Goal: Task Accomplishment & Management: Manage account settings

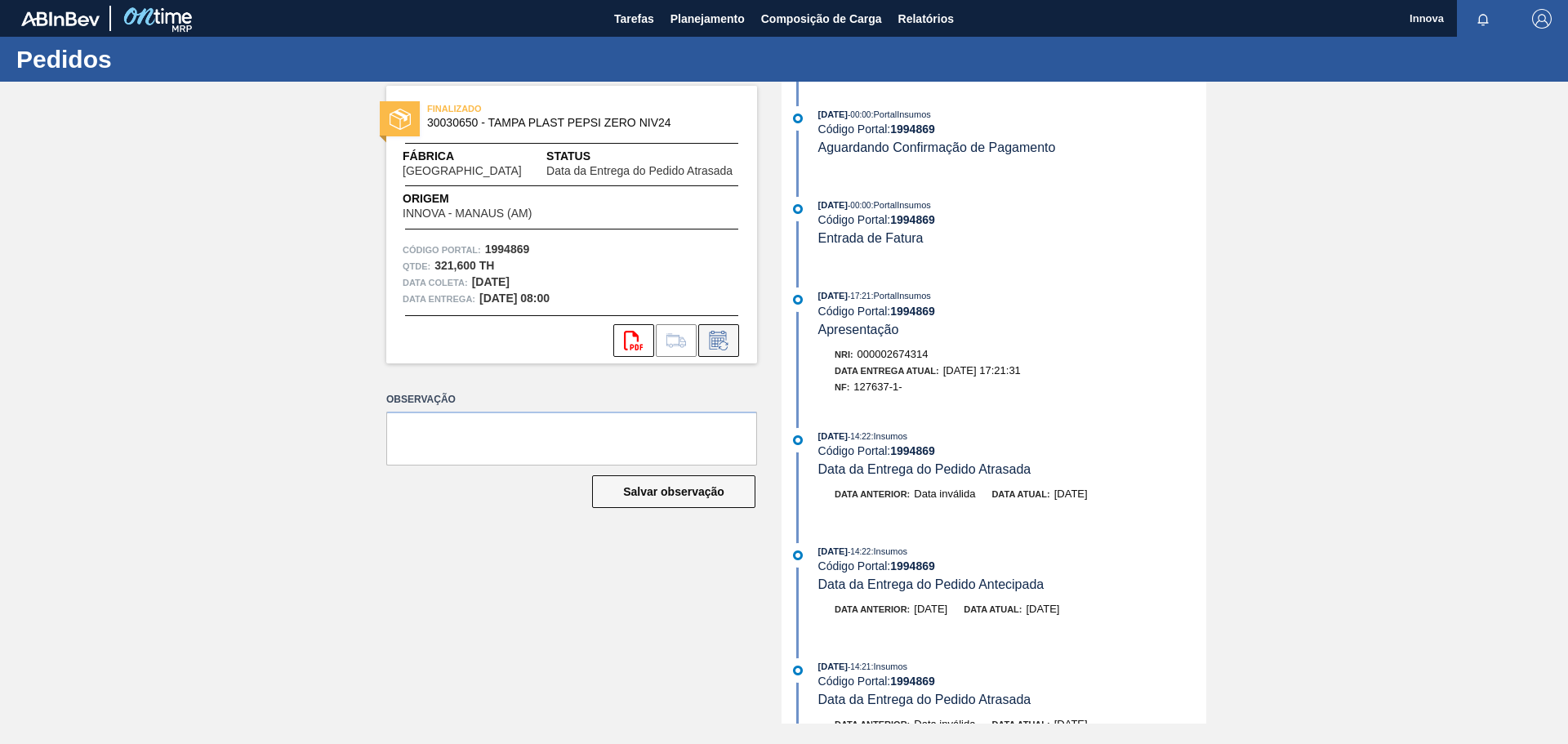
click at [725, 349] on icon at bounding box center [723, 346] width 9 height 9
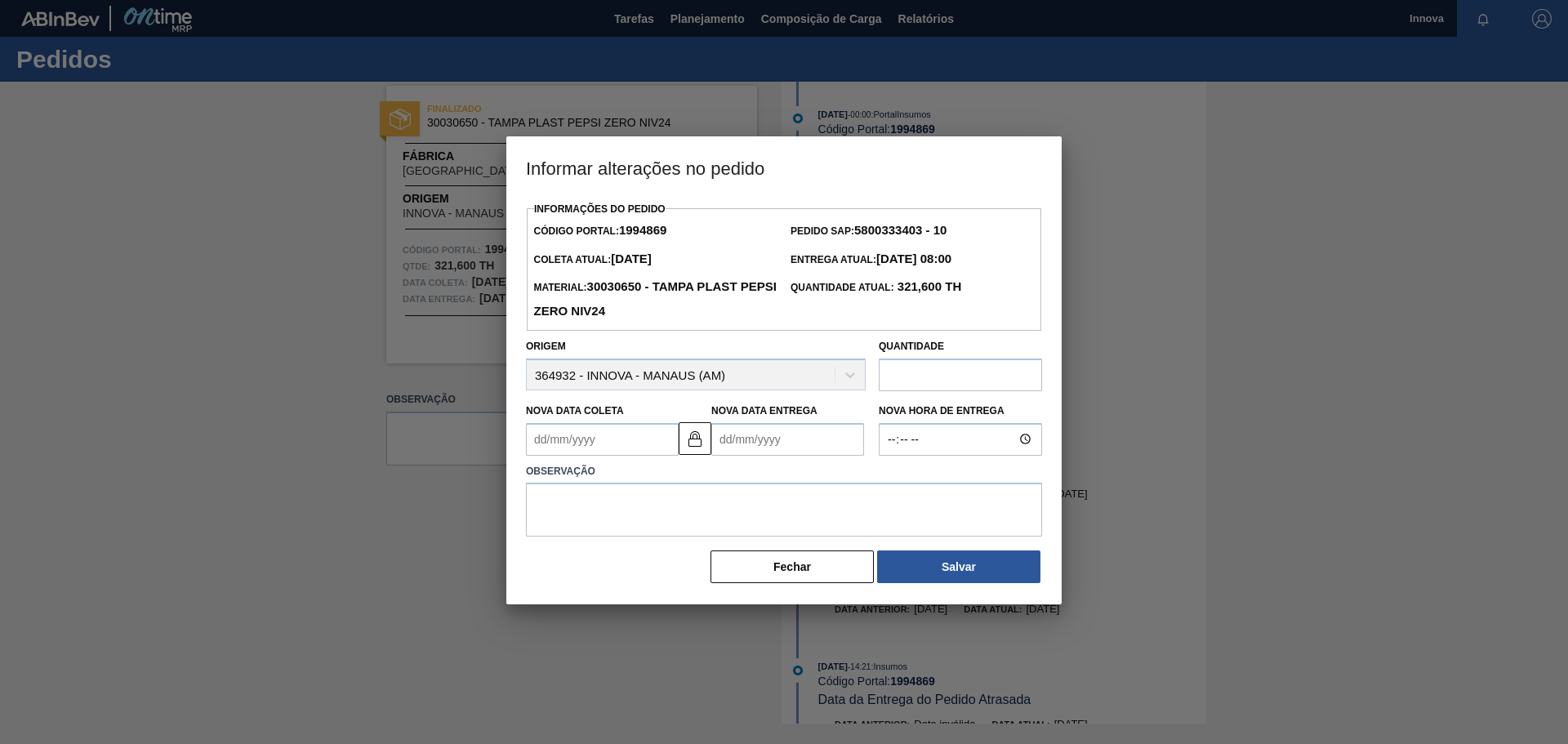
click at [778, 443] on Entrega1994869 "Nova Data Entrega" at bounding box center [787, 439] width 153 height 33
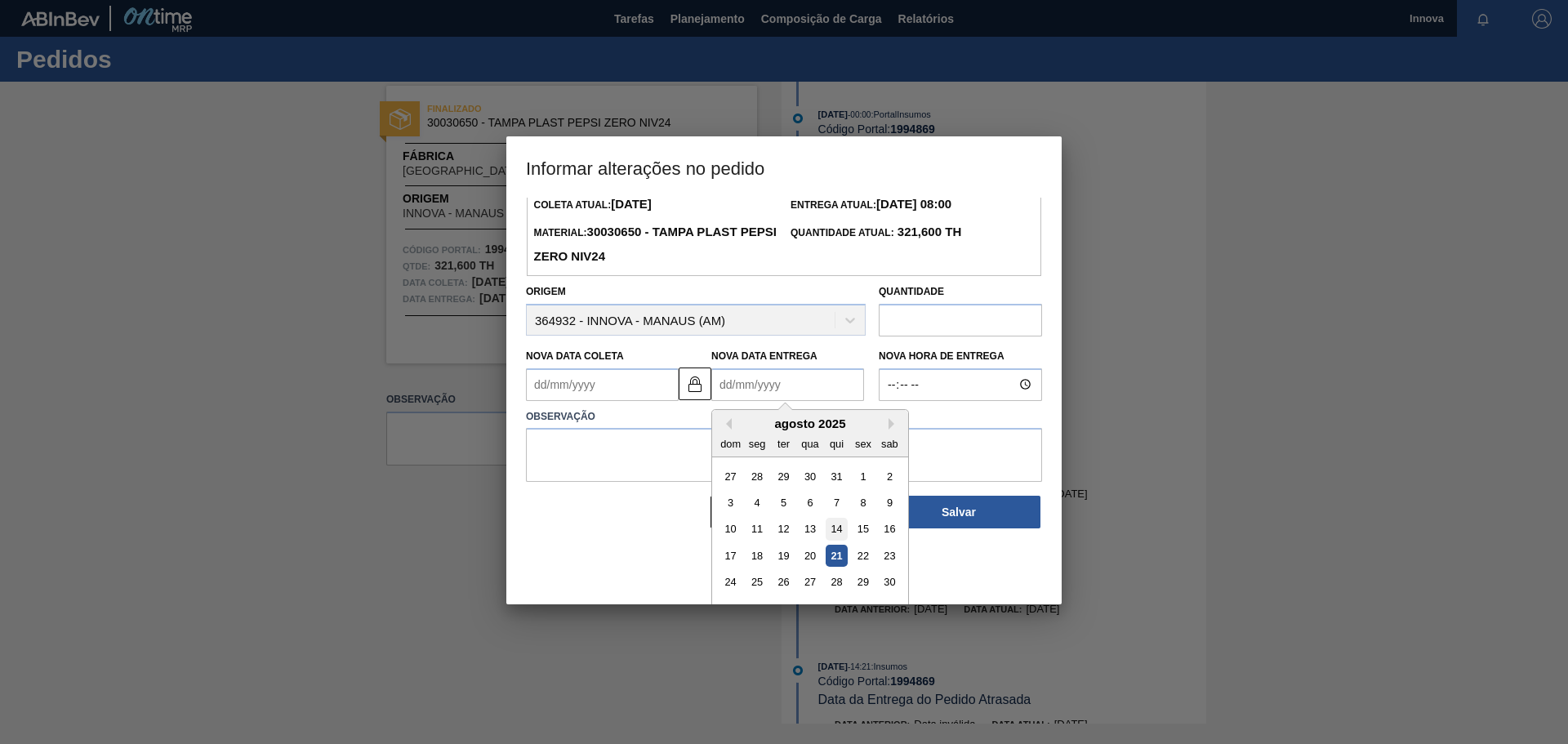
scroll to position [81, 0]
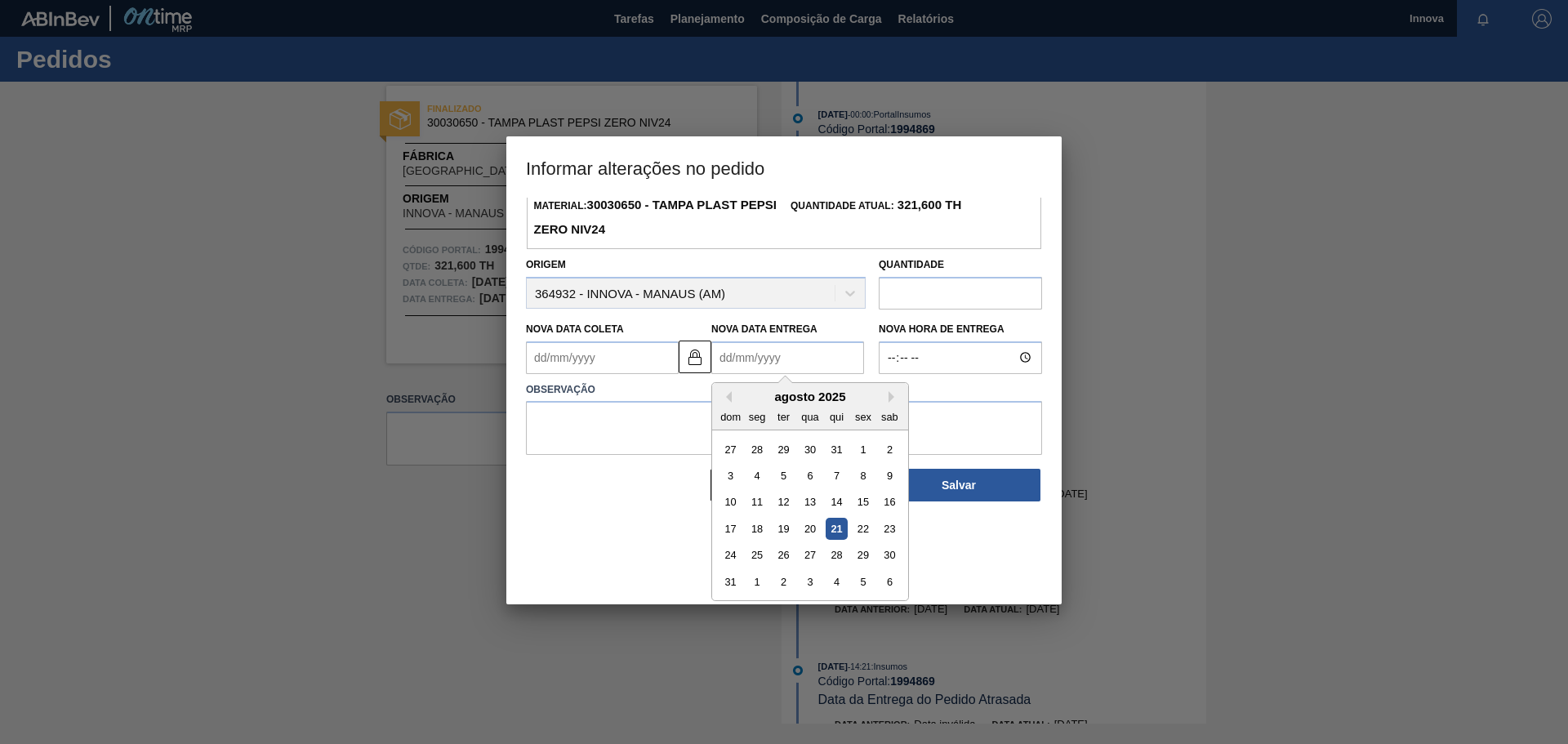
click at [829, 537] on div "21" at bounding box center [836, 529] width 22 height 22
type Coleta1994869 "[DATE]"
type Entrega1994869 "21/08/2025"
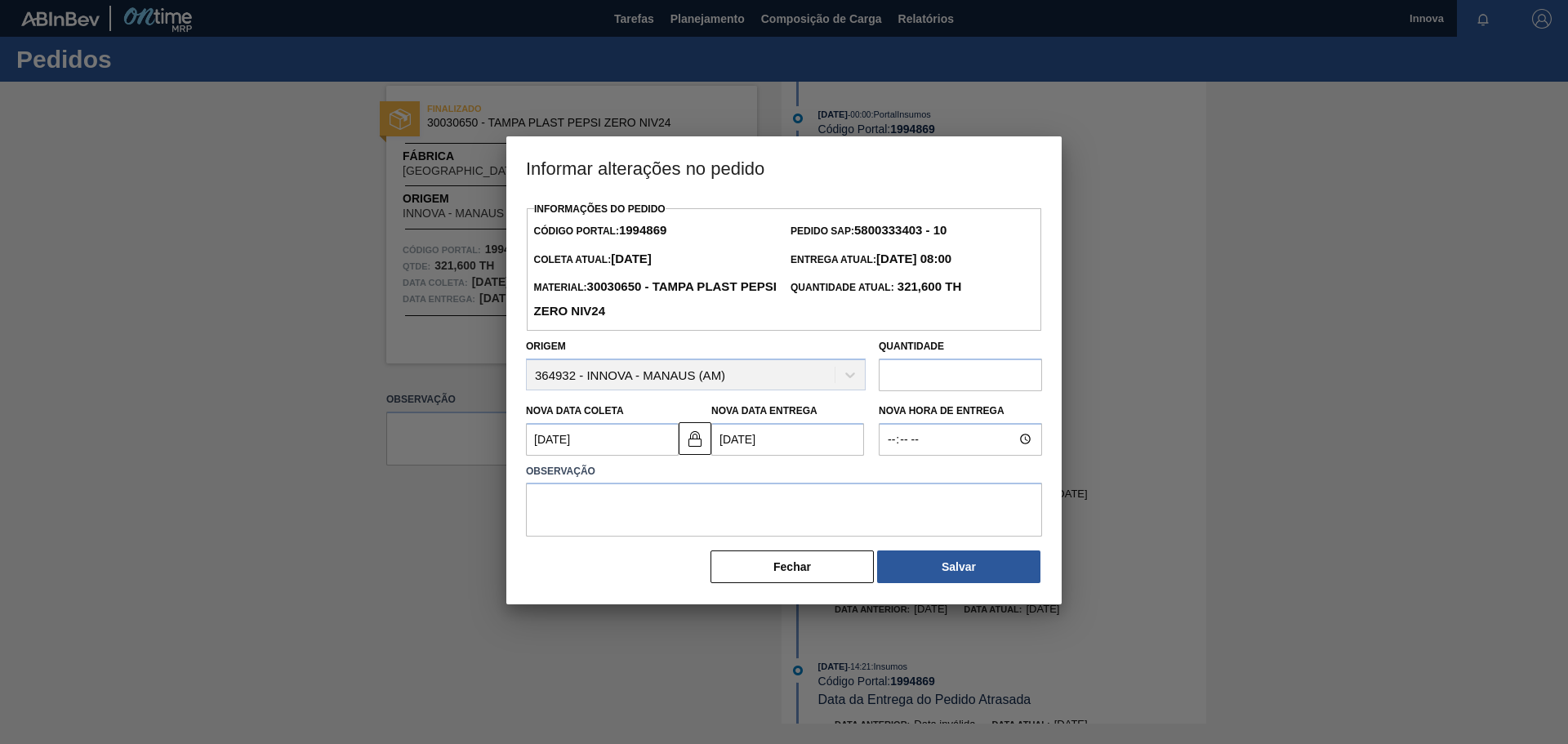
scroll to position [0, 0]
click at [917, 430] on input "Nova Hora de Entrega" at bounding box center [960, 439] width 164 height 33
type input "08:00"
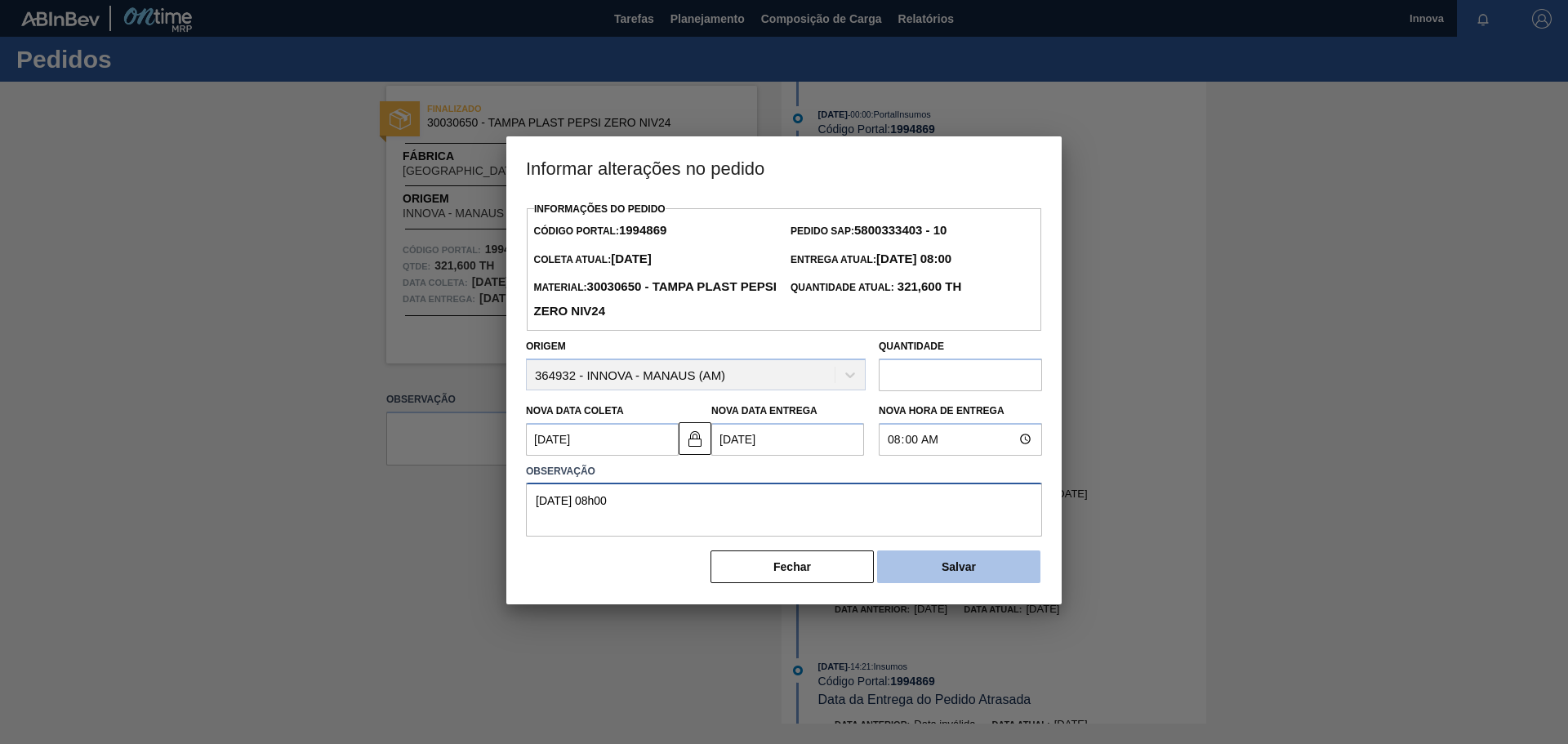
type textarea "21/08 08h00"
click at [931, 583] on button "Salvar" at bounding box center [959, 567] width 164 height 33
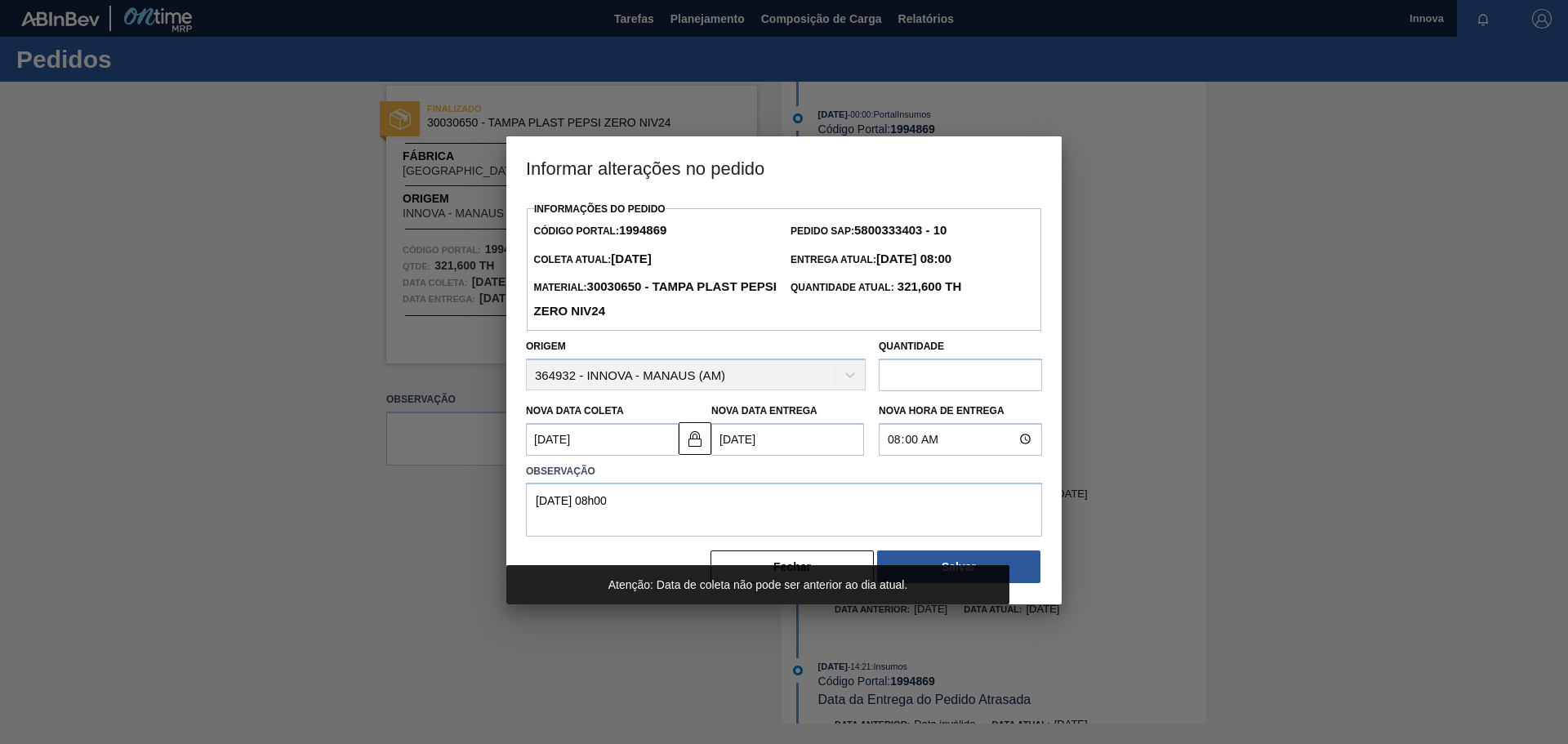
click at [85, 325] on div at bounding box center [784, 372] width 1568 height 744
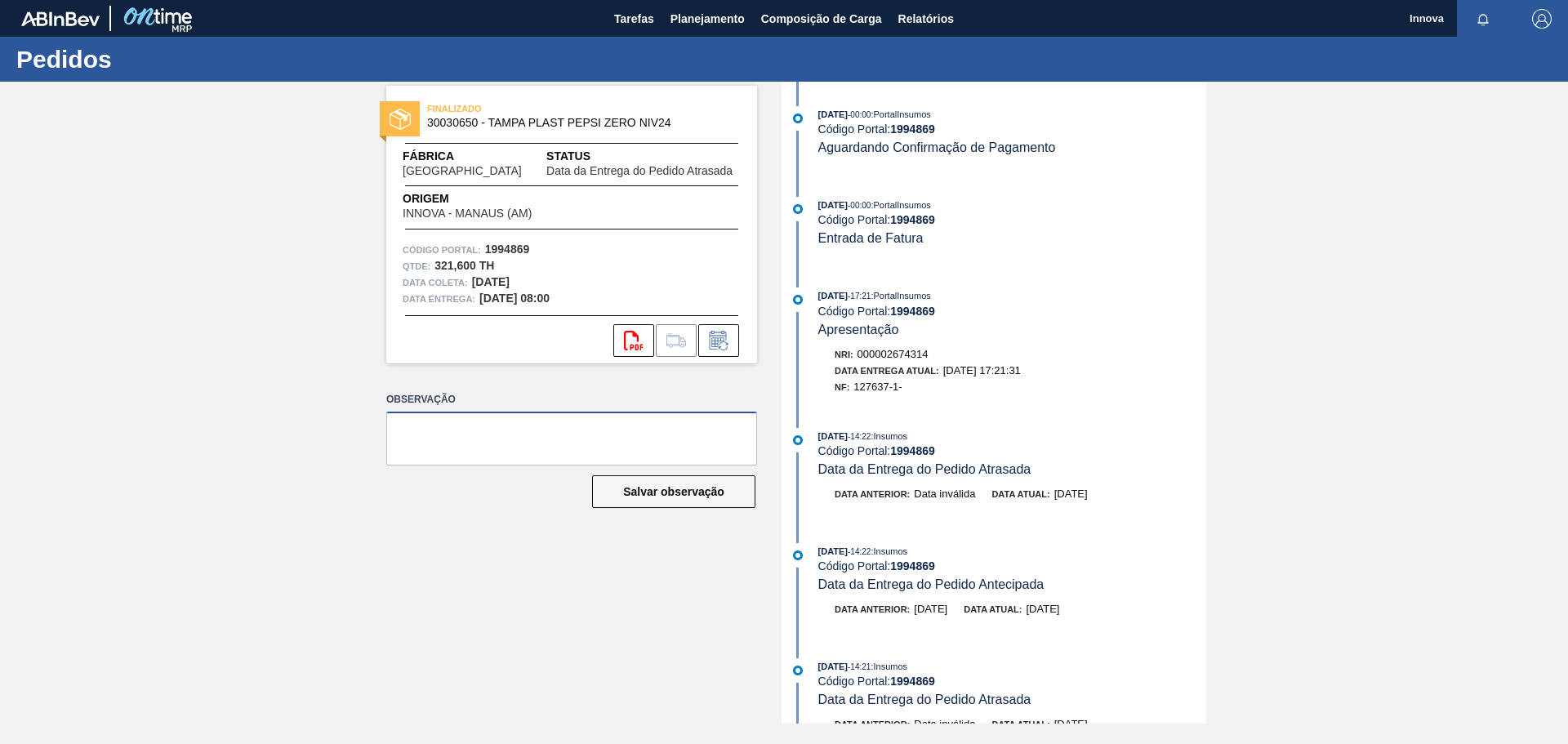
click at [541, 411] on textarea at bounding box center [572, 438] width 371 height 54
type textarea "[DATE] 08h00"
click at [614, 483] on button "Salvar observação" at bounding box center [673, 491] width 164 height 33
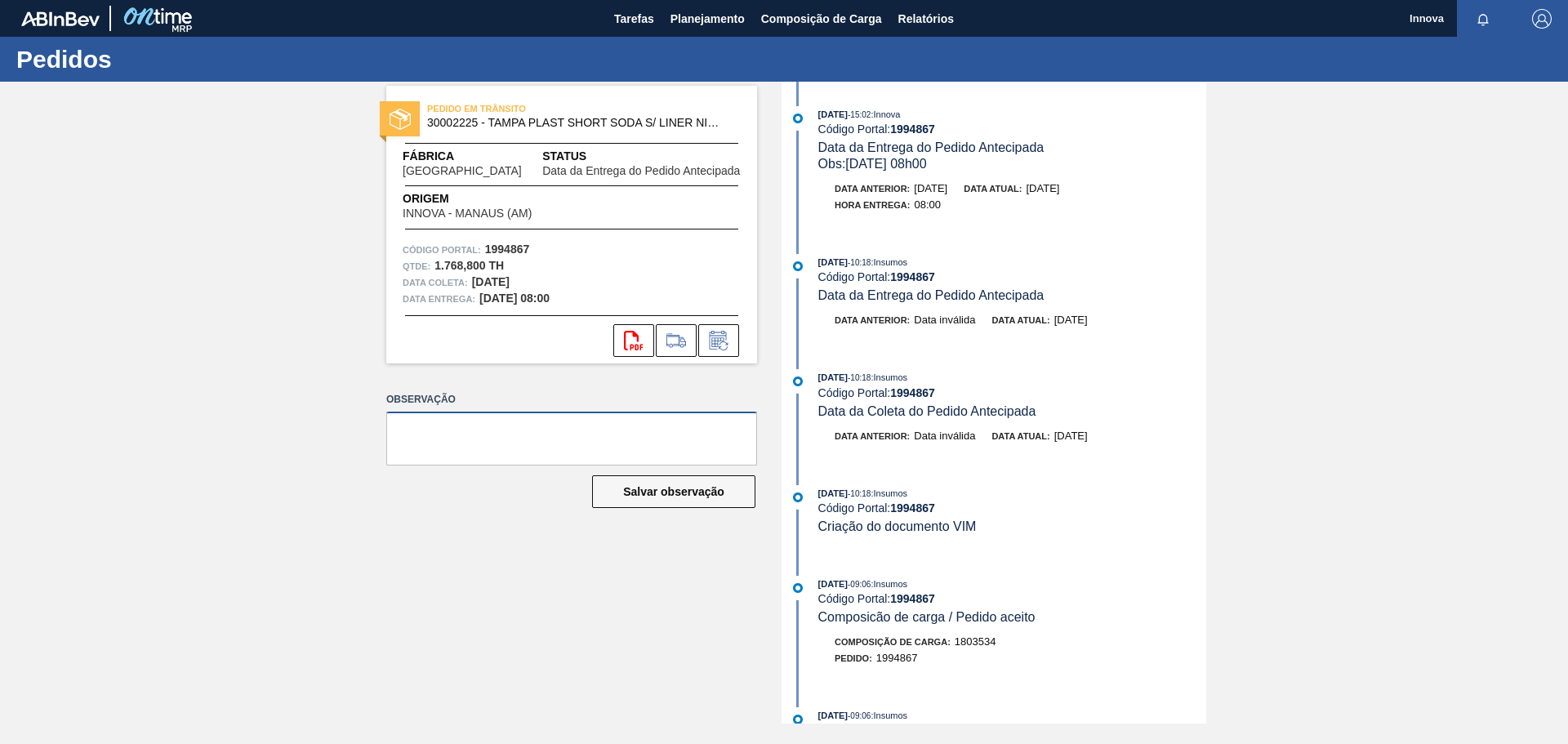
click at [586, 430] on textarea at bounding box center [572, 438] width 371 height 54
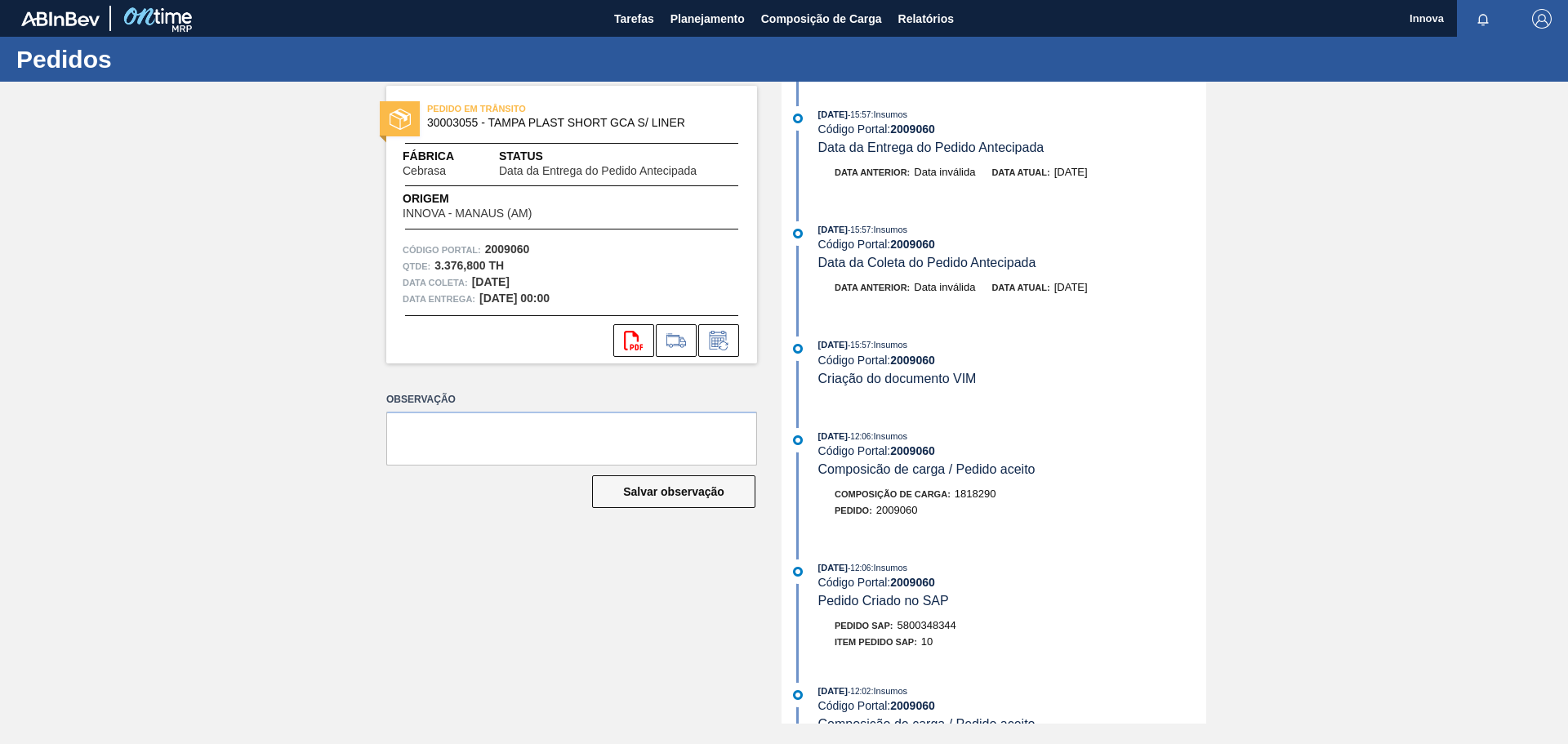
click at [596, 375] on div "PEDIDO EM TRÂNSITO 30003055 - TAMPA PLAST SHORT GCA S/ LINER Fábrica Cebrasa St…" at bounding box center [559, 402] width 395 height 642
click at [729, 346] on icon at bounding box center [718, 340] width 26 height 19
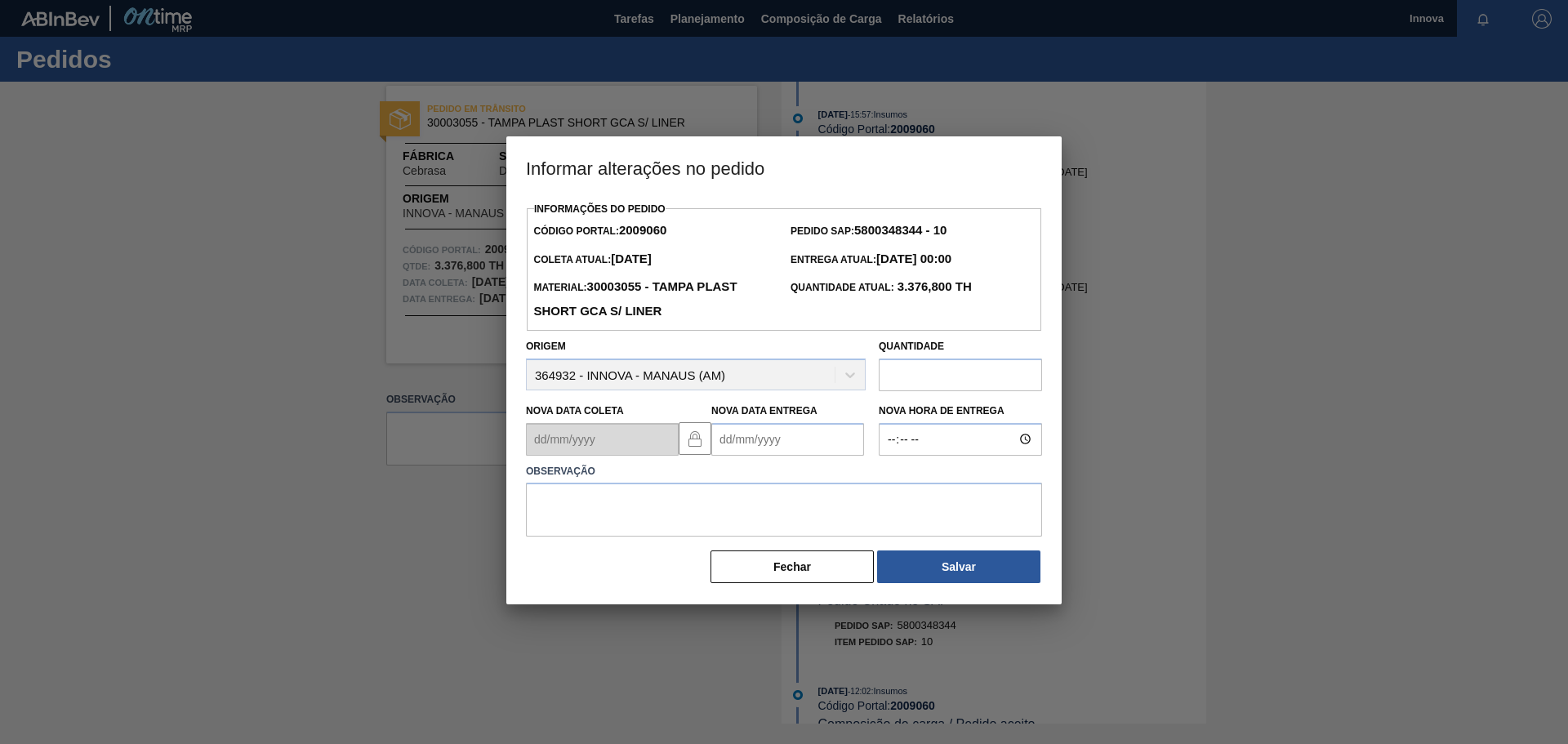
click at [745, 444] on Entrega2009060 "Nova Data Entrega" at bounding box center [787, 439] width 153 height 33
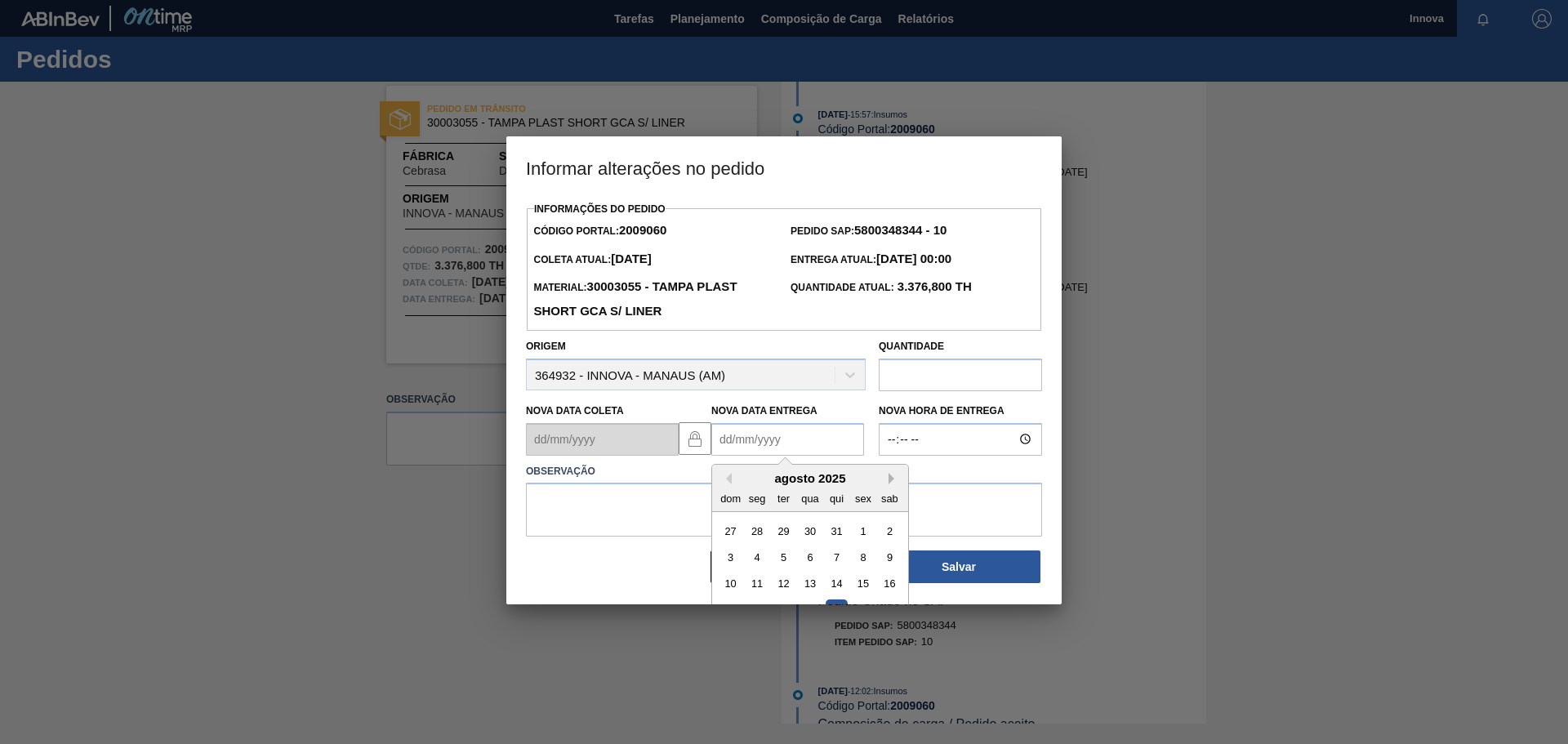
click at [888, 484] on button "Next Month" at bounding box center [894, 479] width 12 height 12
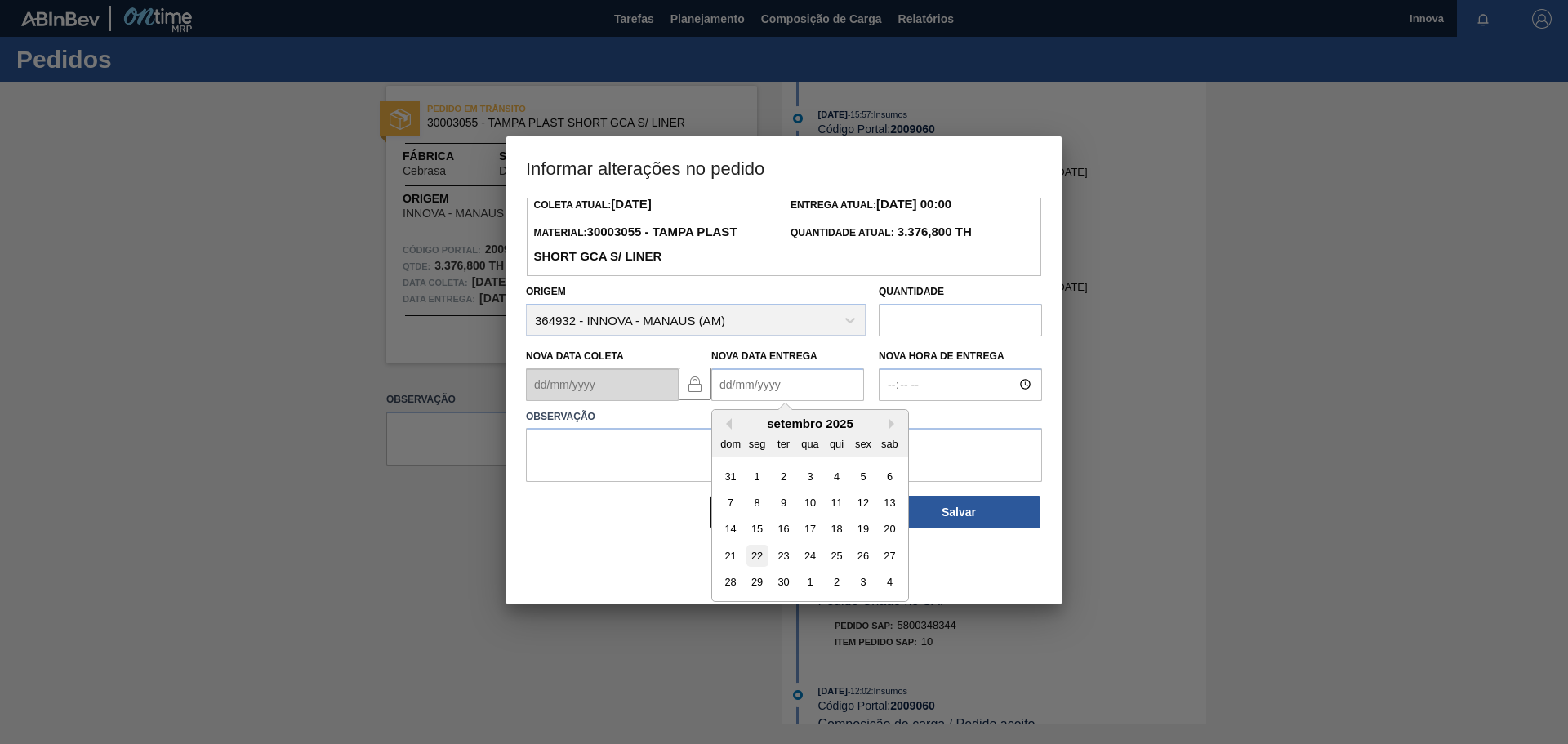
click at [761, 558] on div "22" at bounding box center [757, 556] width 22 height 22
type Entrega2009060 "22/09/2025"
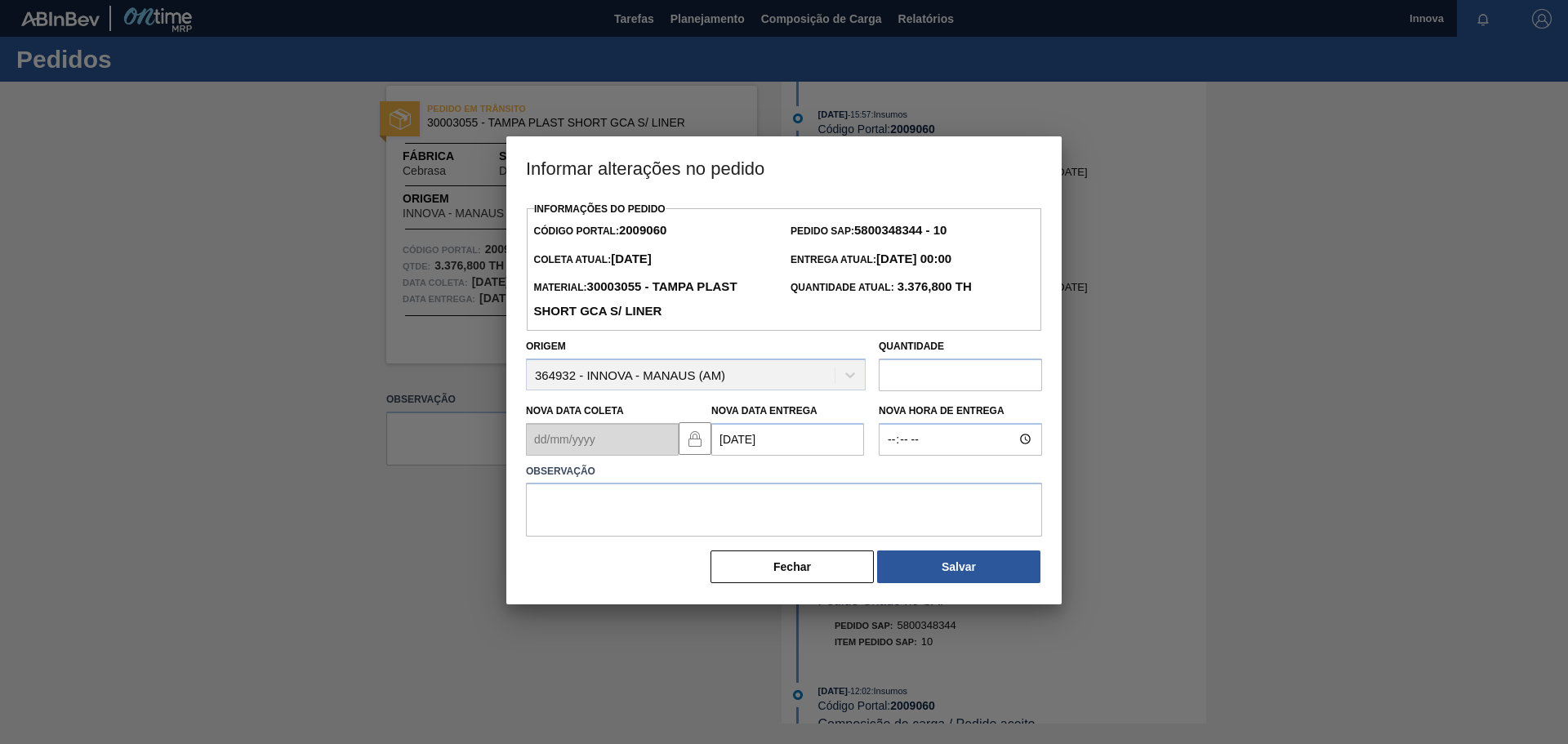
scroll to position [0, 0]
click at [920, 438] on input "Nova Hora de Entrega" at bounding box center [960, 439] width 164 height 33
type input "08:00"
click at [871, 493] on textarea at bounding box center [783, 510] width 516 height 54
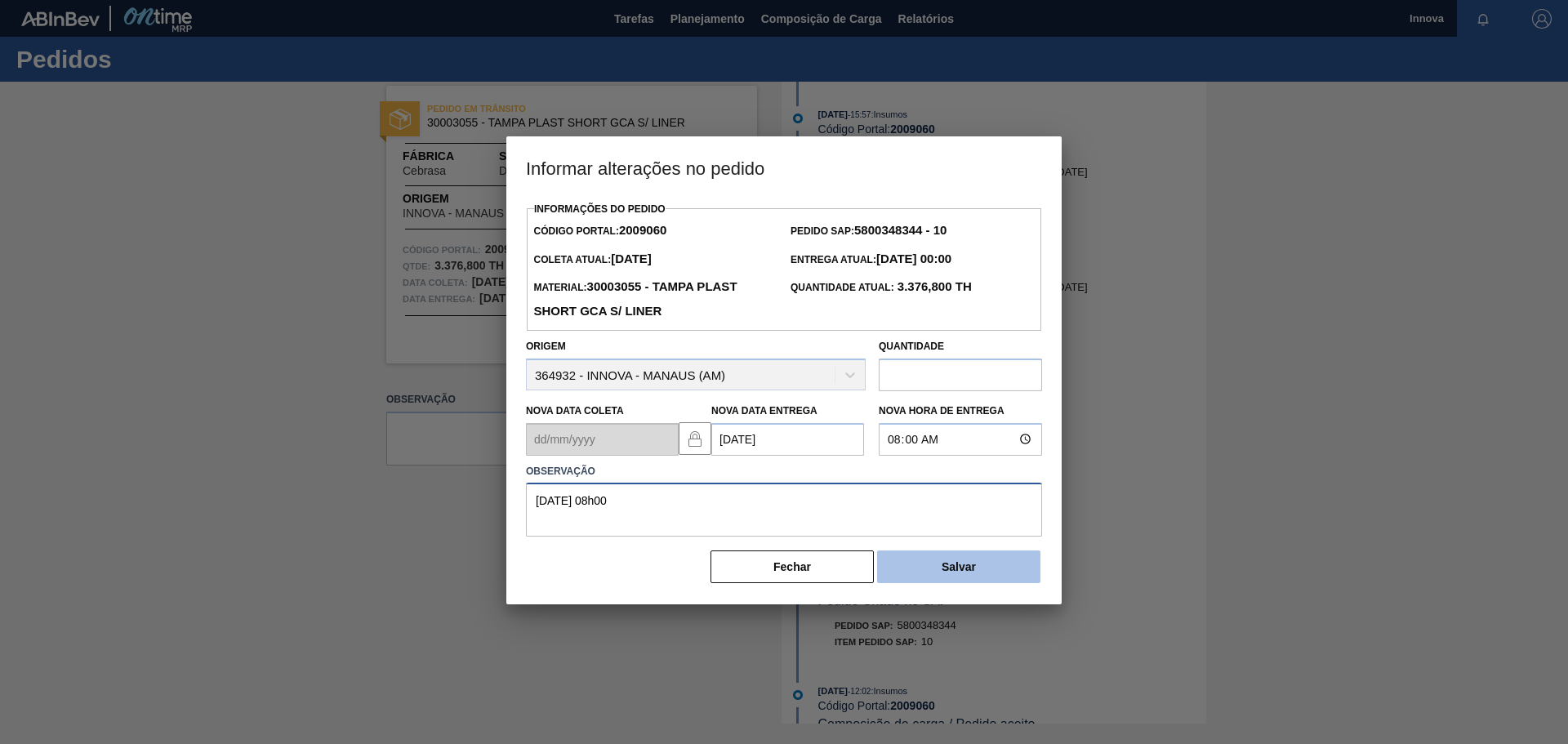
type textarea "22/09 08h00"
click at [964, 575] on button "Salvar" at bounding box center [959, 567] width 164 height 33
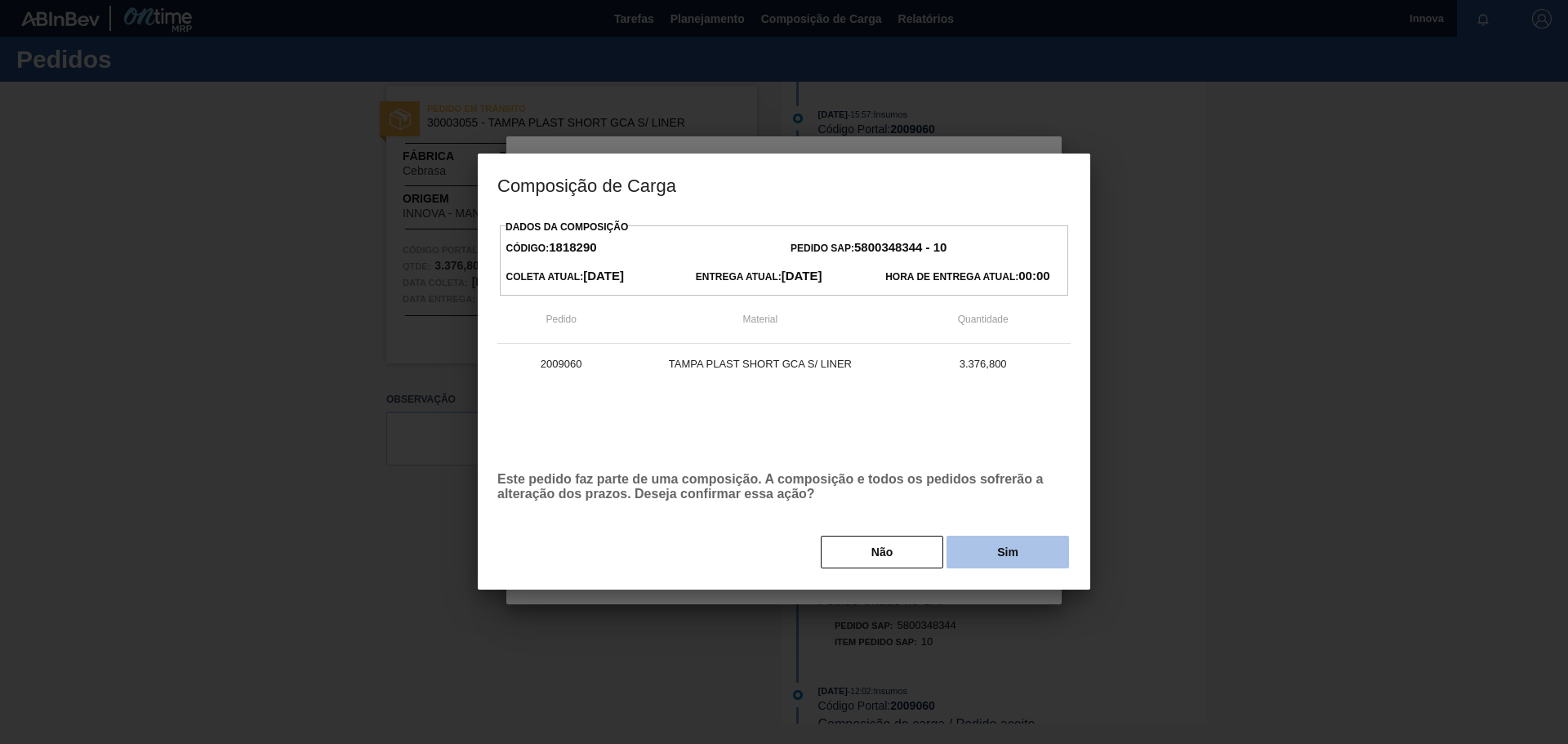
click at [1000, 538] on button "Sim" at bounding box center [1007, 552] width 123 height 33
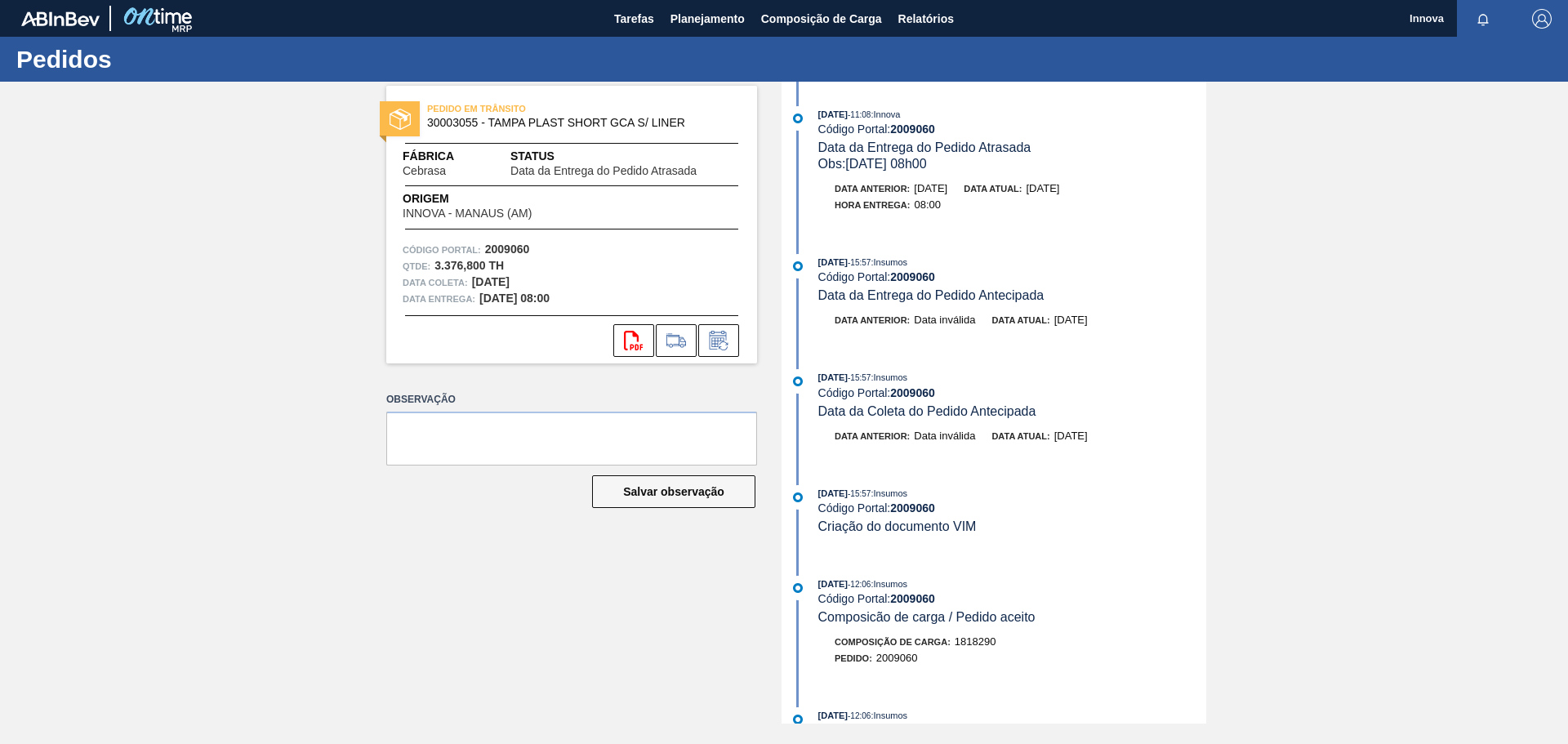
click at [259, 173] on div "PEDIDO EM TRÂNSITO 30003055 - TAMPA PLAST SHORT GCA S/ LINER Fábrica Cebrasa St…" at bounding box center [784, 402] width 1568 height 642
click at [727, 341] on icon at bounding box center [718, 340] width 26 height 19
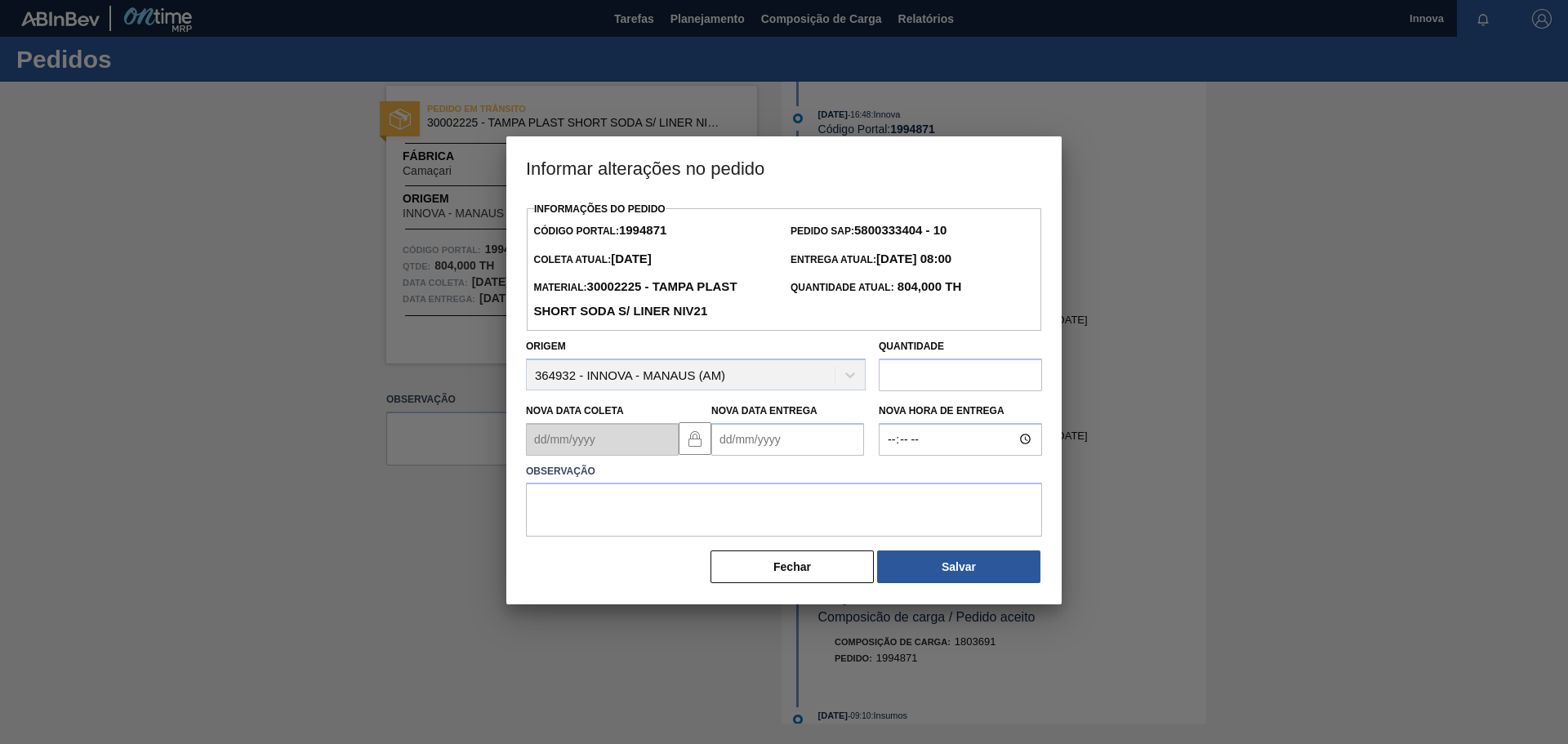
click at [759, 437] on Entrega1994871 "Nova Data Entrega" at bounding box center [787, 439] width 153 height 33
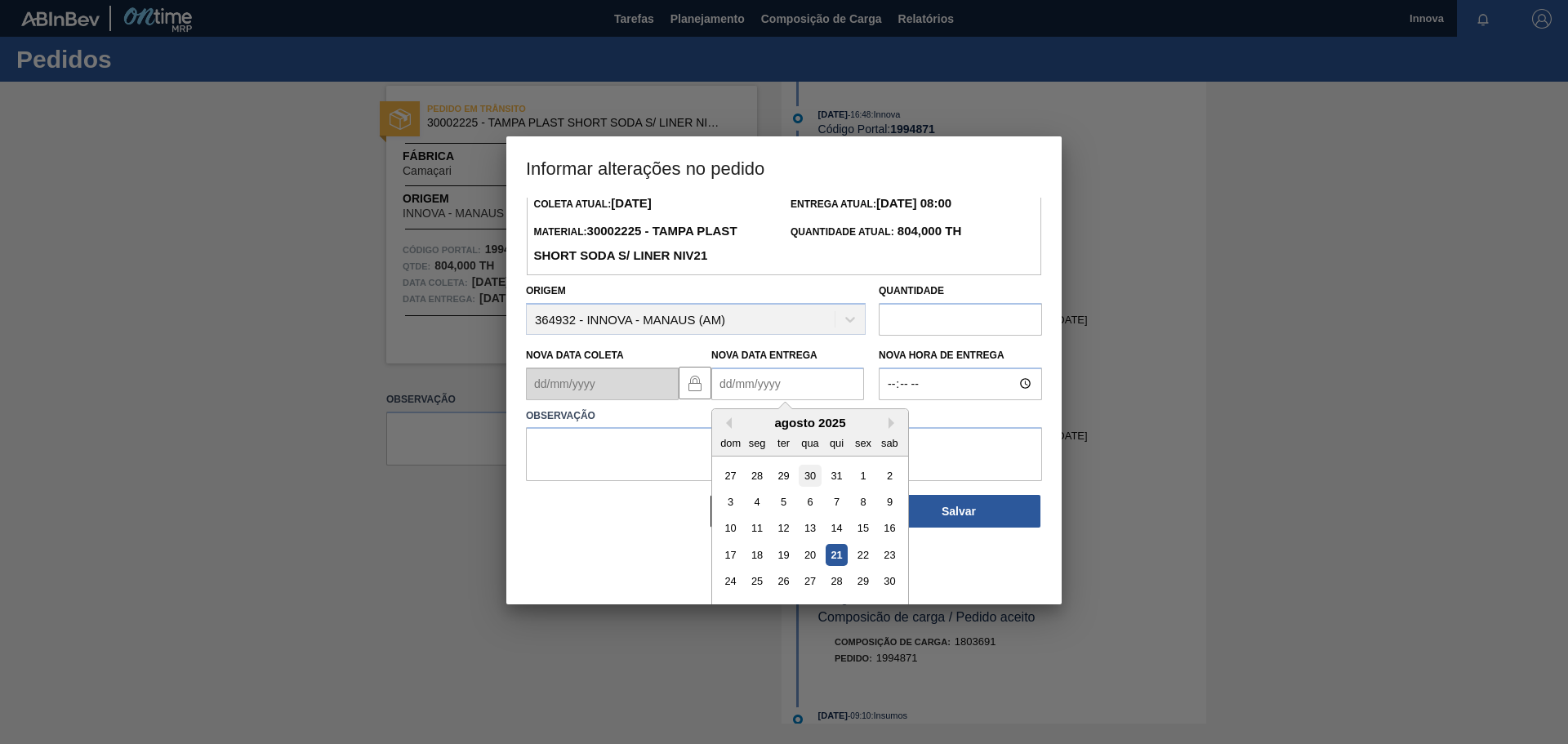
scroll to position [81, 0]
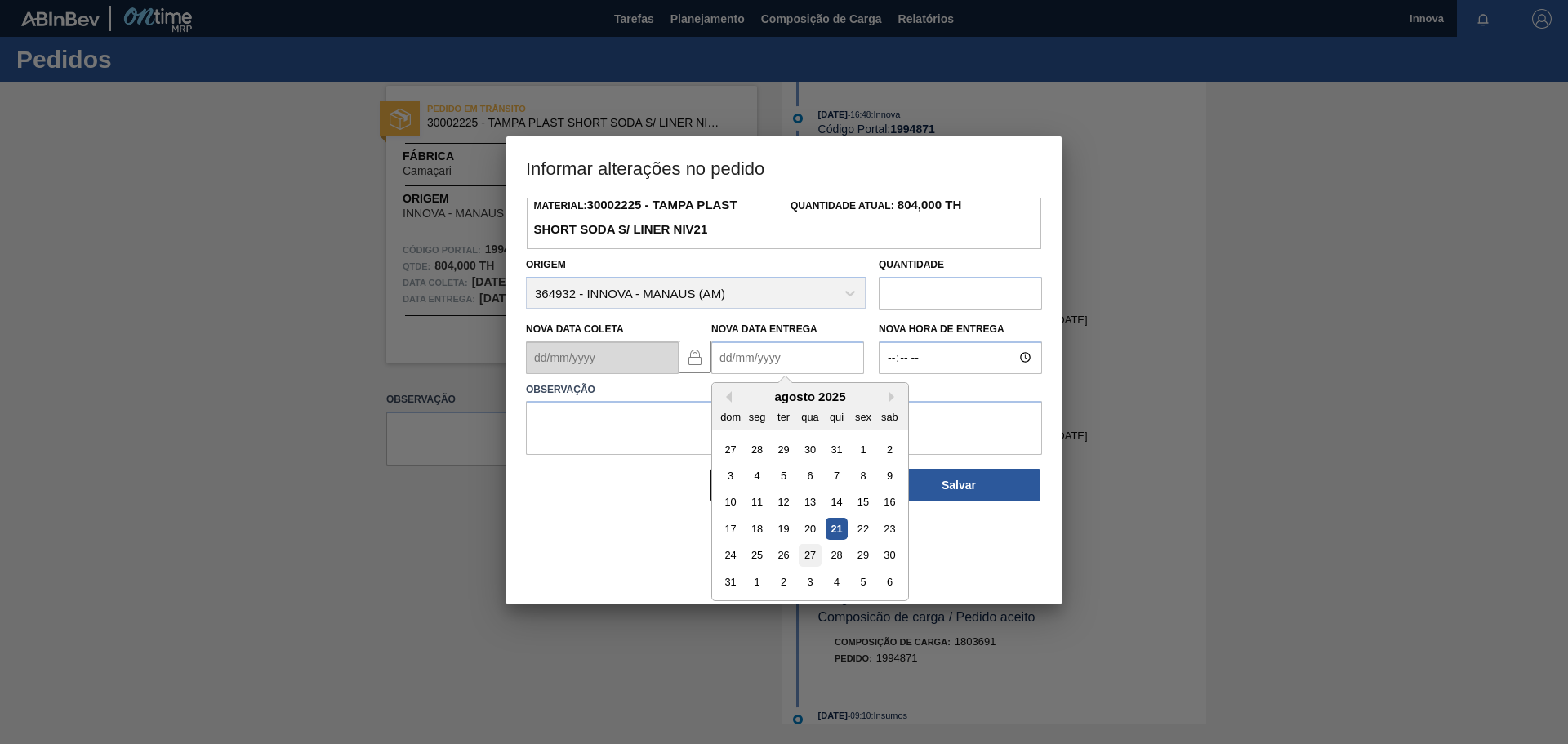
click at [813, 559] on div "27" at bounding box center [809, 555] width 22 height 22
type Entrega1994871 "27/08/2025"
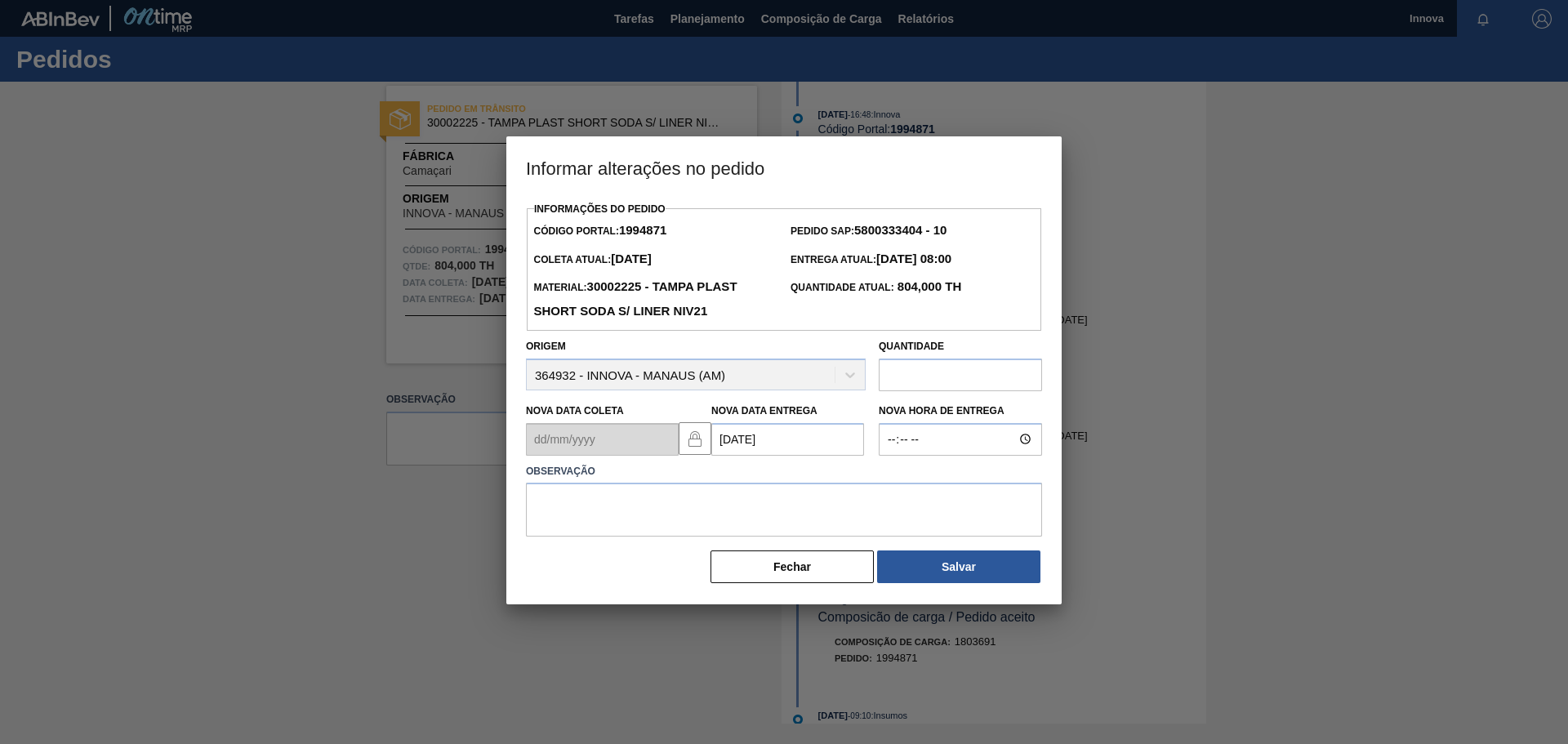
scroll to position [0, 0]
click at [907, 433] on input "Nova Hora de Entrega" at bounding box center [960, 439] width 164 height 33
type input "08:00"
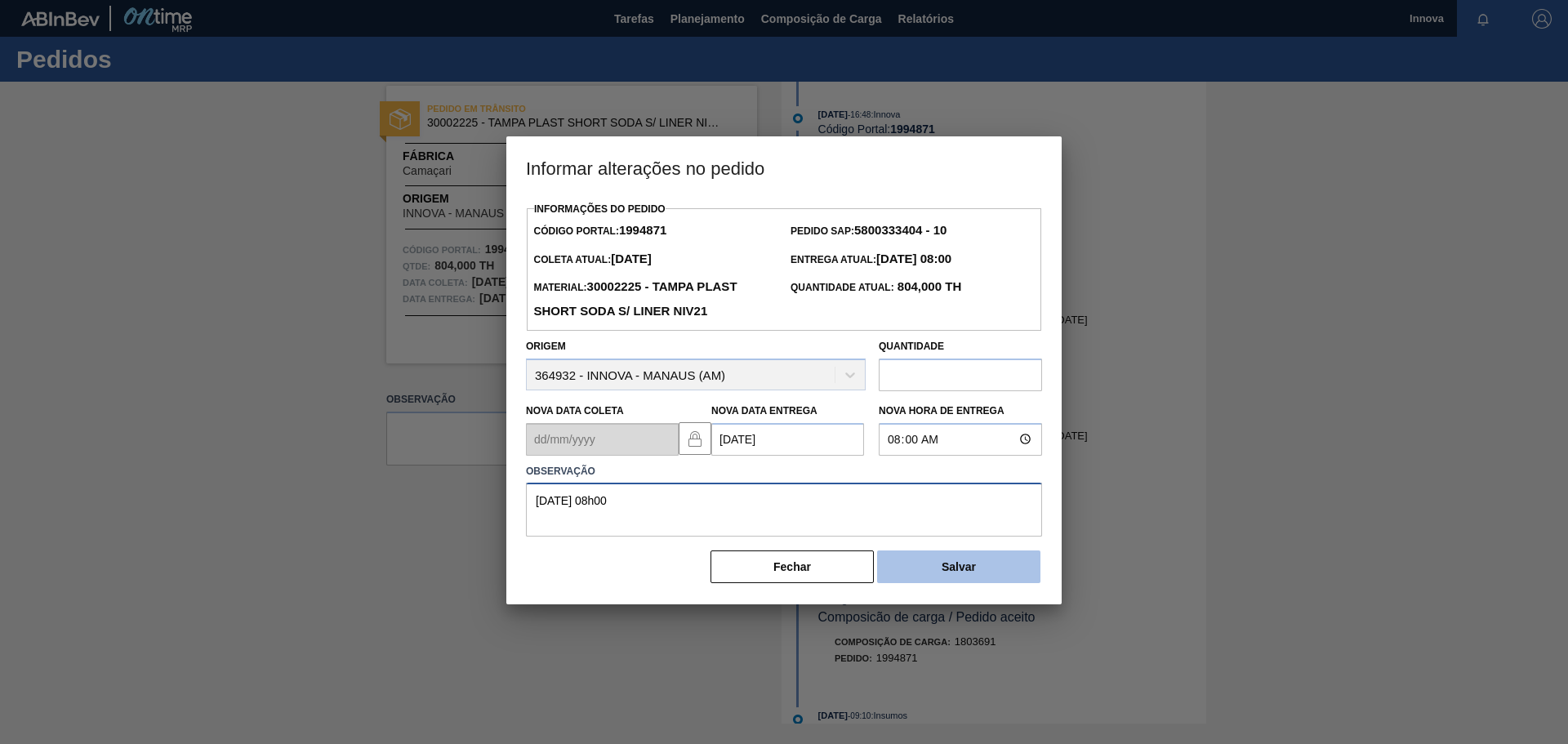
type textarea "[DATE] 08h00"
click at [936, 580] on button "Salvar" at bounding box center [959, 567] width 164 height 33
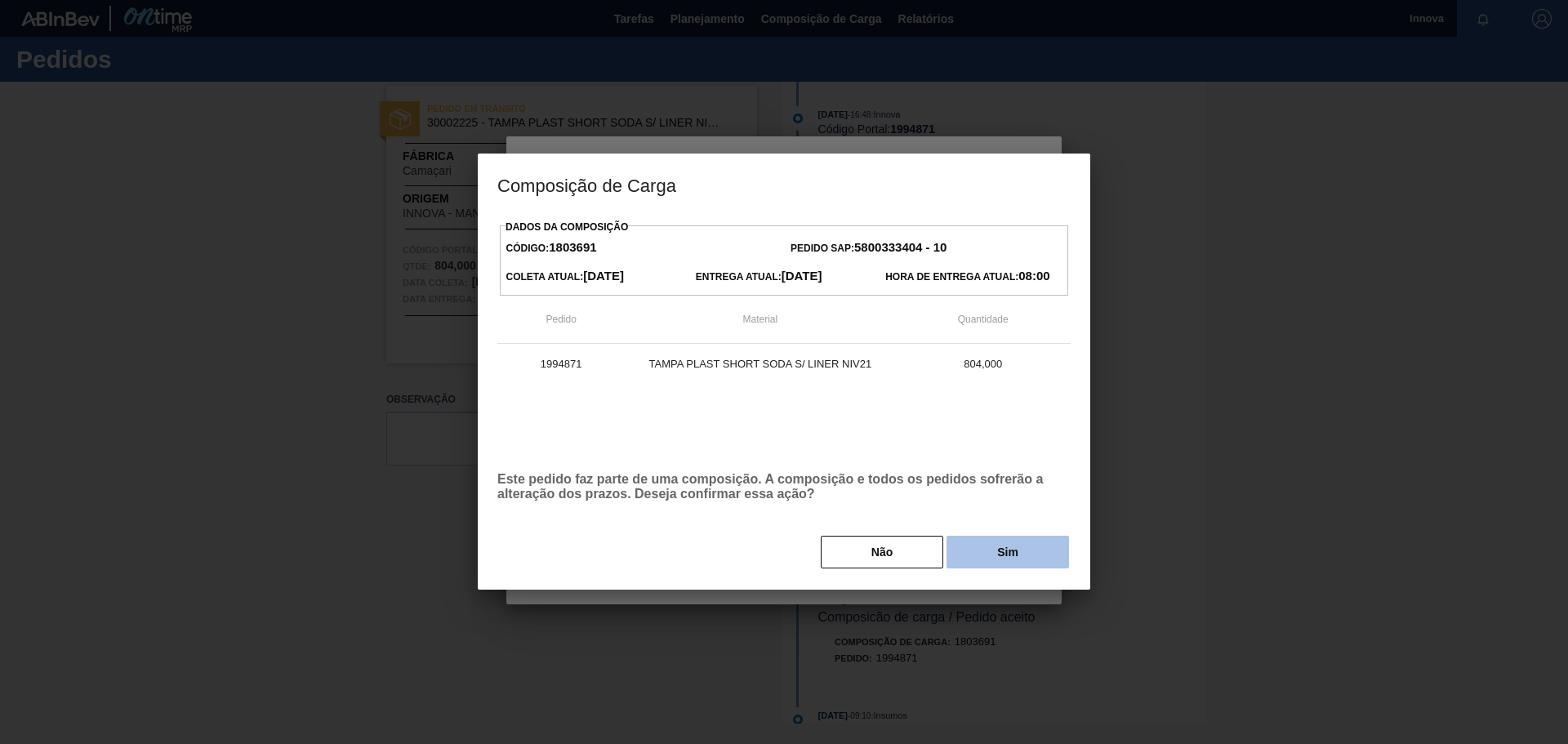
click at [990, 548] on button "Sim" at bounding box center [1007, 552] width 123 height 33
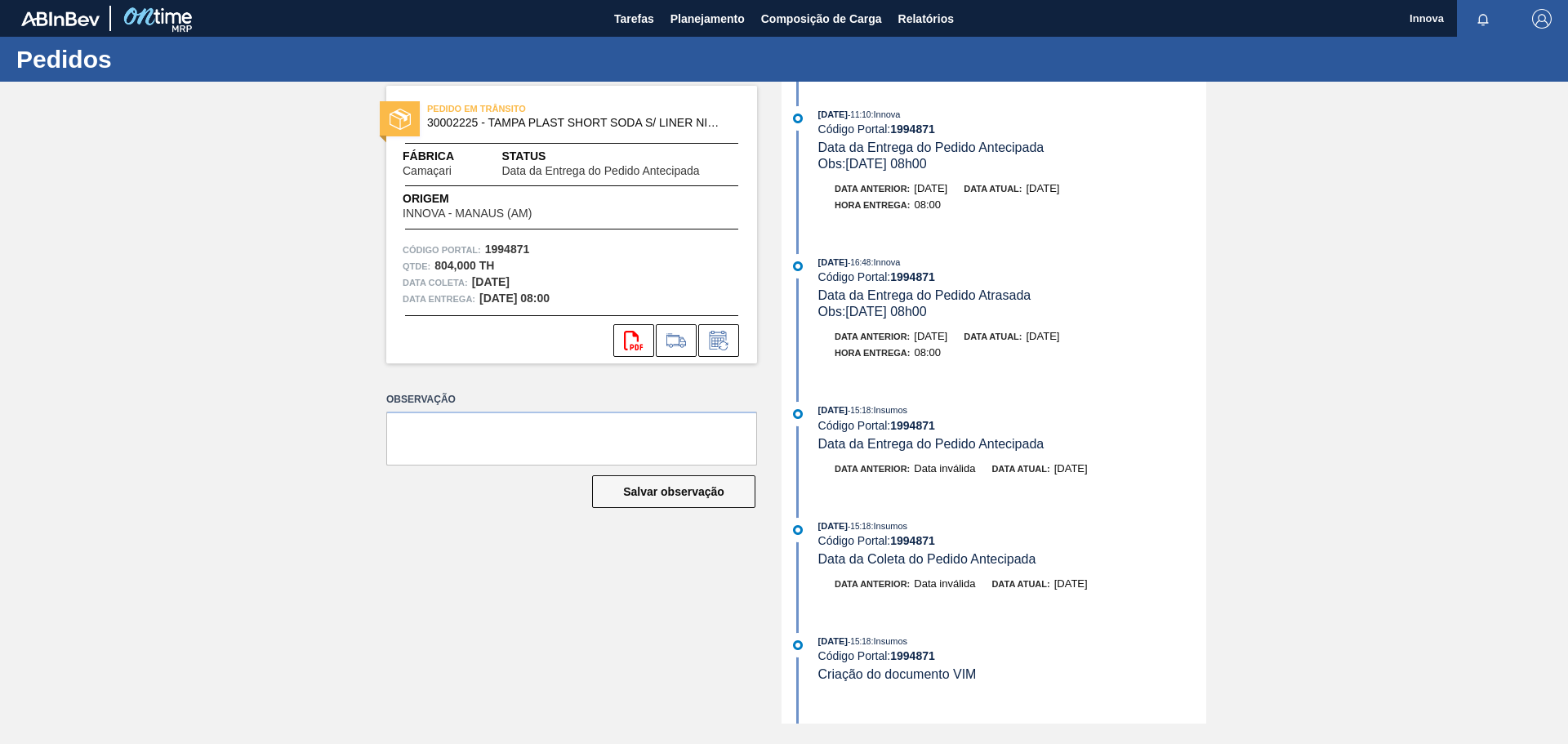
click at [227, 253] on div "PEDIDO EM TRÂNSITO 30002225 - TAMPA PLAST SHORT SODA S/ LINER NIV21 Fábrica Cam…" at bounding box center [784, 402] width 1568 height 642
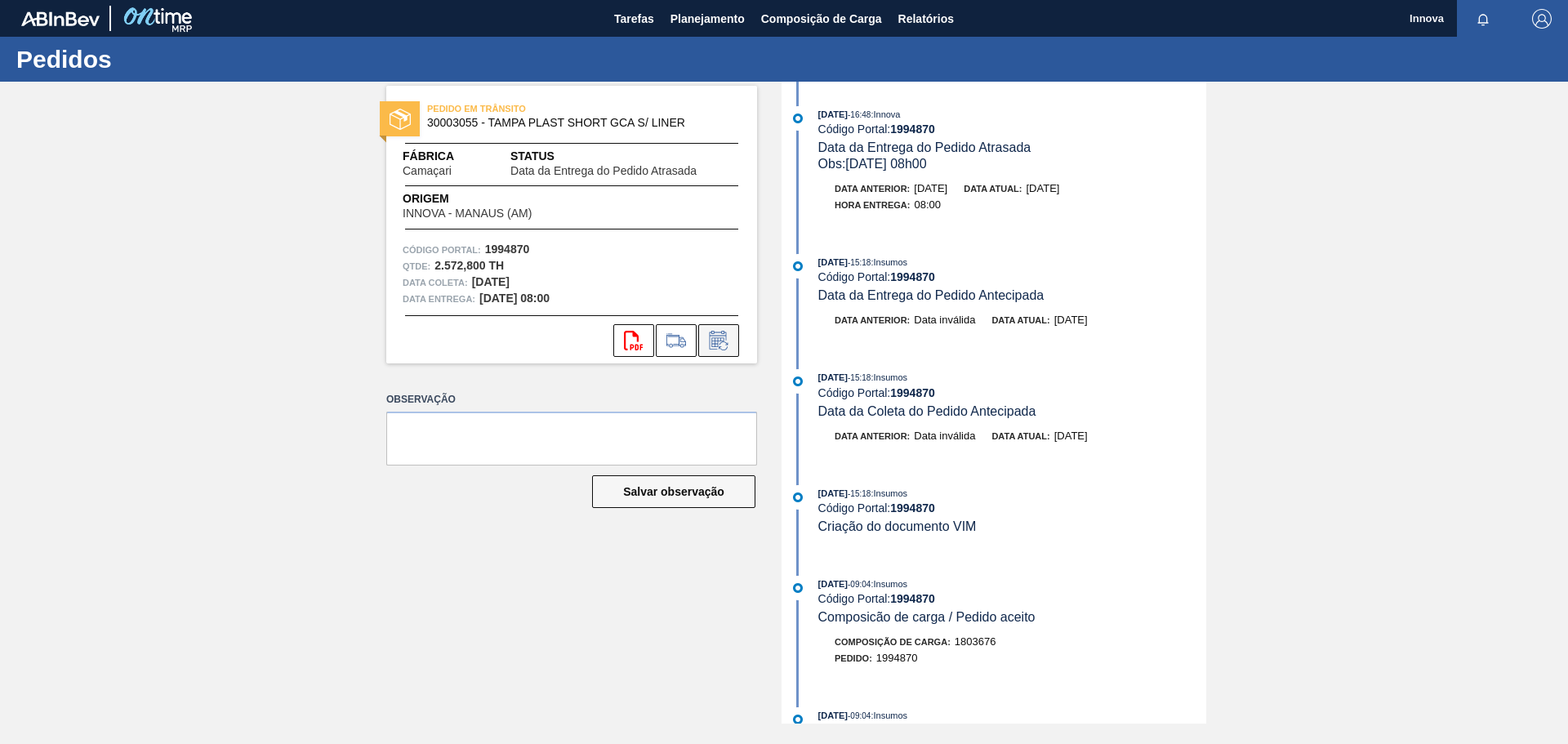
click at [721, 349] on icon at bounding box center [718, 340] width 26 height 19
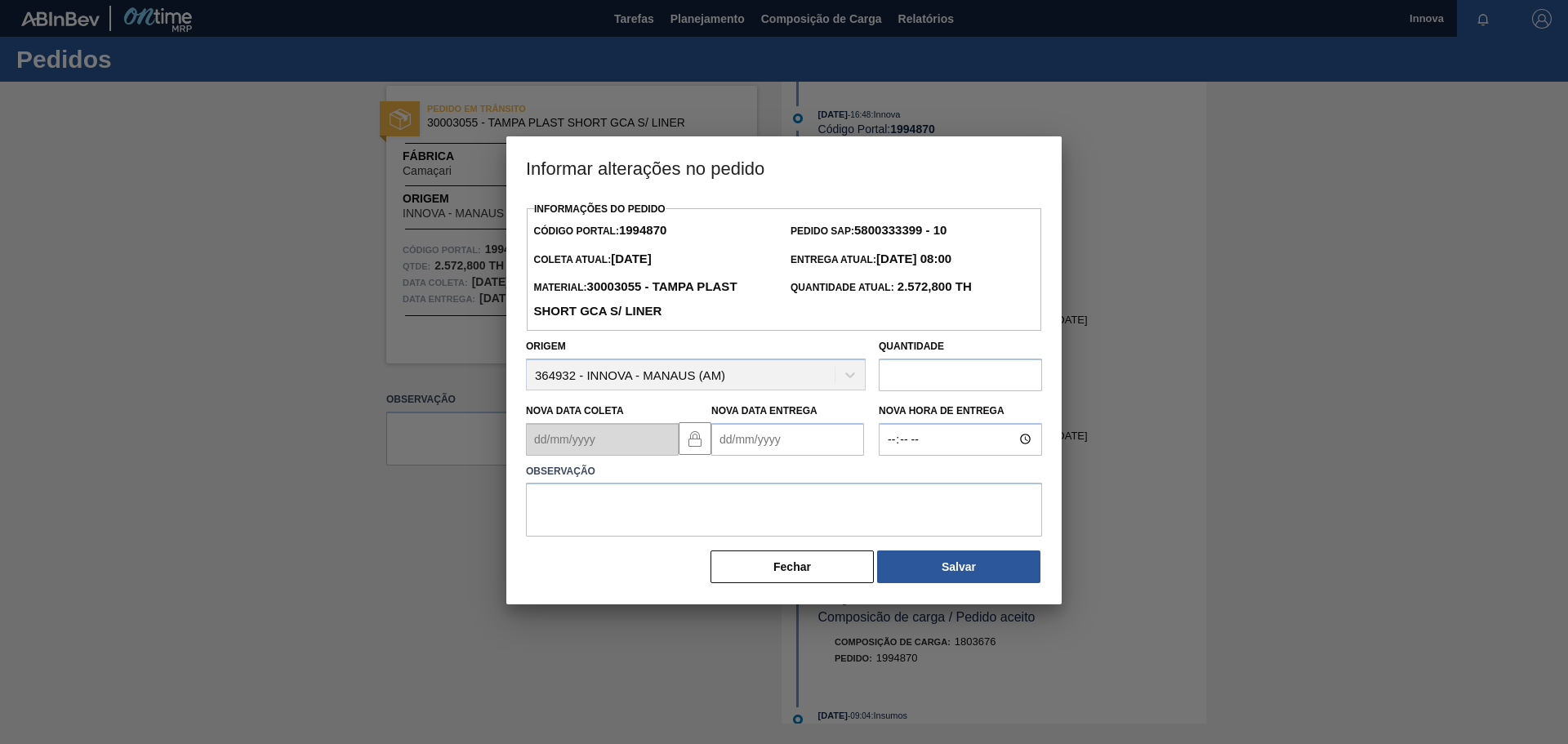
drag, startPoint x: 724, startPoint y: 427, endPoint x: 737, endPoint y: 437, distance: 16.4
click at [724, 427] on Entrega1994870 "Nova Data Entrega" at bounding box center [787, 439] width 153 height 33
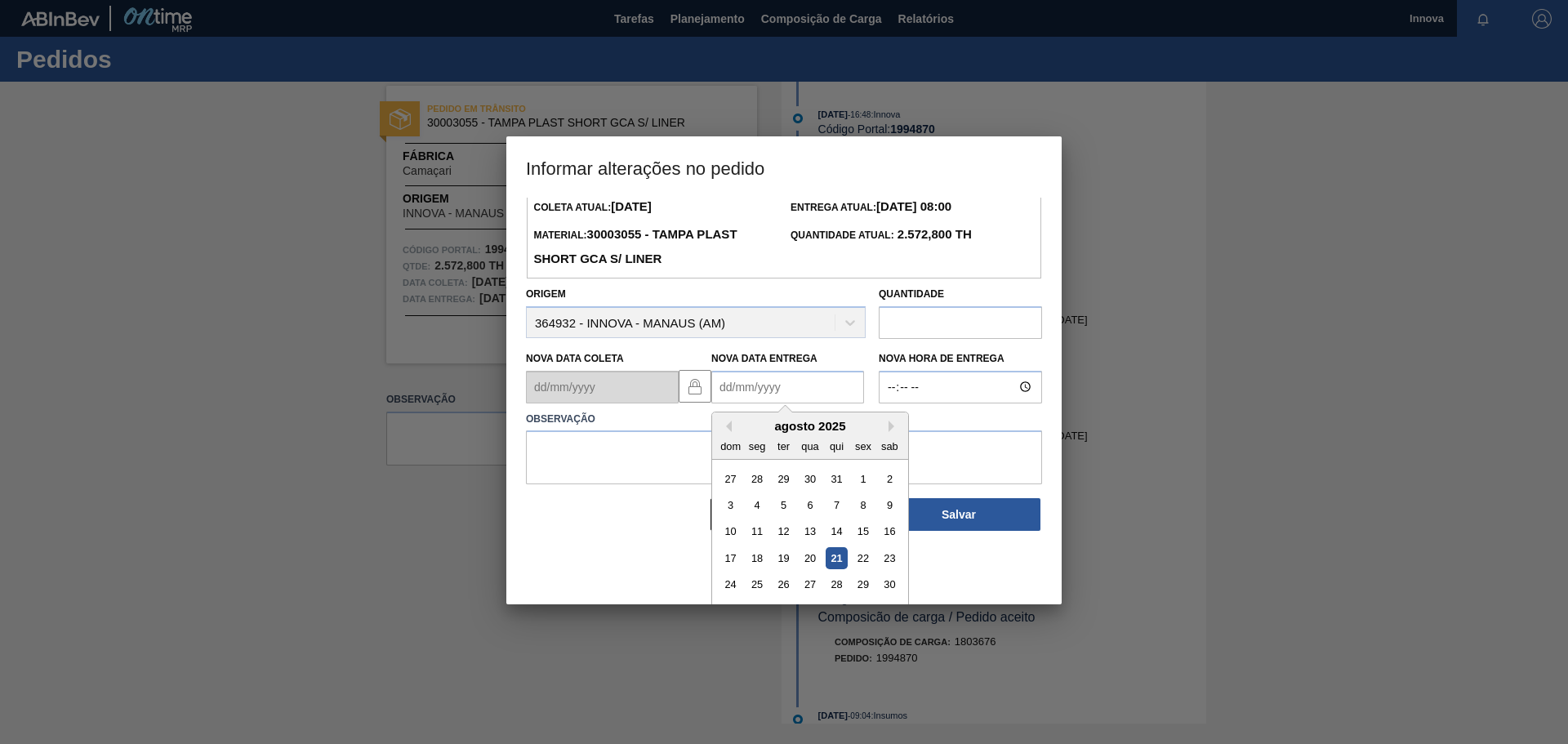
scroll to position [81, 0]
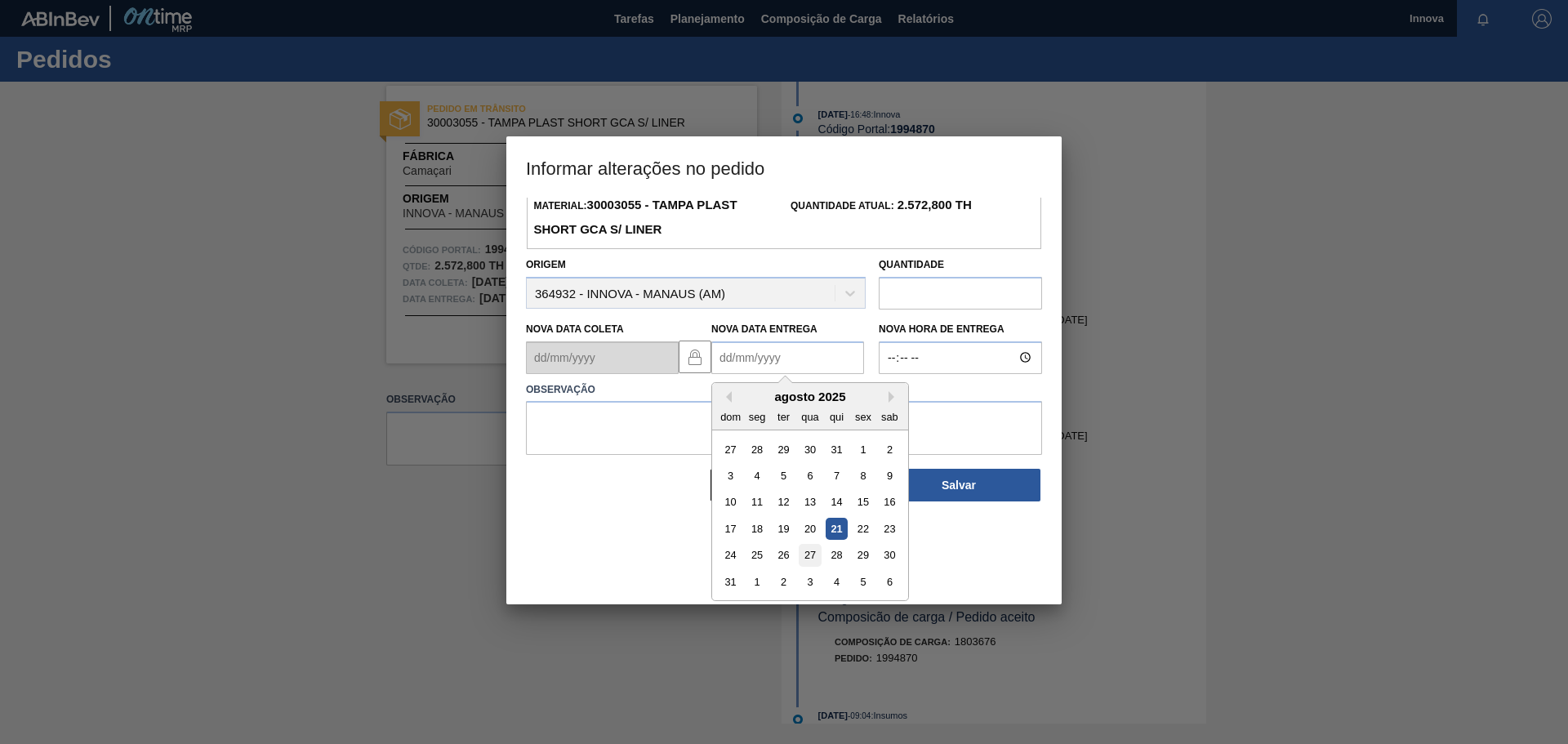
click at [808, 557] on div "27" at bounding box center [809, 555] width 22 height 22
type Entrega1994870 "[DATE]"
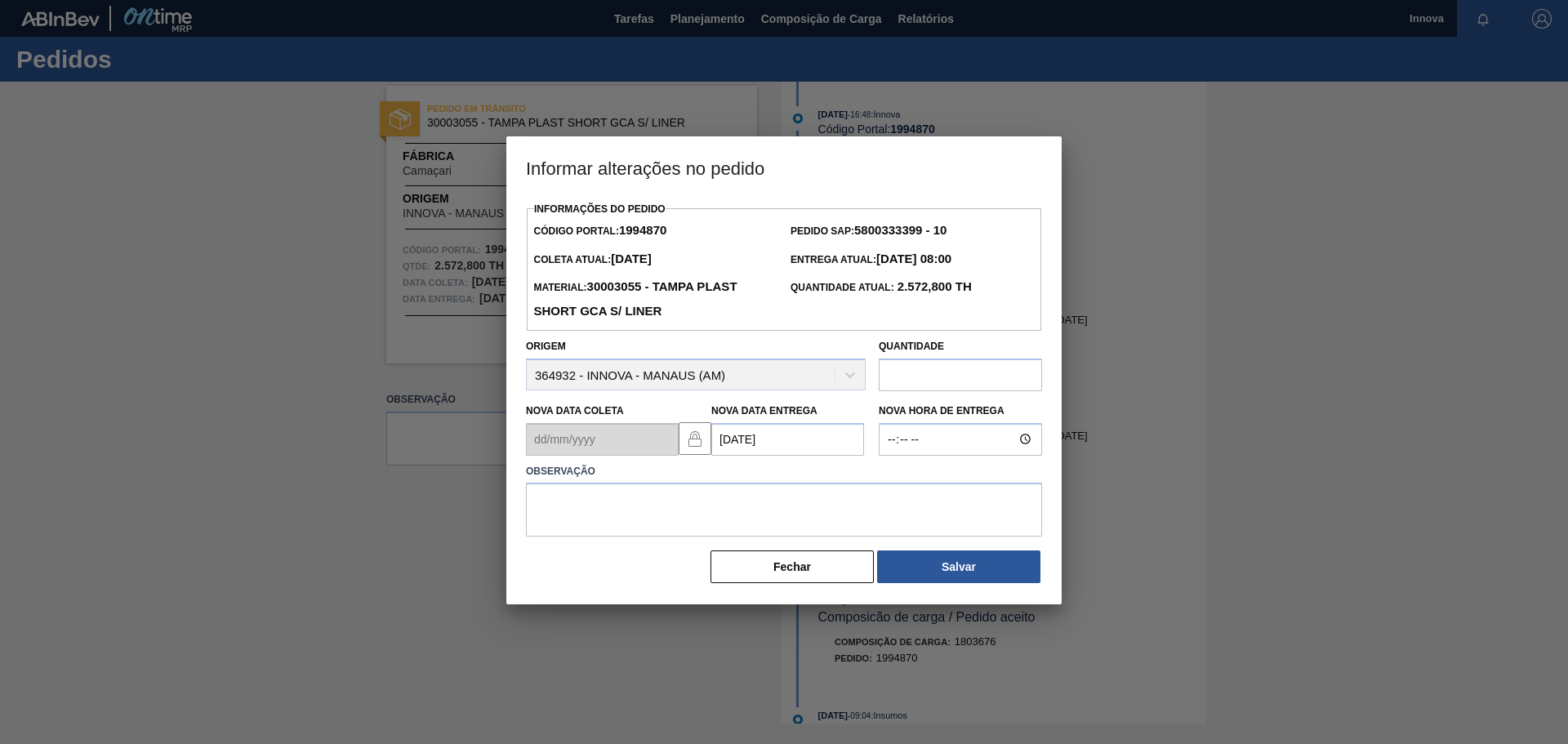
scroll to position [0, 0]
click at [901, 443] on input "Nova Hora de Entrega" at bounding box center [960, 439] width 164 height 33
type input "08:00"
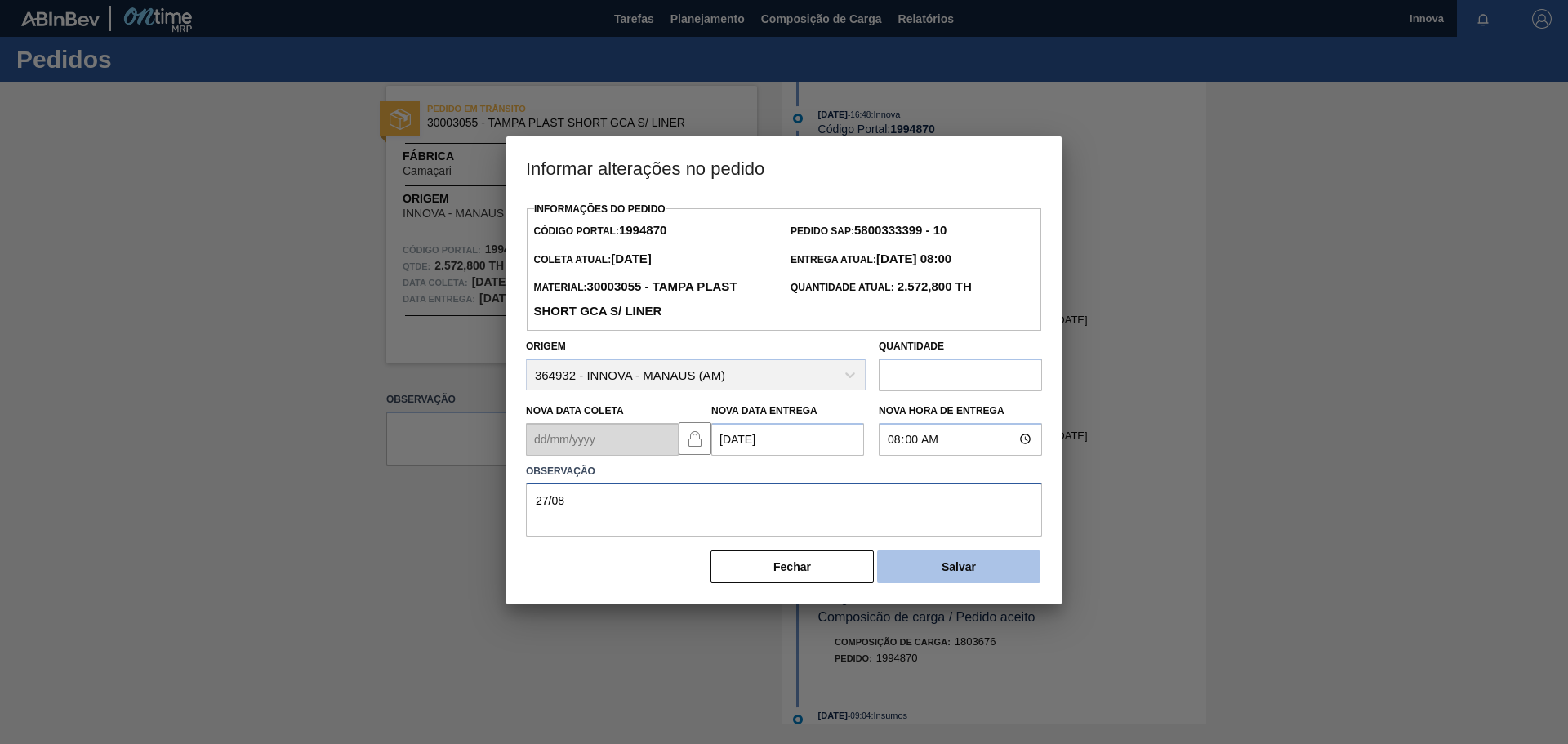
type textarea "27/08"
click at [928, 576] on button "Salvar" at bounding box center [959, 567] width 164 height 33
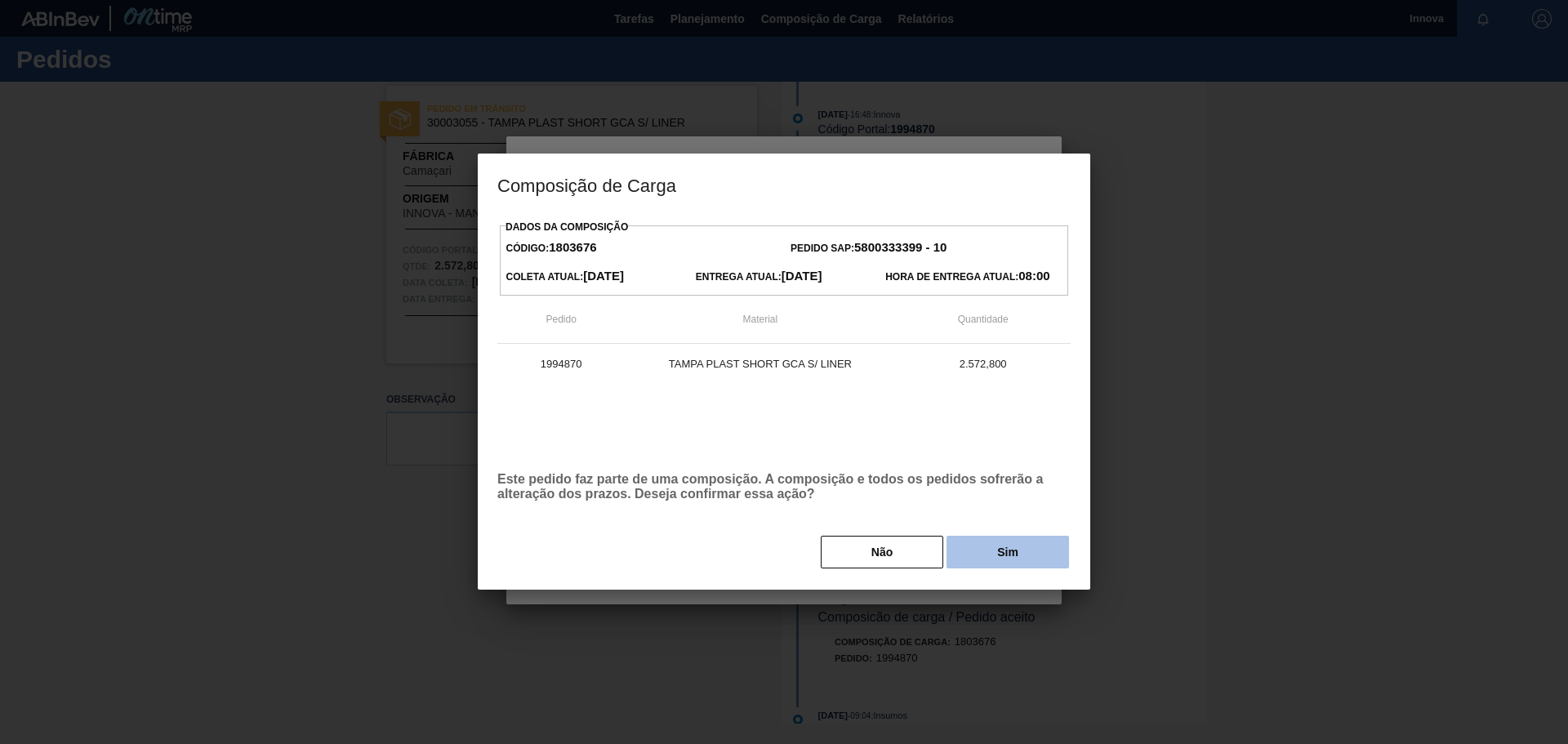
click at [996, 544] on button "Sim" at bounding box center [1007, 552] width 123 height 33
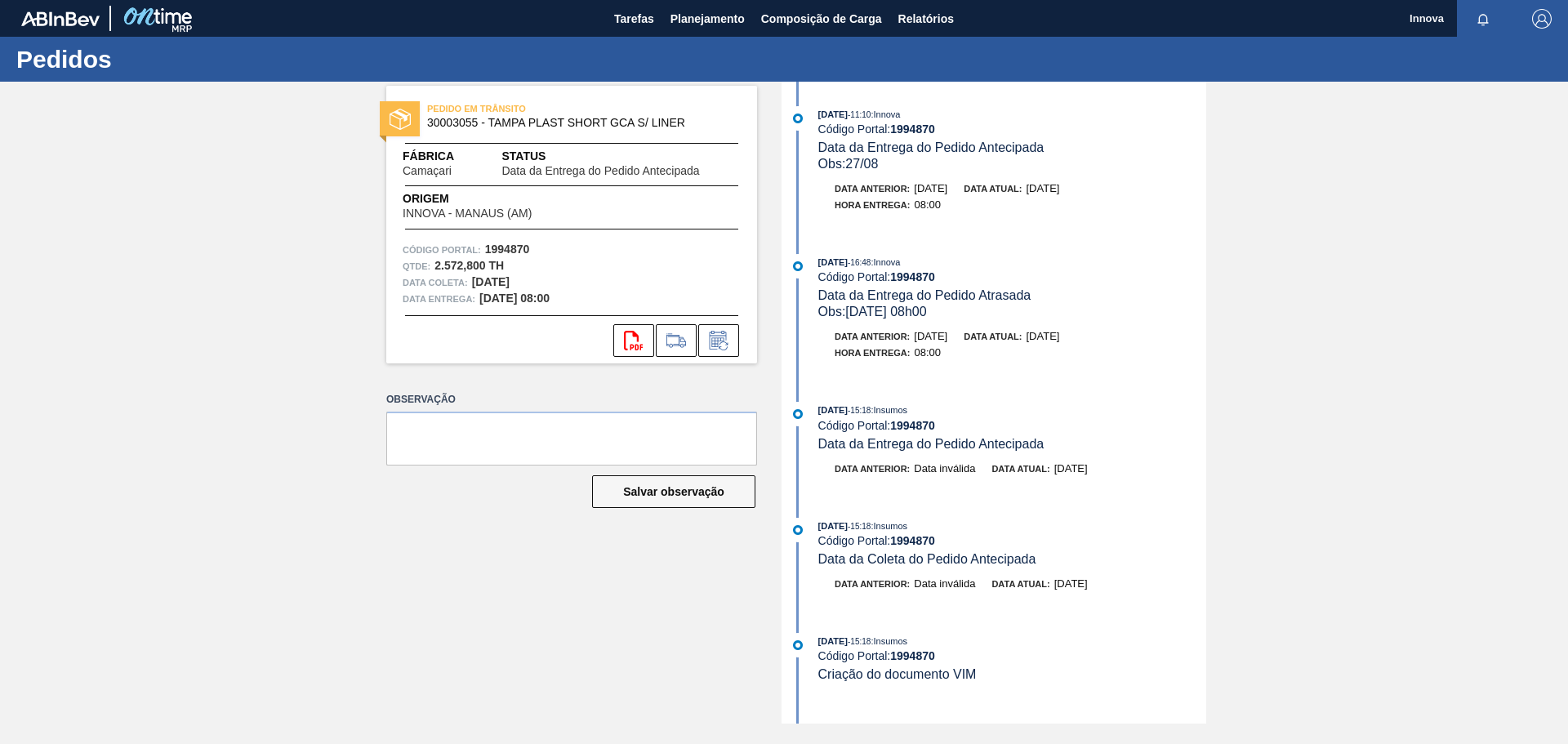
click at [137, 151] on div "PEDIDO EM TRÂNSITO 30003055 - TAMPA PLAST SHORT GCA S/ LINER Fábrica Camaçari S…" at bounding box center [784, 402] width 1568 height 642
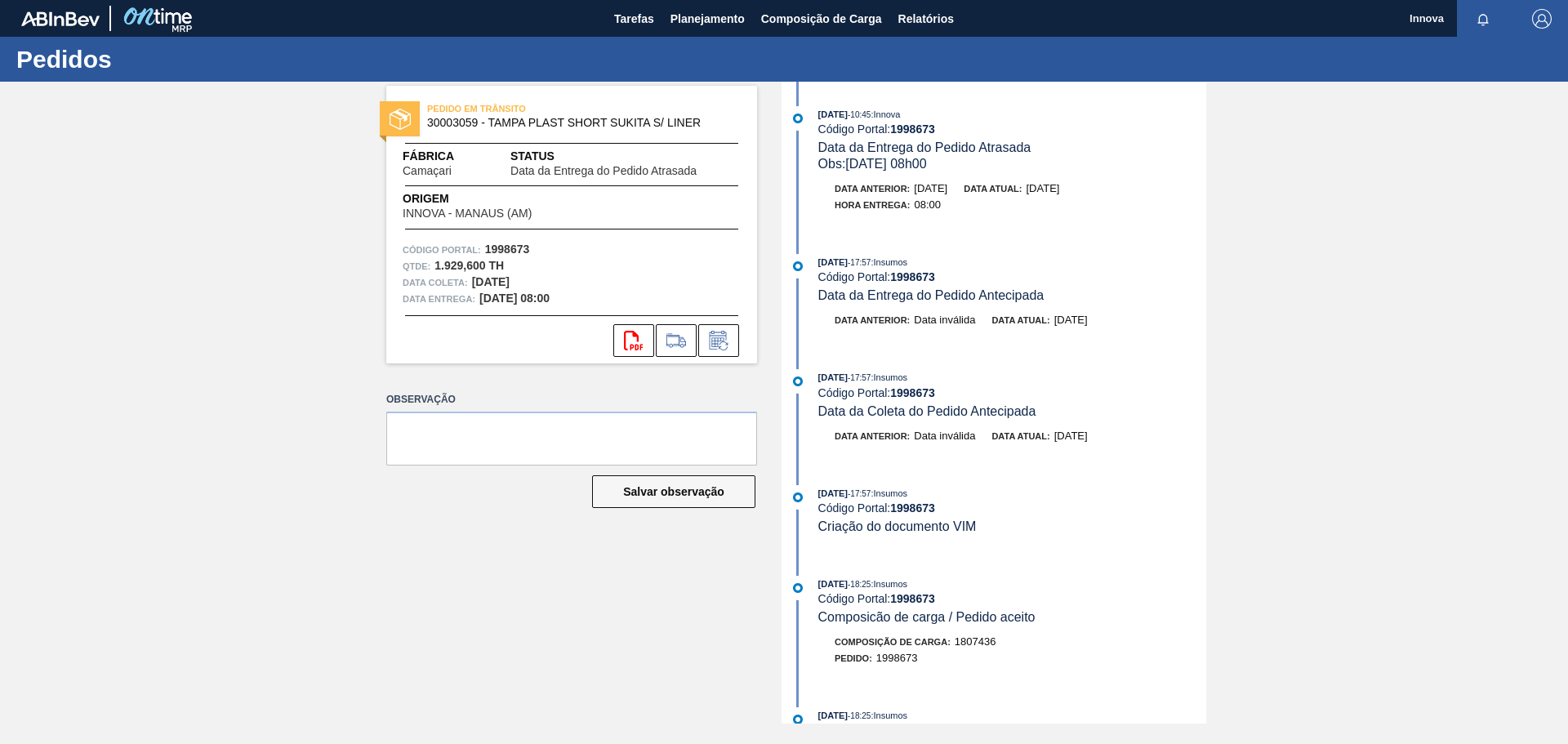
click at [291, 169] on div "PEDIDO EM TRÂNSITO 30003059 - TAMPA PLAST SHORT SUKITA S/ LINER Fábrica Camaçar…" at bounding box center [784, 402] width 1568 height 642
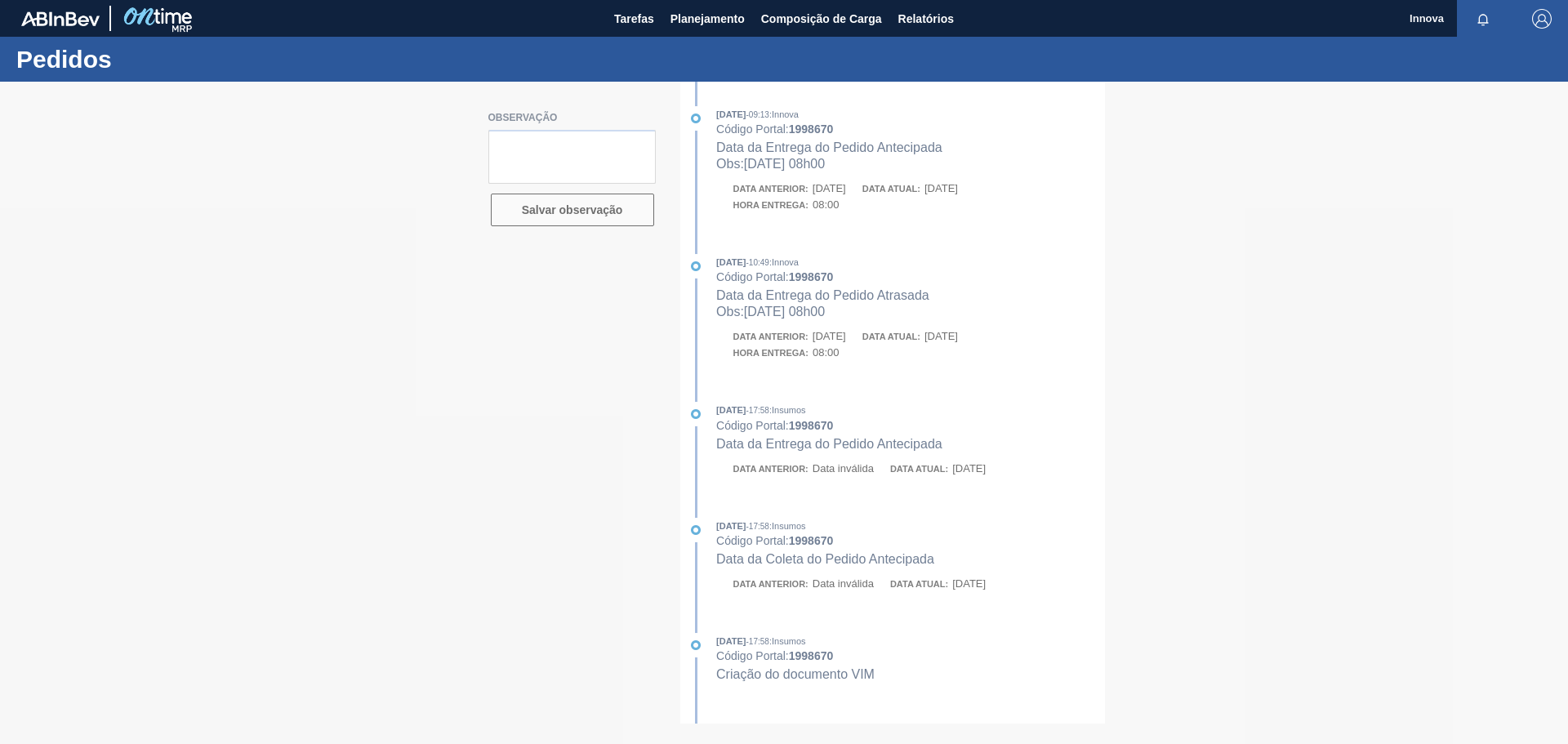
type textarea "Data de entrega: [DATE] 08h00"
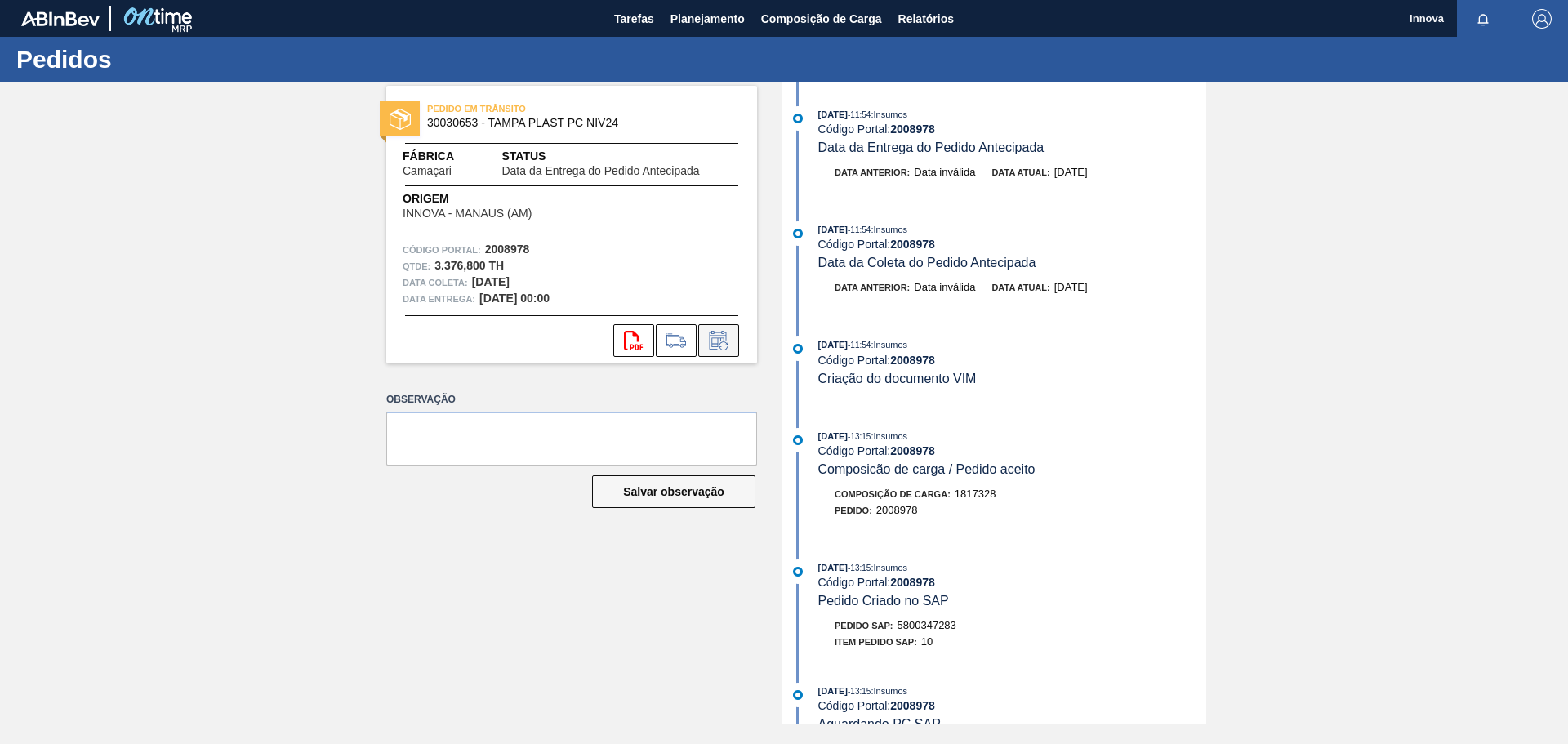
click at [729, 334] on icon at bounding box center [718, 340] width 26 height 19
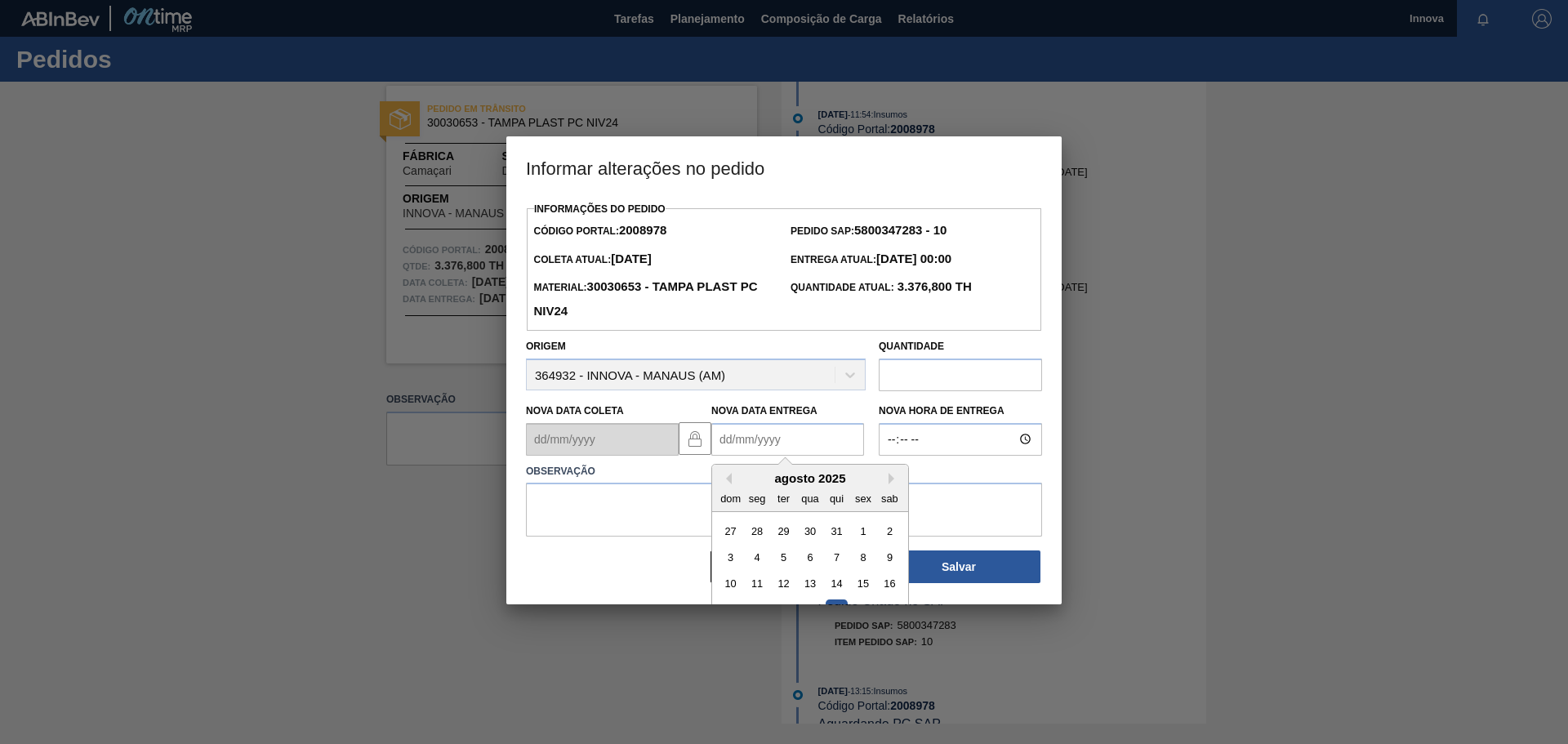
click at [758, 448] on Entrega2008978 "Nova Data Entrega" at bounding box center [787, 439] width 153 height 33
click at [755, 484] on div "agosto 2025" at bounding box center [809, 478] width 196 height 14
click at [886, 485] on div "agosto 2025" at bounding box center [809, 478] width 196 height 14
click at [892, 481] on button "Next Month" at bounding box center [894, 479] width 12 height 12
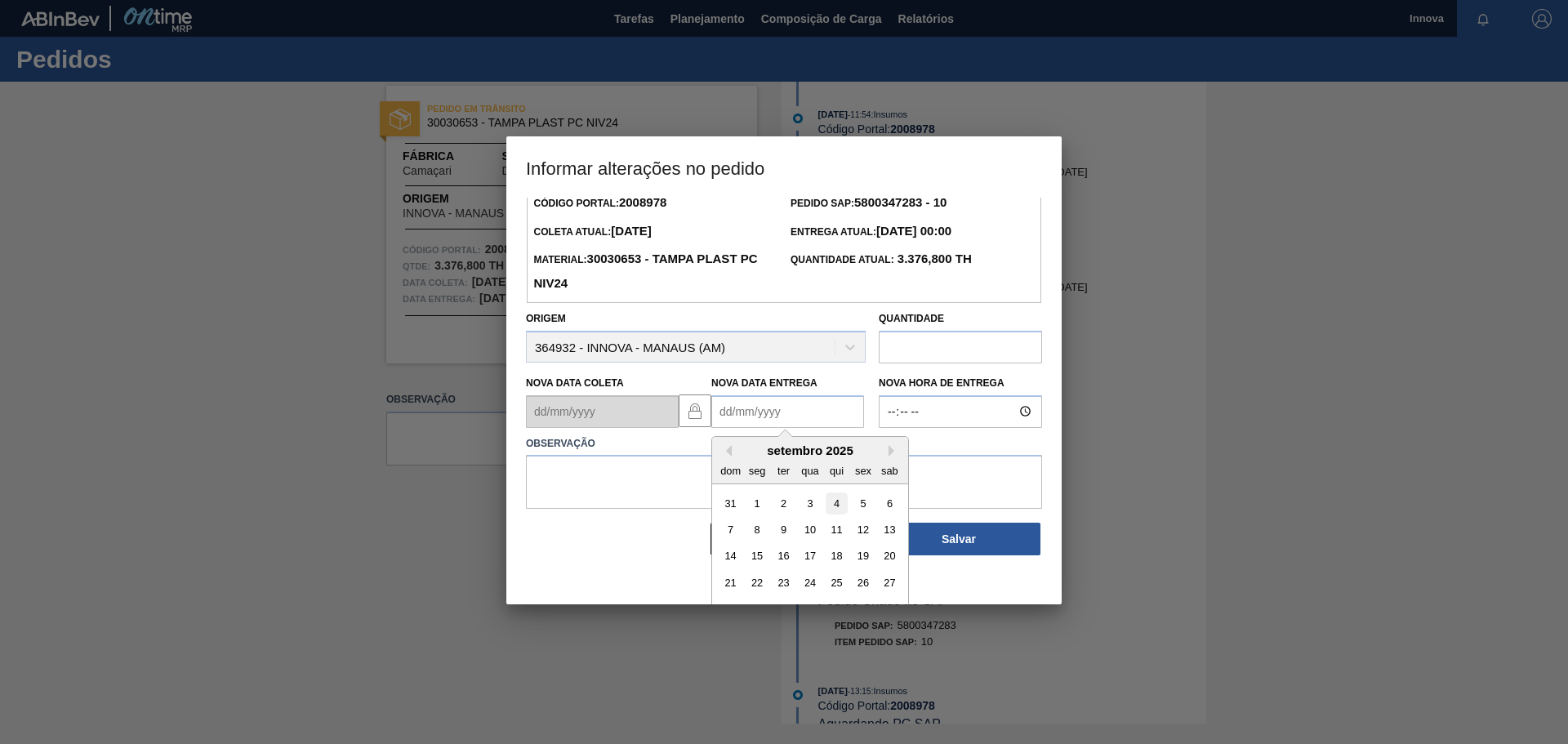
scroll to position [55, 0]
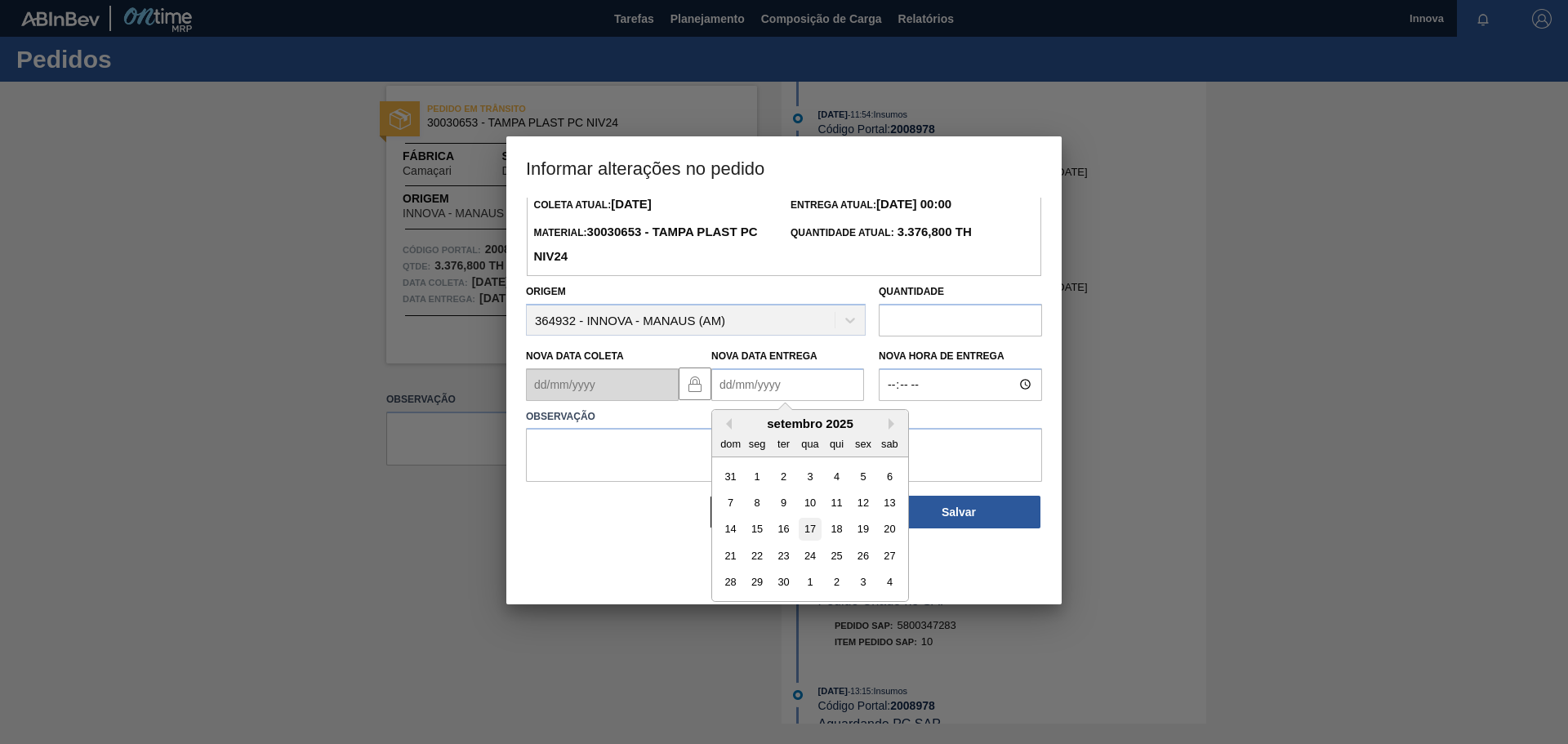
click at [814, 533] on div "17" at bounding box center [809, 529] width 22 height 22
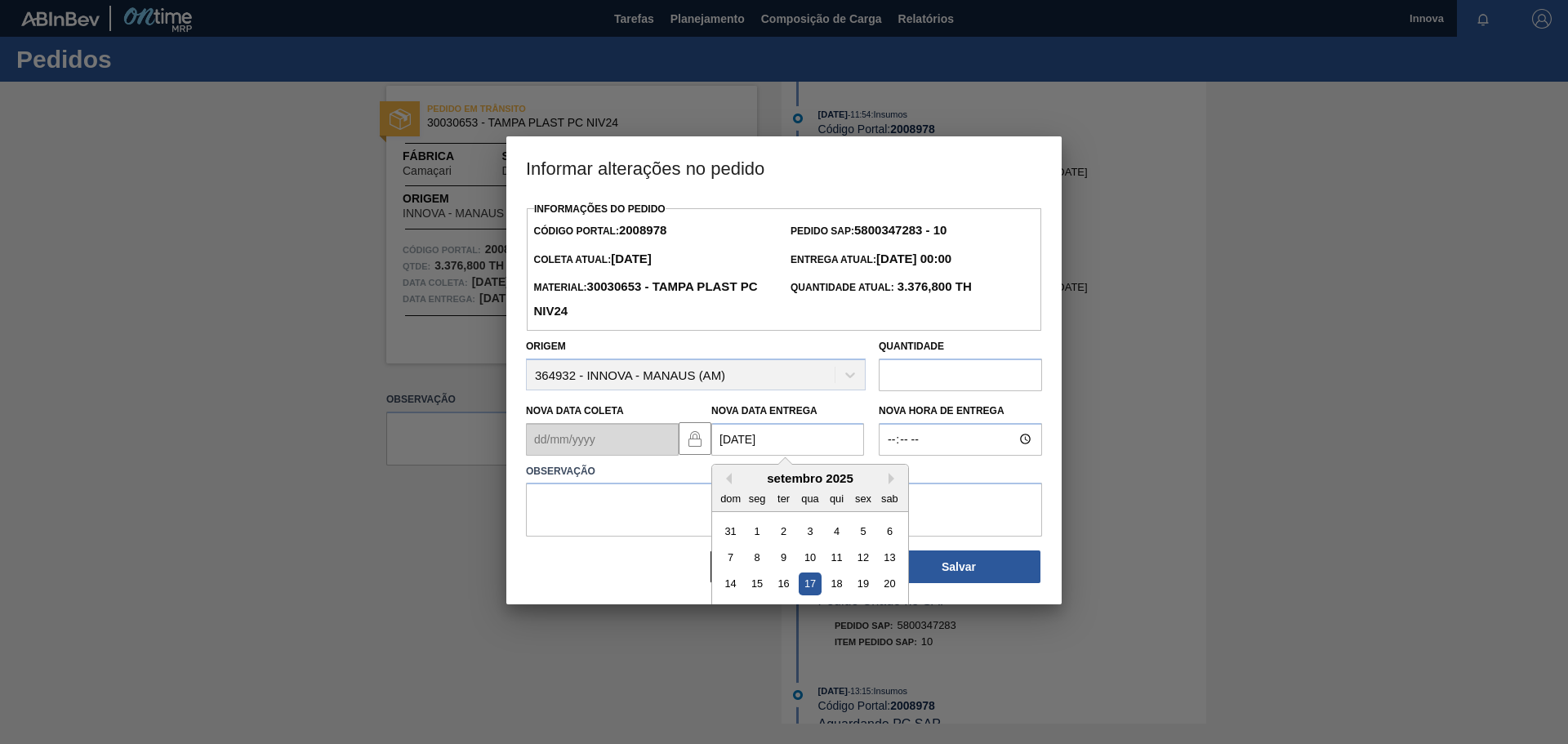
click at [854, 436] on Entrega2008978 "17/09/2025" at bounding box center [787, 439] width 153 height 33
click at [761, 584] on div "15" at bounding box center [757, 584] width 22 height 22
type Entrega2008978 "15/09/2025"
click at [928, 440] on input "Nova Hora de Entrega" at bounding box center [960, 439] width 164 height 33
type input "08:00"
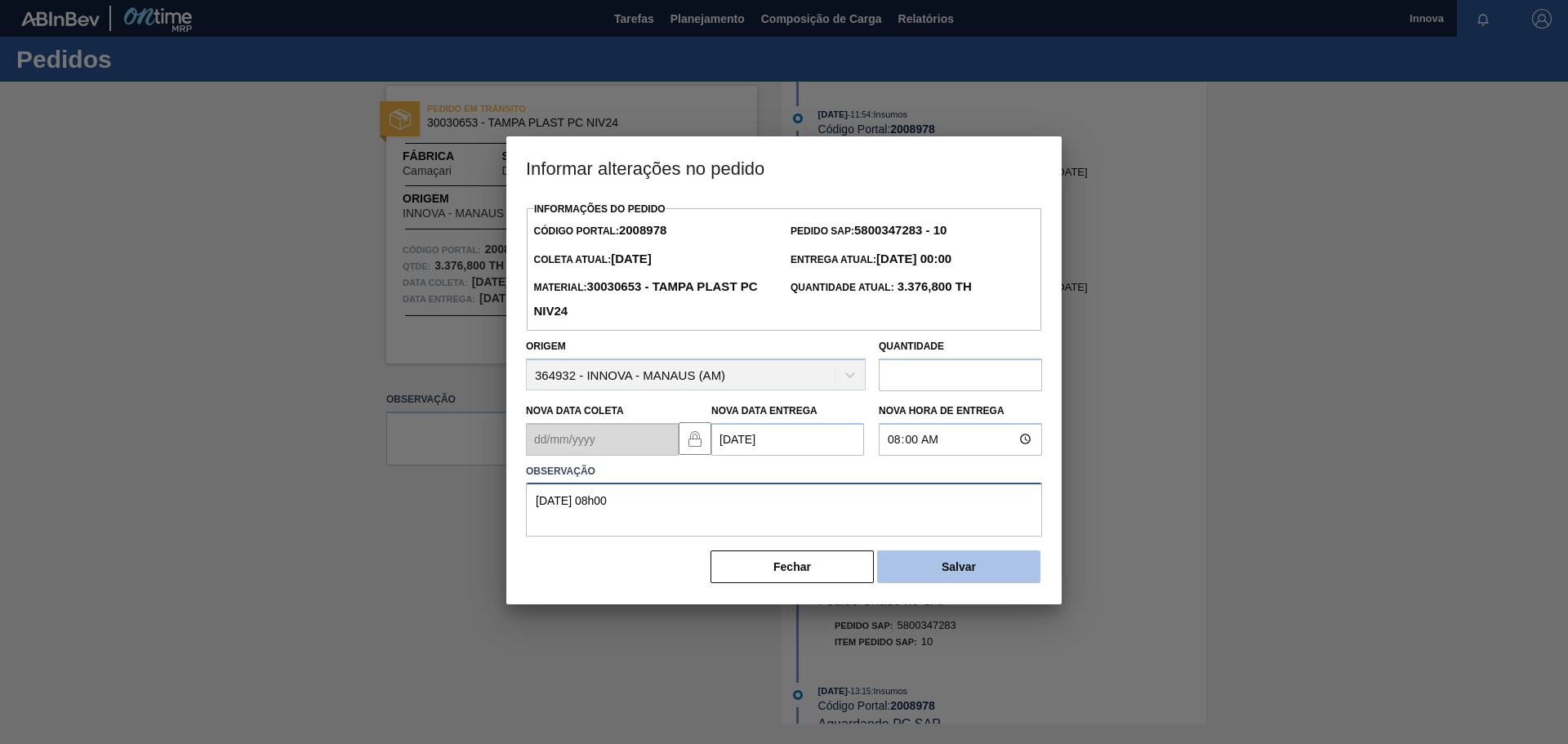
type textarea "15/09 08h00"
click at [950, 558] on button "Salvar" at bounding box center [959, 567] width 164 height 33
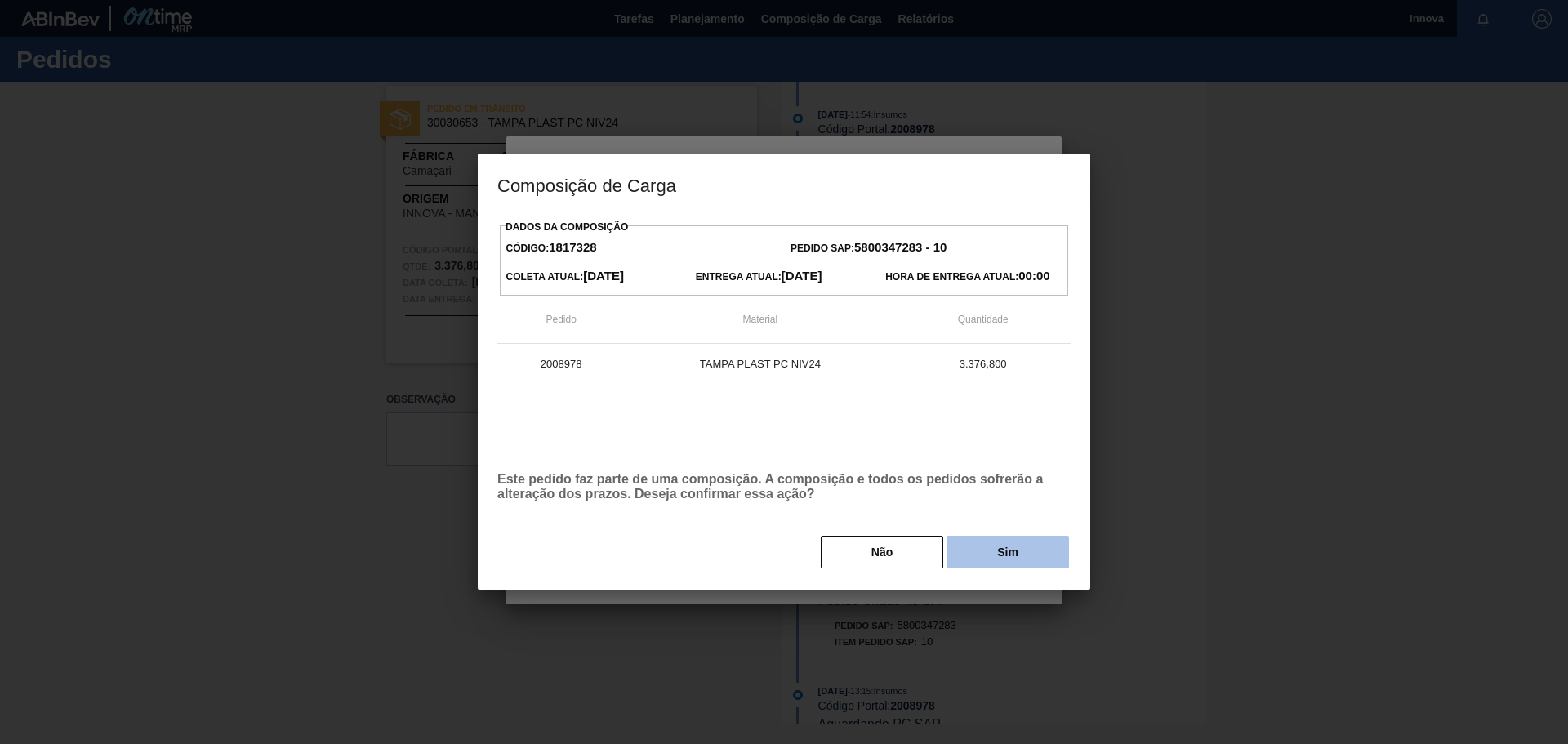
click at [985, 539] on button "Sim" at bounding box center [1007, 552] width 123 height 33
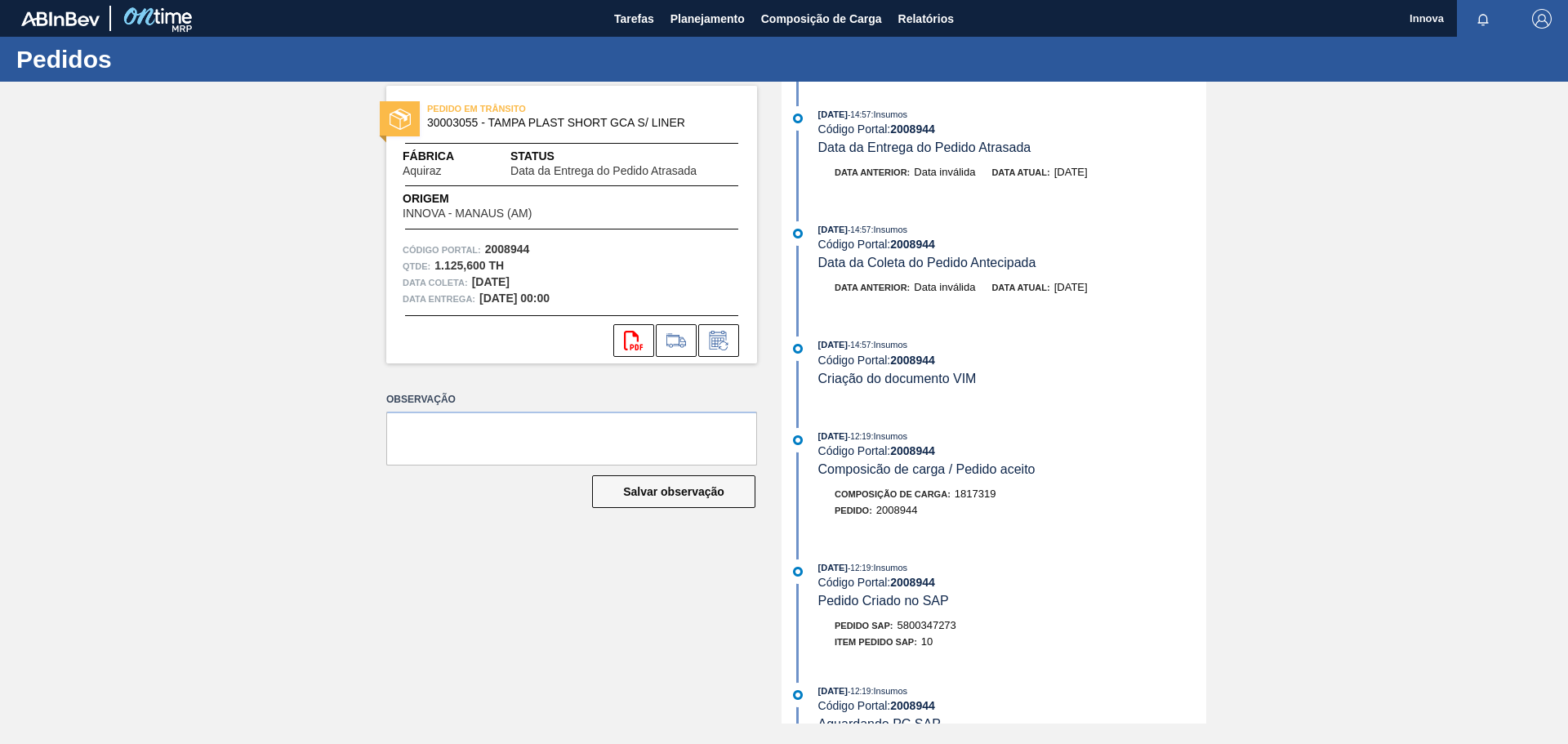
click at [320, 354] on div "PEDIDO EM TRÂNSITO 30003055 - TAMPA PLAST SHORT GCA S/ LINER Fábrica Aquiraz St…" at bounding box center [784, 402] width 1568 height 642
click at [732, 335] on button at bounding box center [719, 340] width 41 height 33
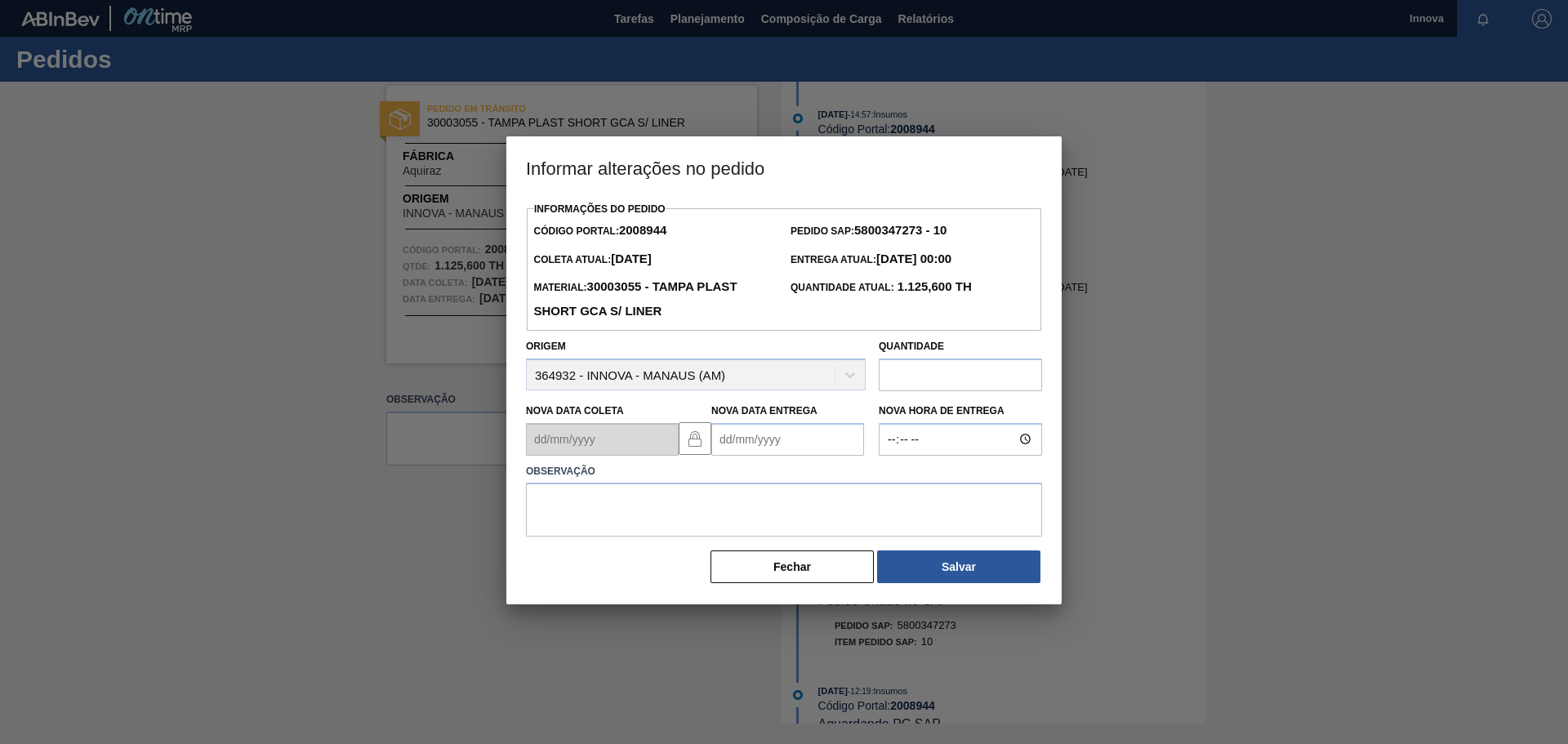
click at [765, 455] on Entrega2008944 "Nova Data Entrega" at bounding box center [787, 439] width 153 height 33
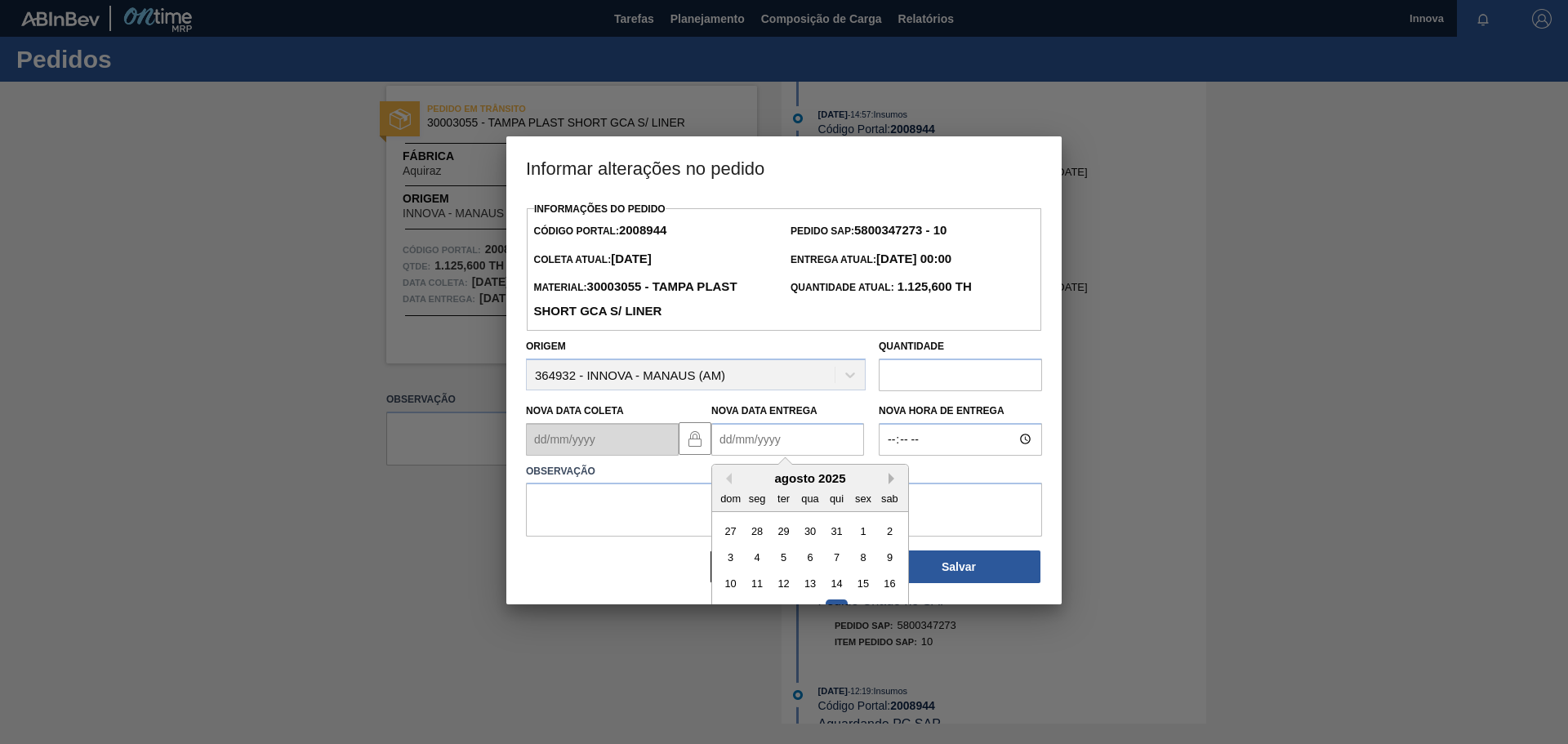
click at [898, 479] on button "Next Month" at bounding box center [894, 479] width 12 height 12
click at [803, 529] on div "3" at bounding box center [809, 531] width 22 height 22
type Entrega2008944 "03/09/2025"
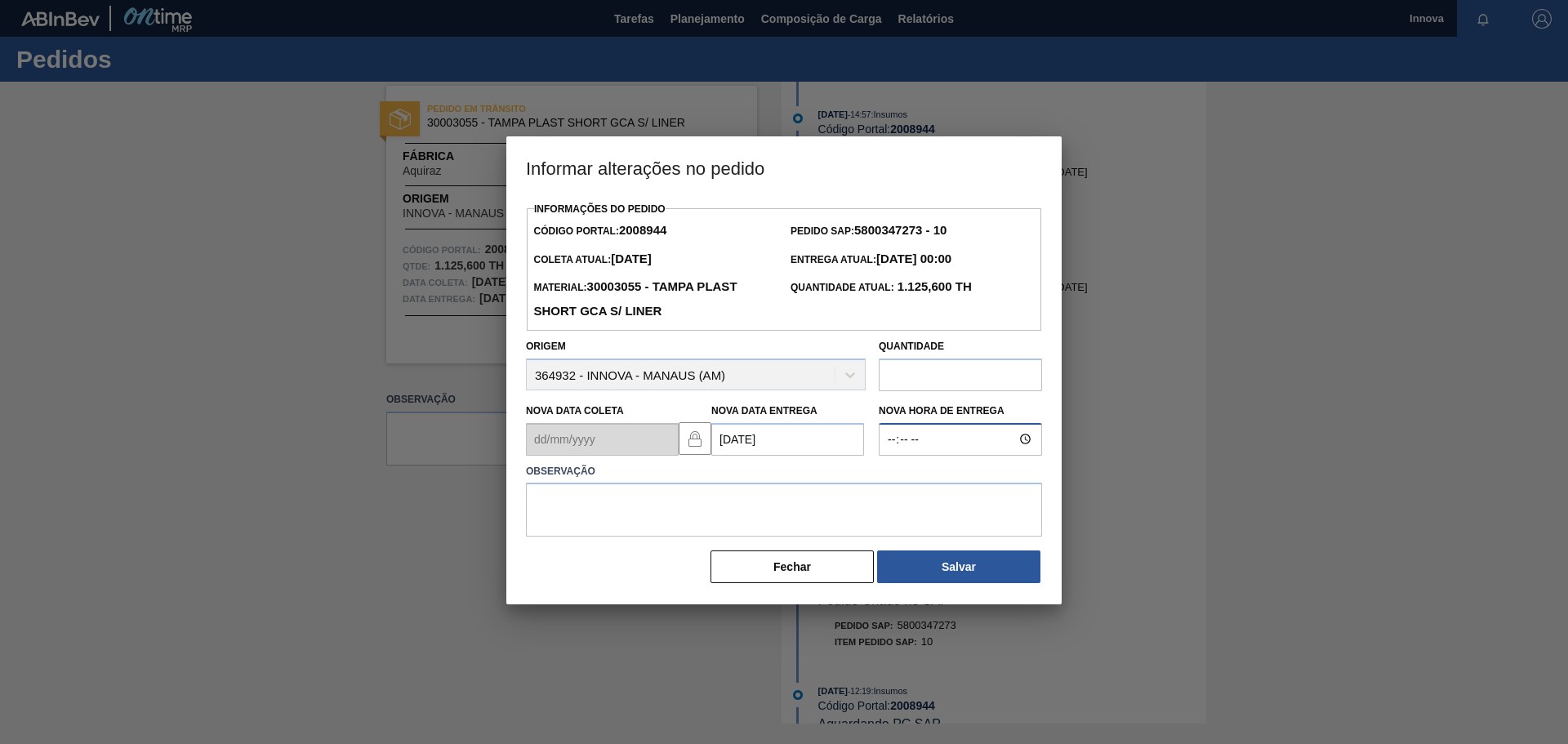
click at [937, 437] on input "Nova Hora de Entrega" at bounding box center [960, 439] width 164 height 33
type input "08:00"
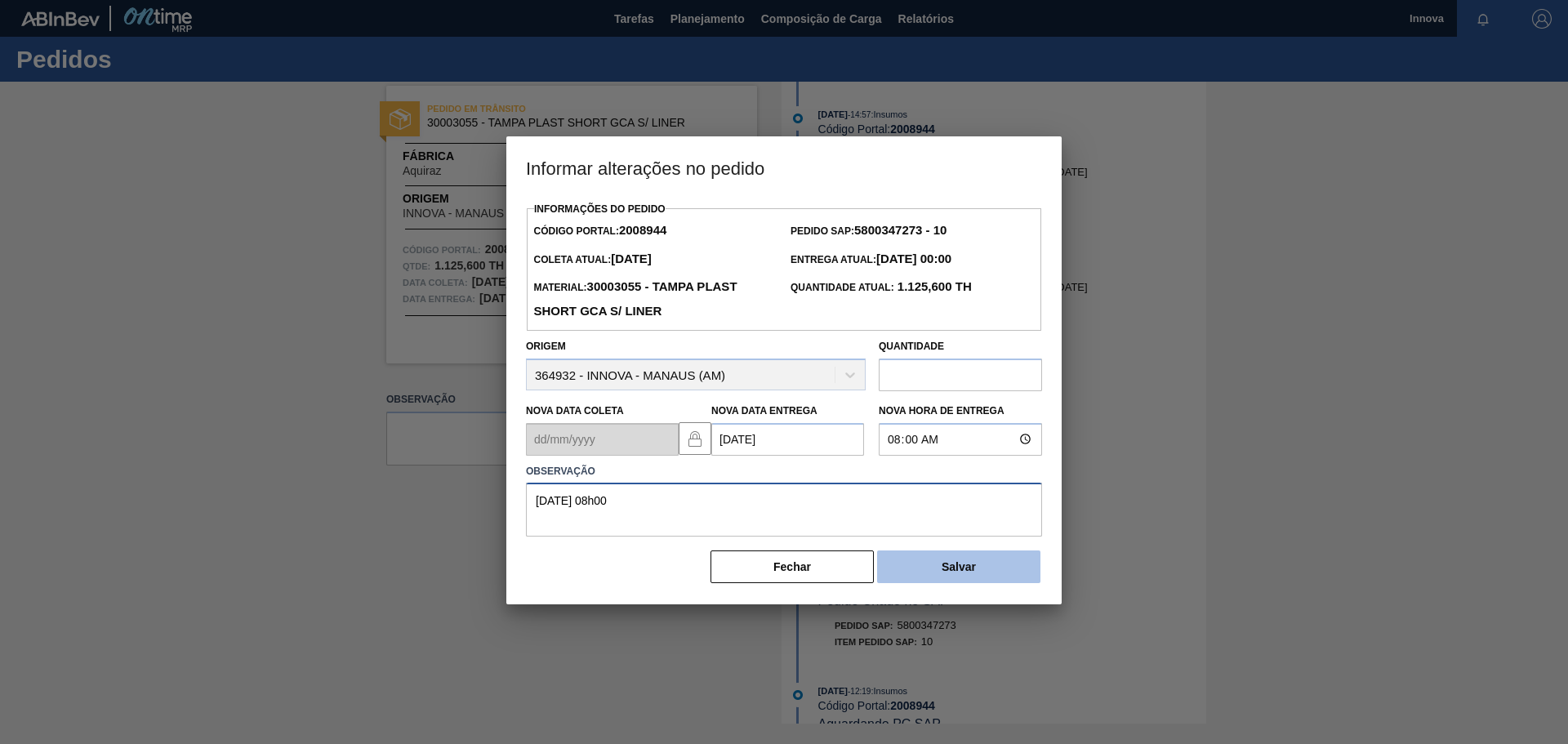
type textarea "03/09 08h00"
click at [933, 560] on button "Salvar" at bounding box center [959, 567] width 164 height 33
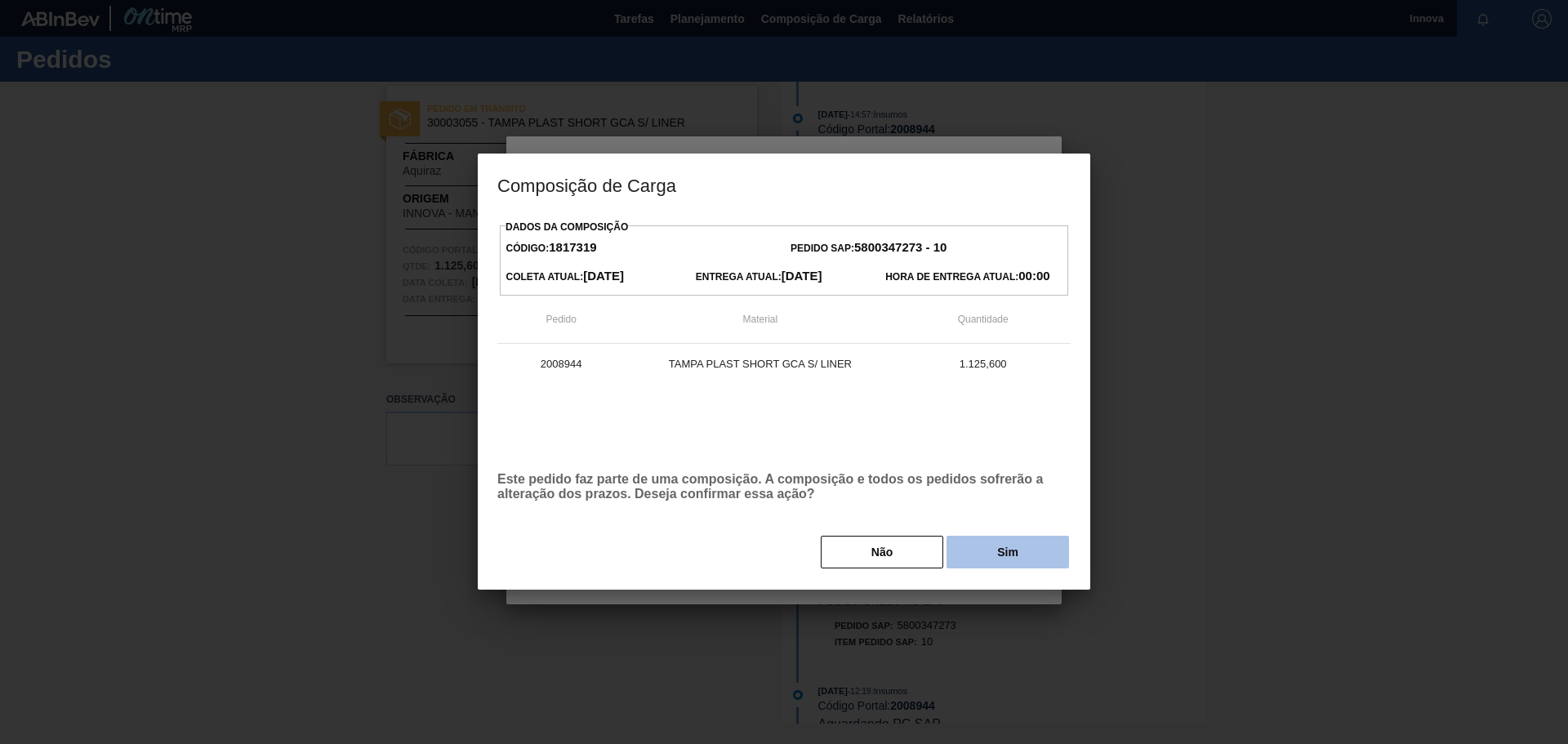
click at [978, 550] on button "Sim" at bounding box center [1007, 552] width 123 height 33
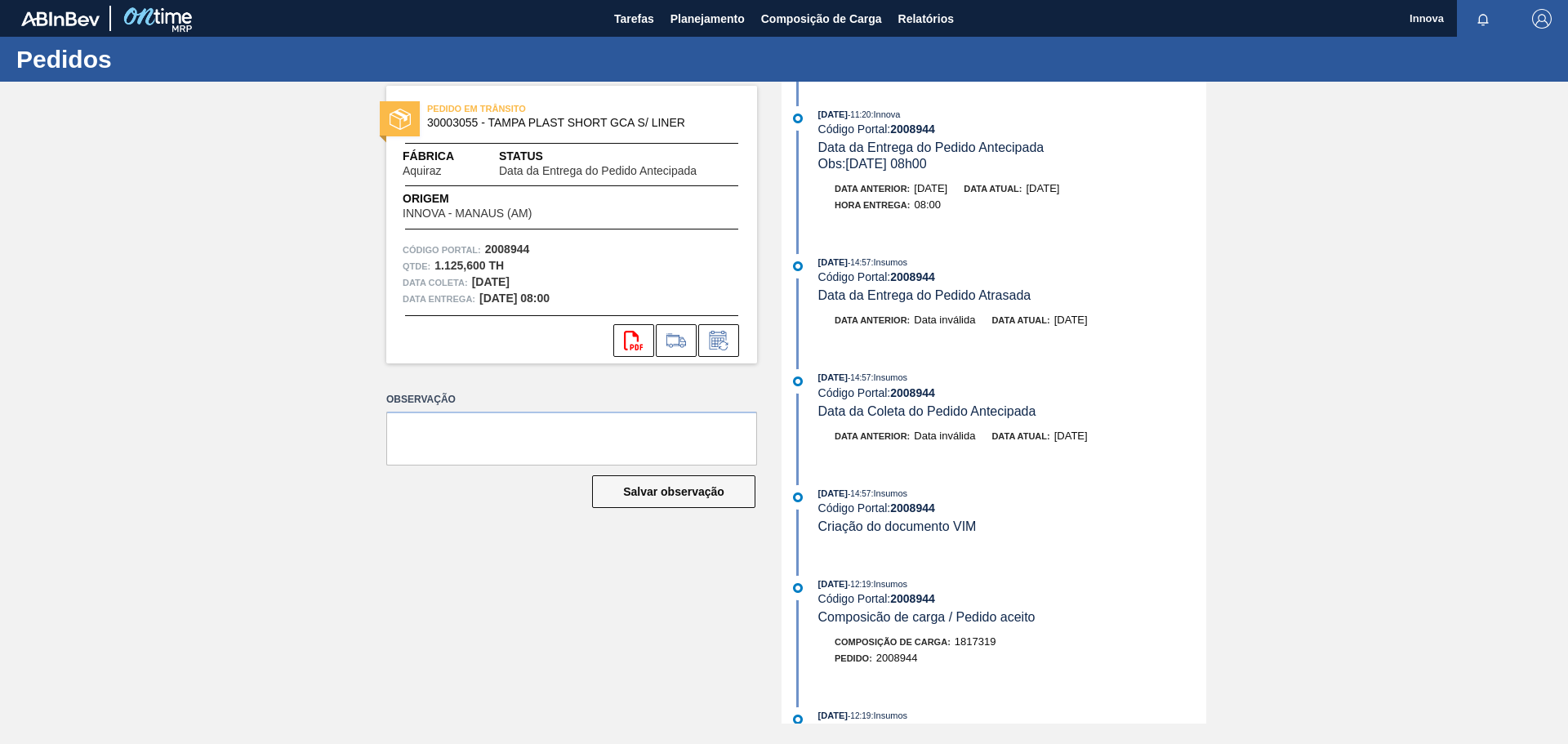
click at [196, 221] on div "PEDIDO EM TRÂNSITO 30003055 - TAMPA PLAST SHORT GCA S/ LINER Fábrica Aquiraz St…" at bounding box center [784, 402] width 1568 height 642
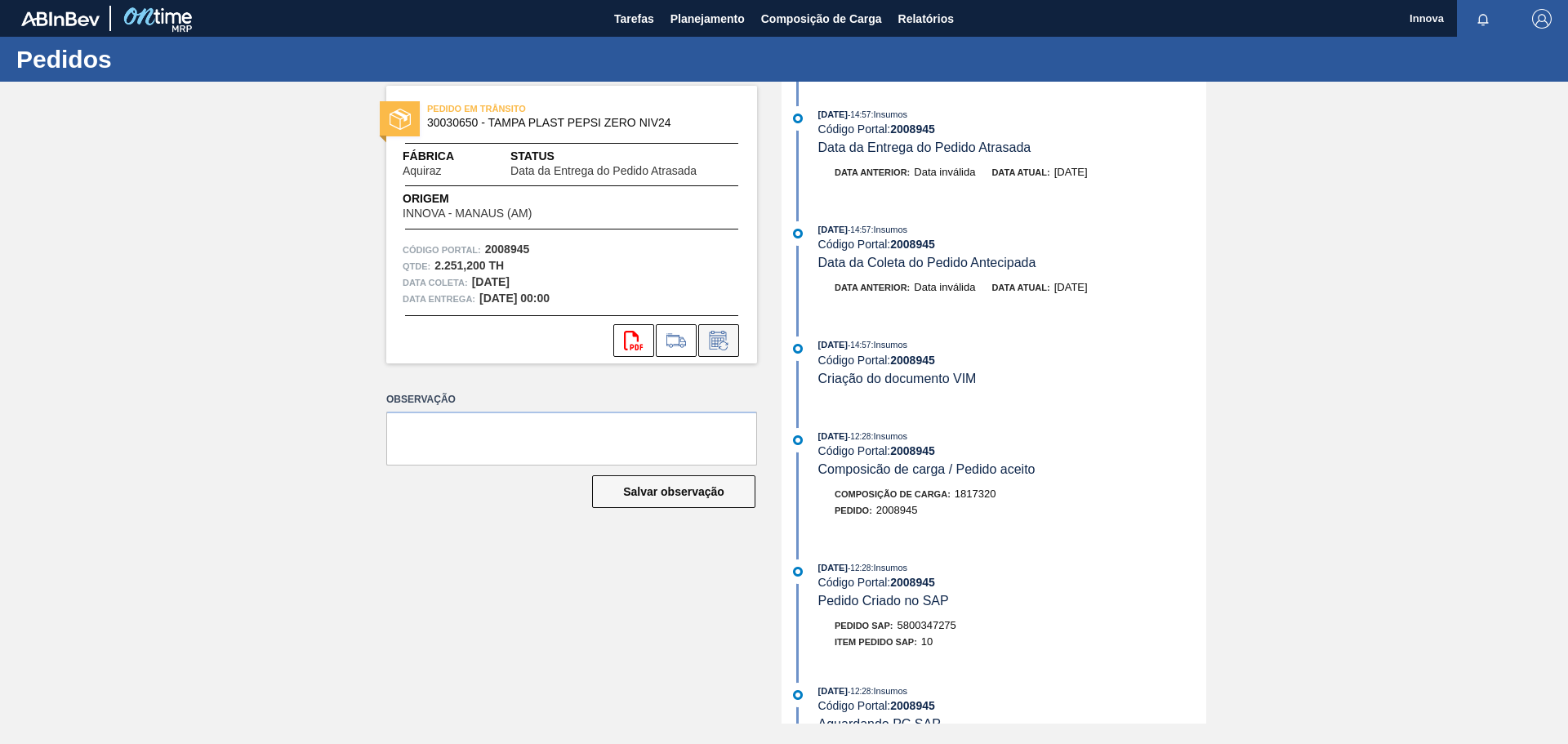
click at [717, 345] on icon at bounding box center [718, 340] width 26 height 19
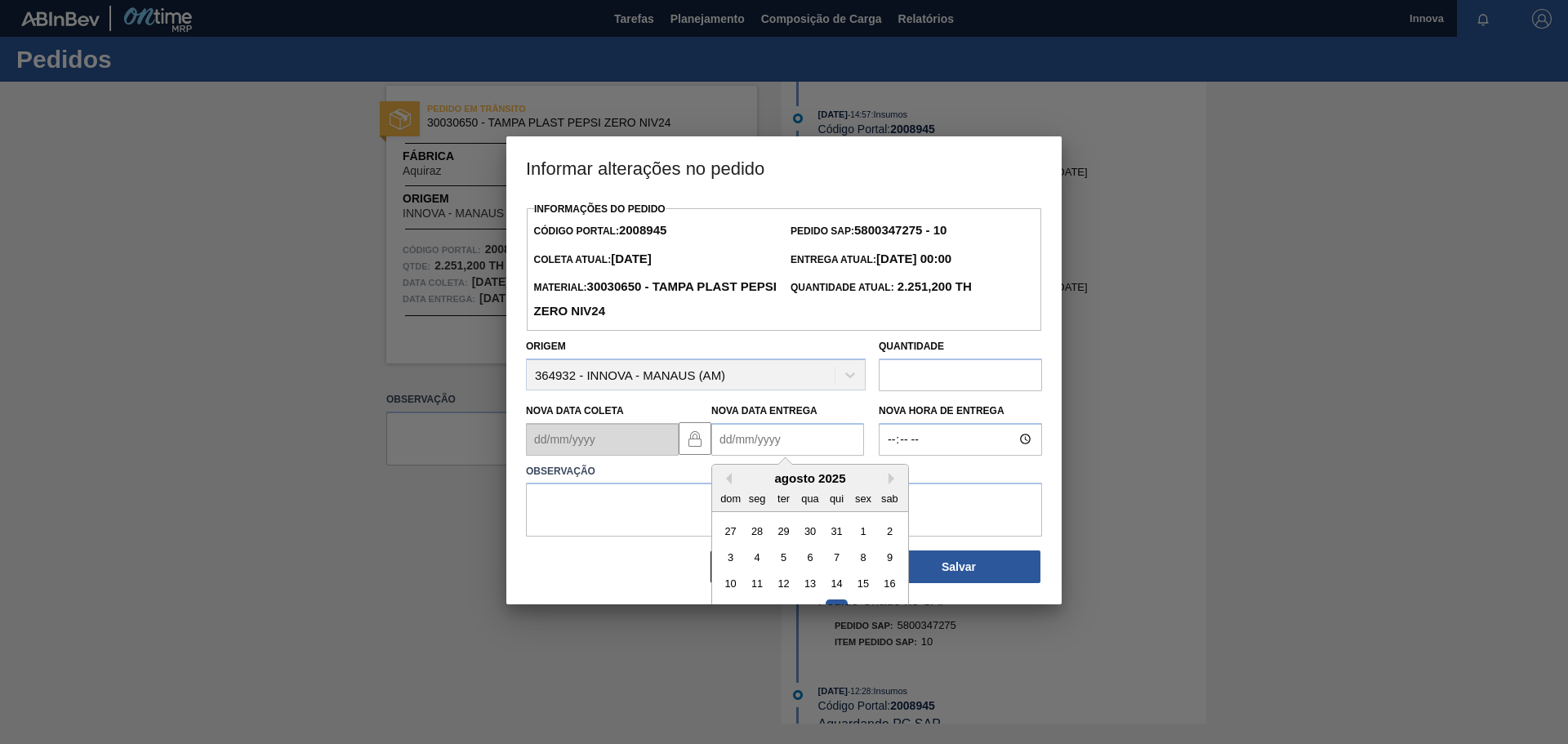
click at [733, 442] on Entrega2008945 "Nova Data Entrega" at bounding box center [787, 439] width 153 height 33
click at [760, 477] on div "agosto 2025" at bounding box center [809, 478] width 196 height 14
click at [889, 481] on button "Next Month" at bounding box center [894, 479] width 12 height 12
click at [806, 537] on div "3" at bounding box center [809, 531] width 22 height 22
type Entrega2008945 "03/09/2025"
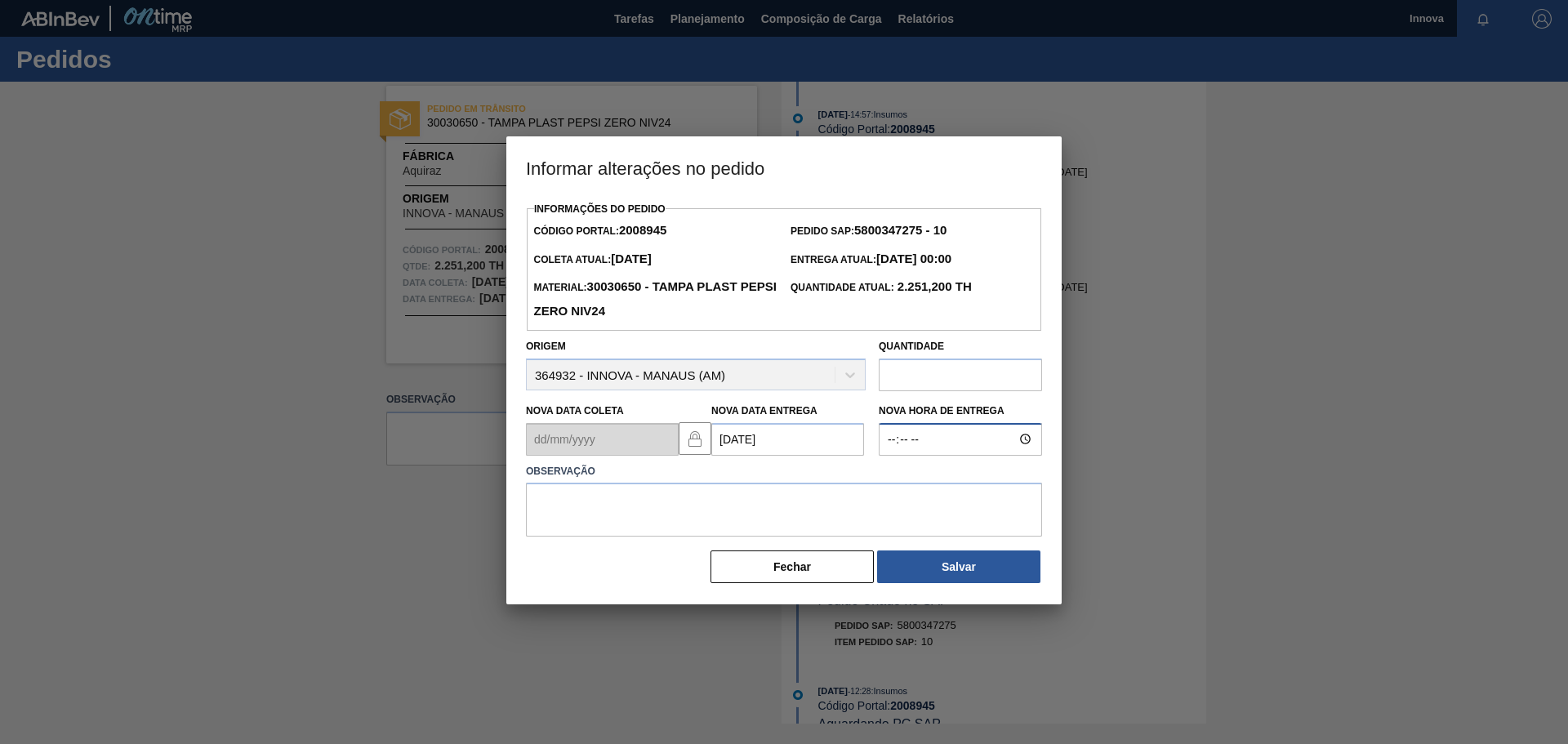
click at [912, 453] on input "Nova Hora de Entrega" at bounding box center [960, 439] width 164 height 33
type input "08:00"
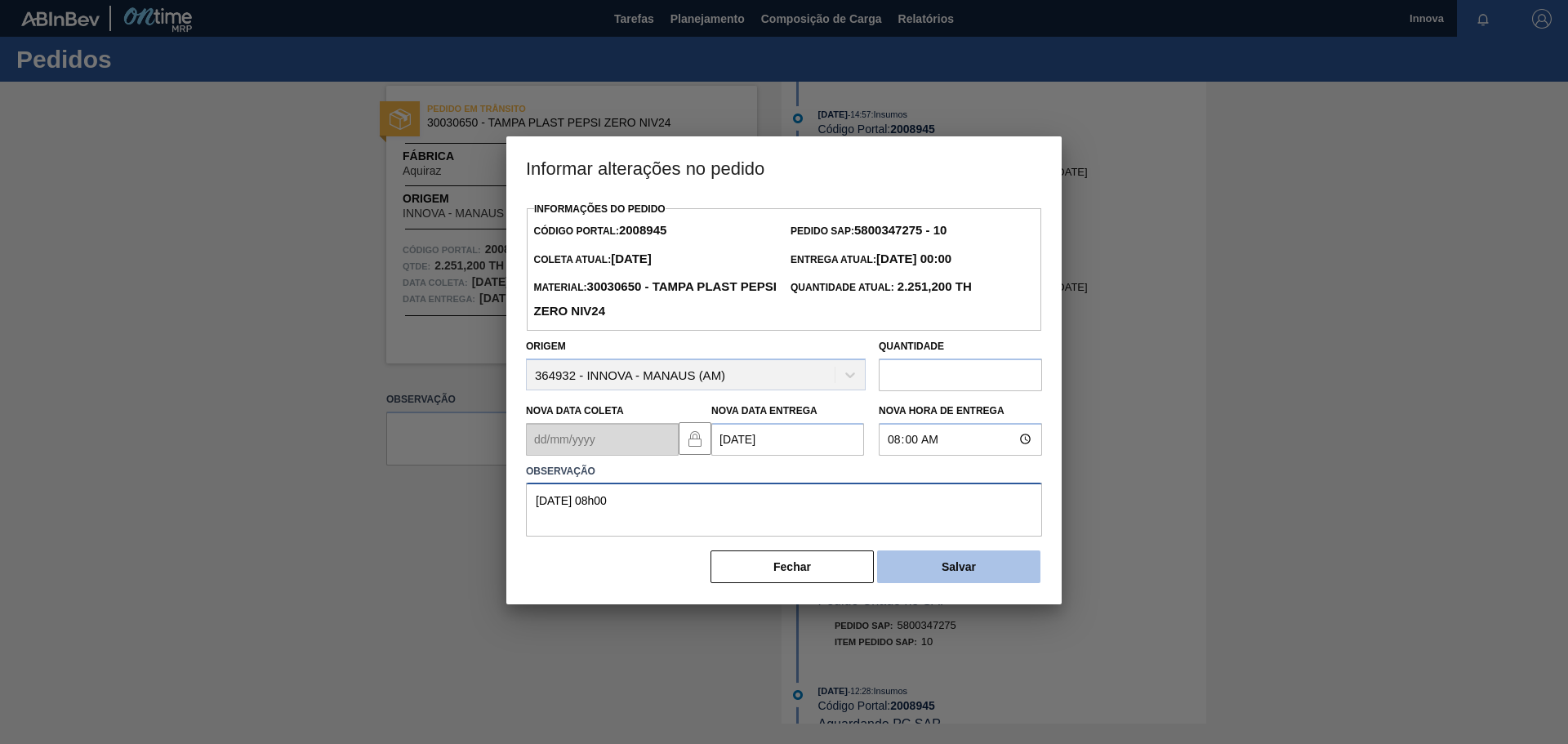
type textarea "03/09 08h00"
click at [962, 574] on button "Salvar" at bounding box center [959, 567] width 164 height 33
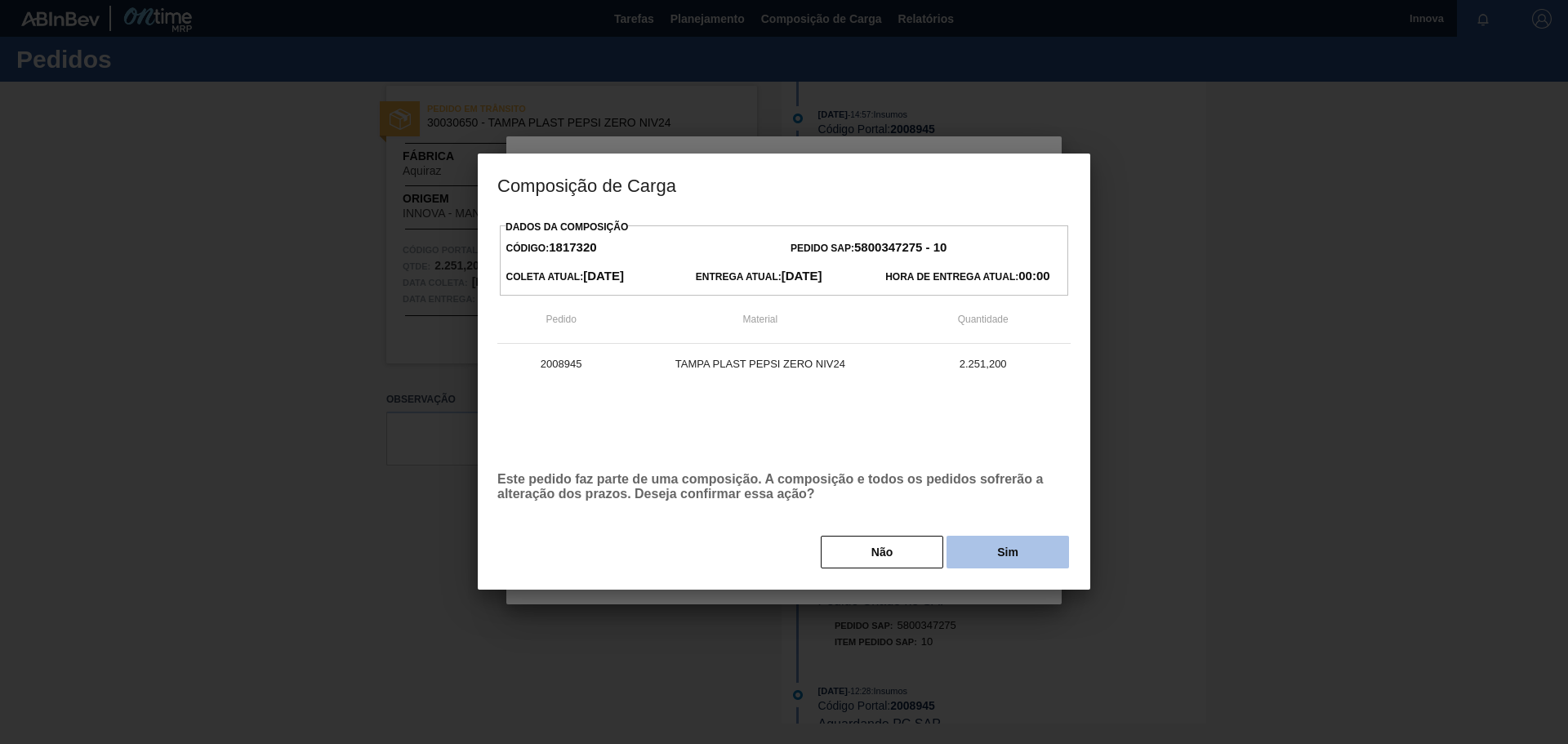
click at [1011, 545] on button "Sim" at bounding box center [1007, 552] width 123 height 33
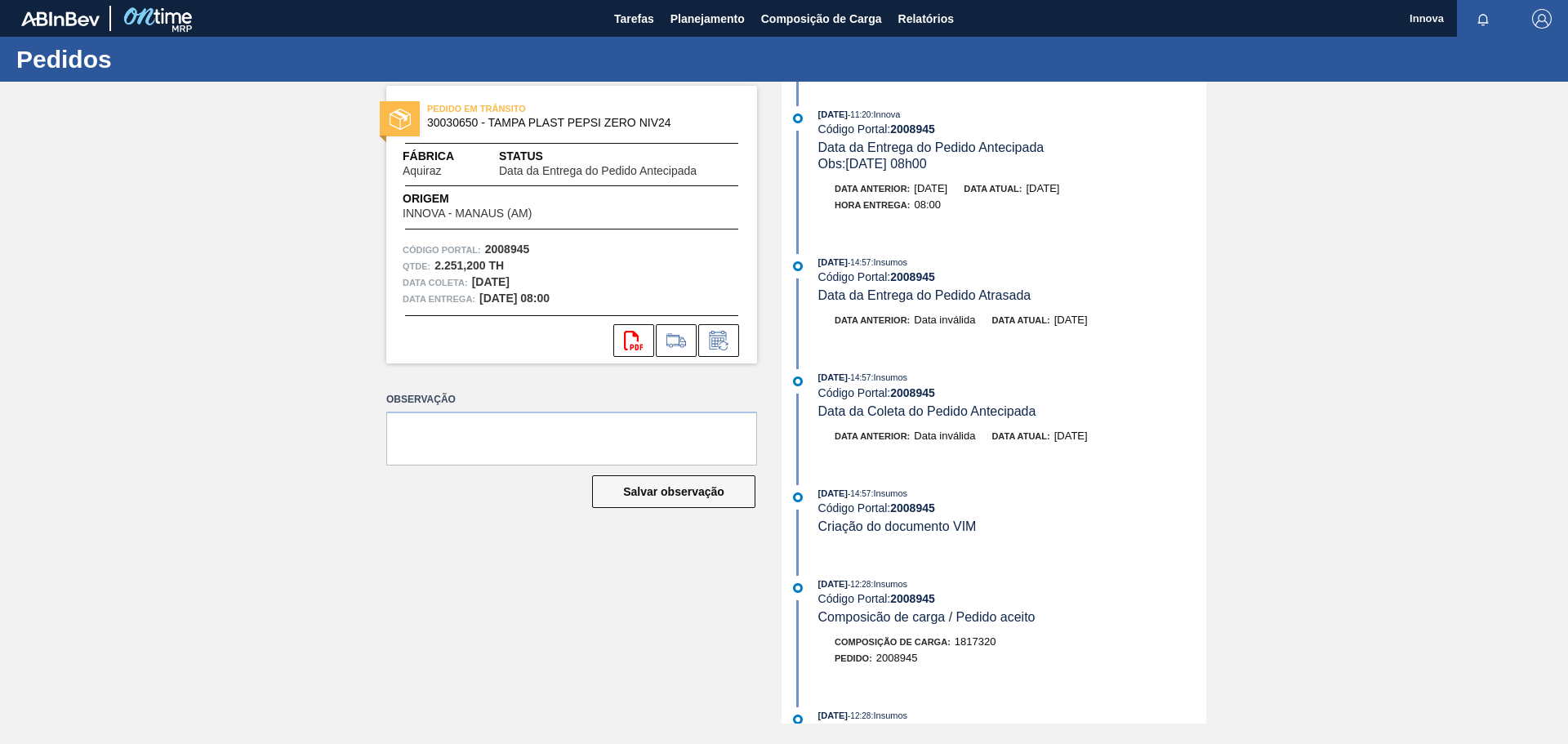
click at [0, 503] on div "PEDIDO EM TRÂNSITO 30030650 - TAMPA PLAST PEPSI ZERO NIV24 Fábrica Aquiraz Stat…" at bounding box center [784, 402] width 1568 height 642
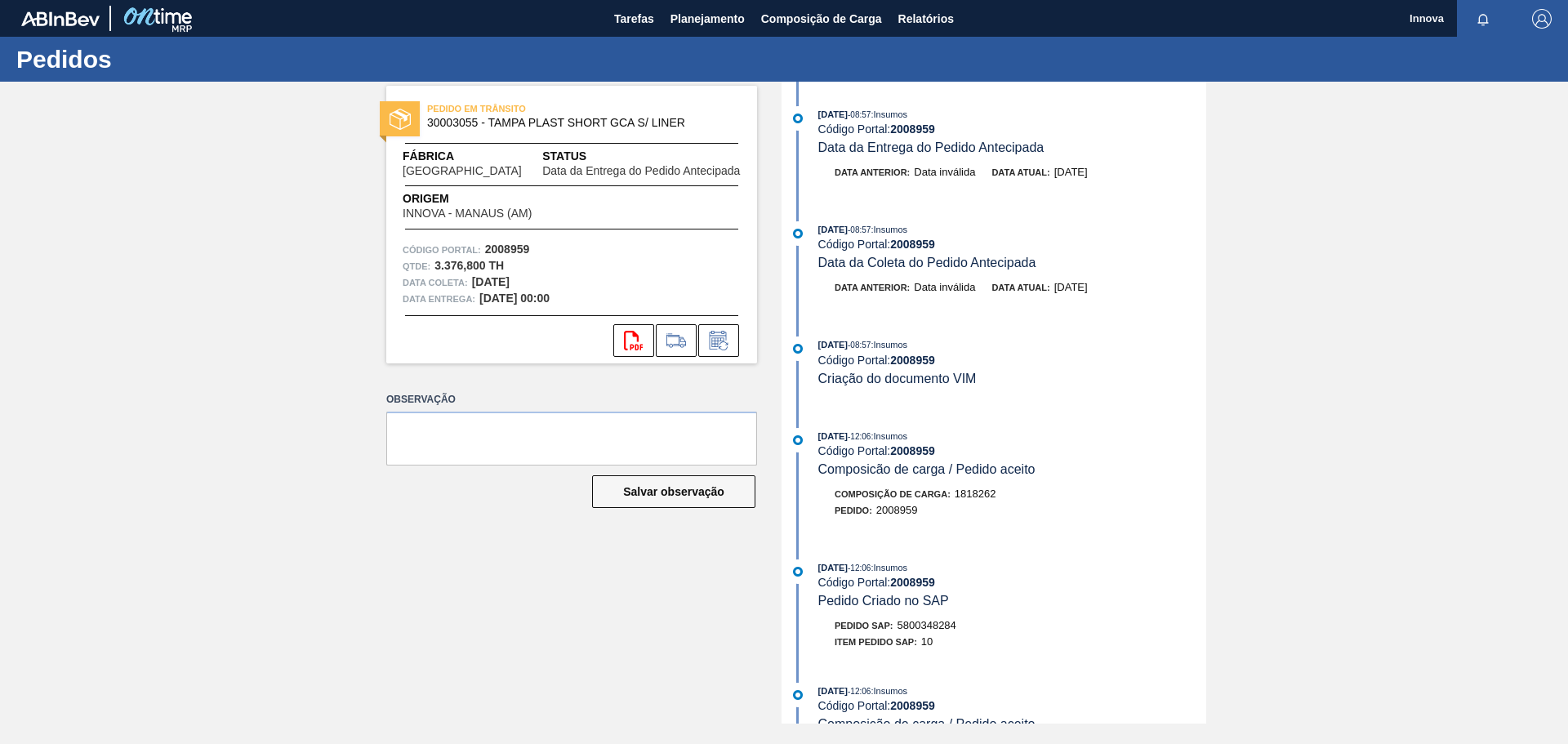
click at [220, 440] on div "PEDIDO EM TRÂNSITO 30003055 - TAMPA PLAST SHORT GCA S/ LINER Fábrica Pernambuco…" at bounding box center [784, 402] width 1568 height 642
click at [719, 333] on icon at bounding box center [718, 340] width 17 height 18
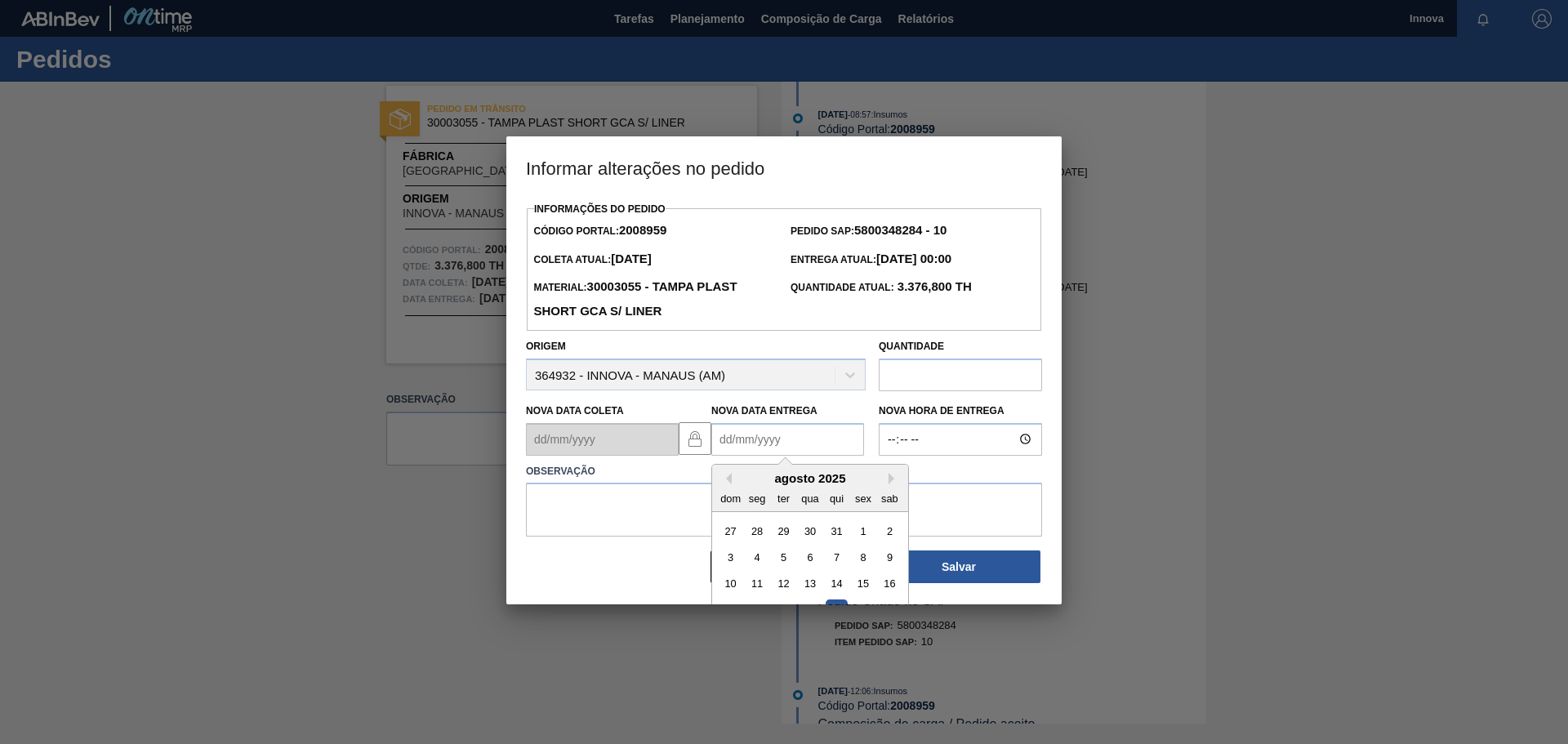
click at [752, 444] on Entrega2008959 "Nova Data Entrega" at bounding box center [787, 439] width 153 height 33
click at [889, 485] on button "Next Month" at bounding box center [894, 479] width 12 height 12
click at [787, 584] on div "16" at bounding box center [783, 584] width 22 height 22
type Entrega2008959 "16/09/2025"
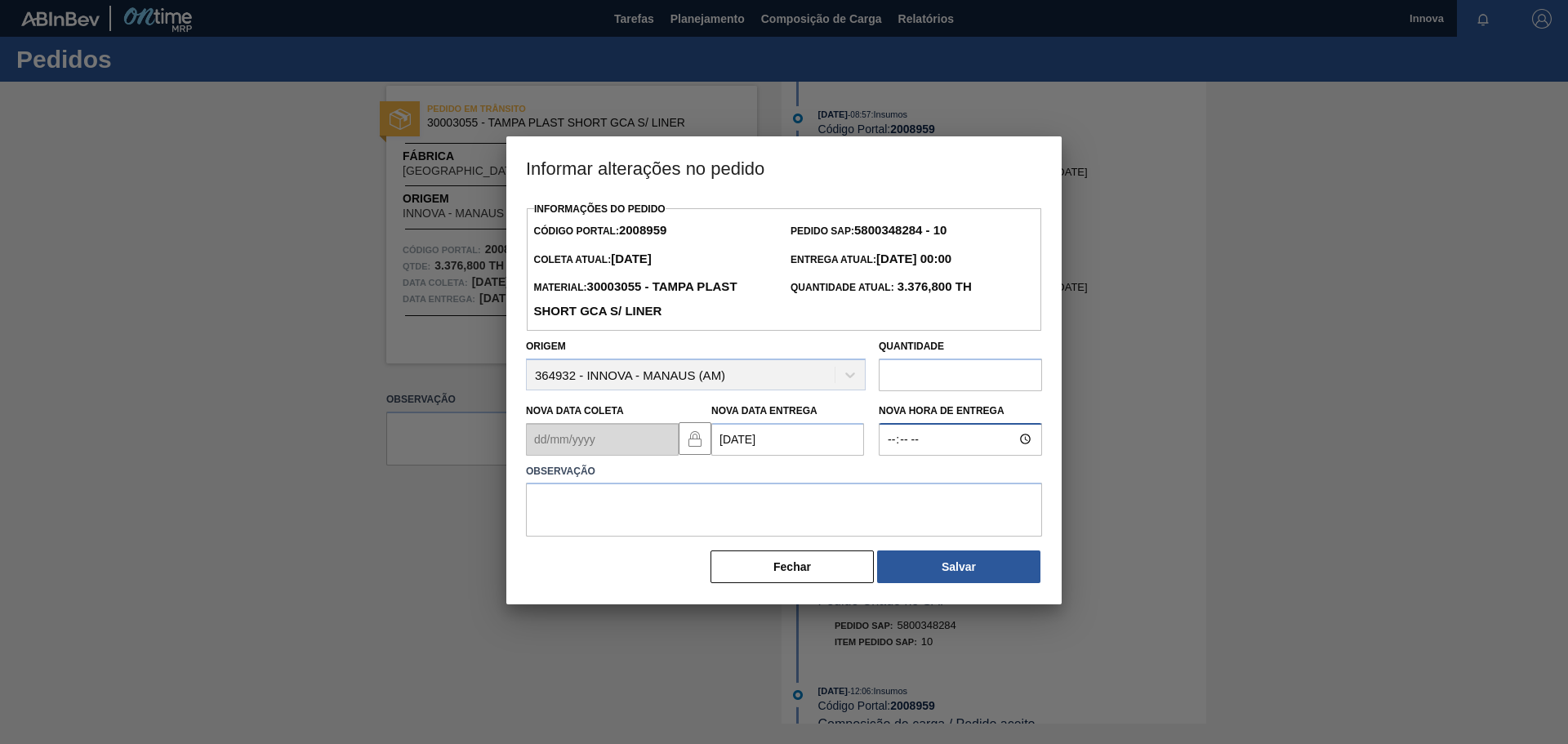
click at [932, 454] on input "Nova Hora de Entrega" at bounding box center [960, 439] width 164 height 33
type input "08:00"
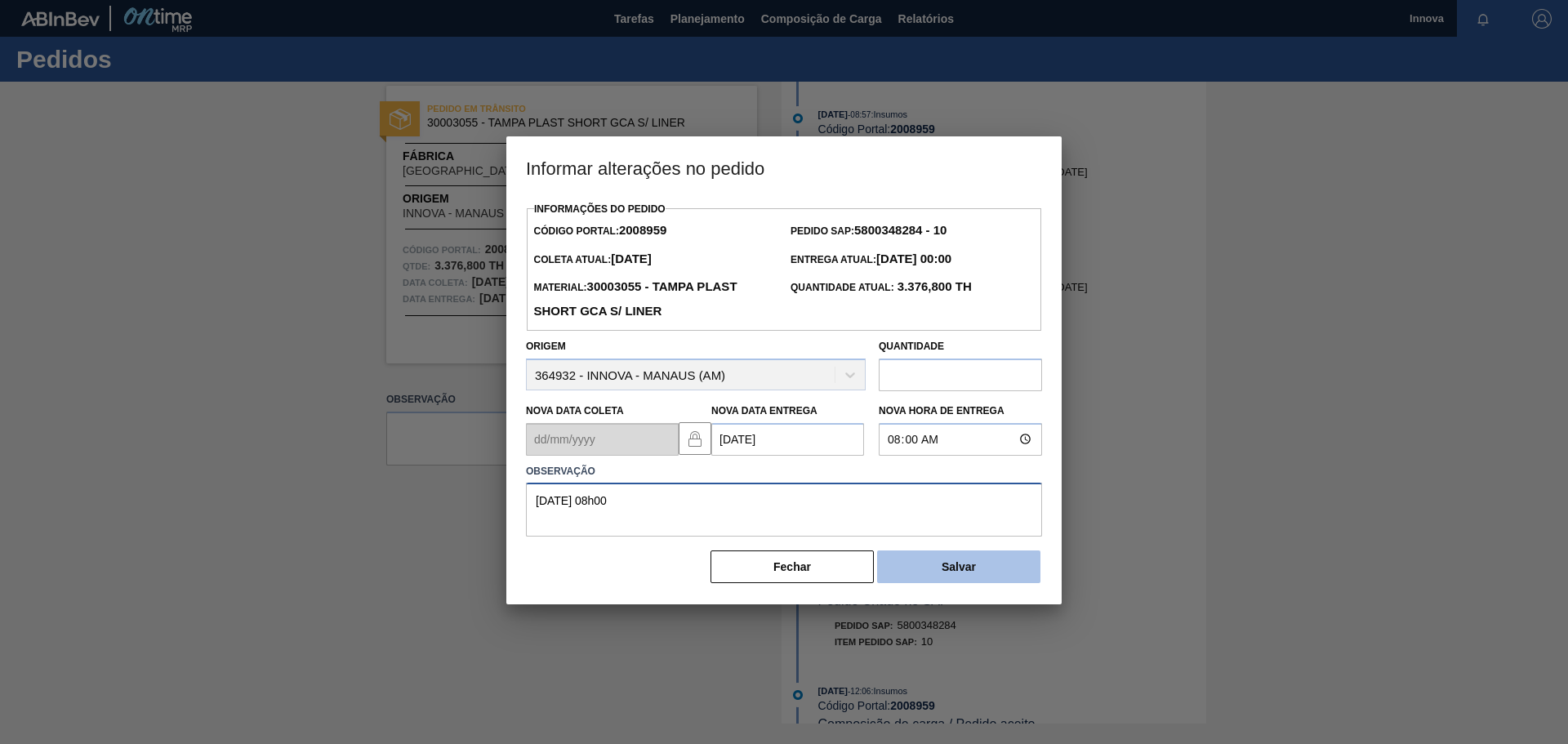
type textarea "16/09 08h00"
click at [947, 566] on button "Salvar" at bounding box center [959, 567] width 164 height 33
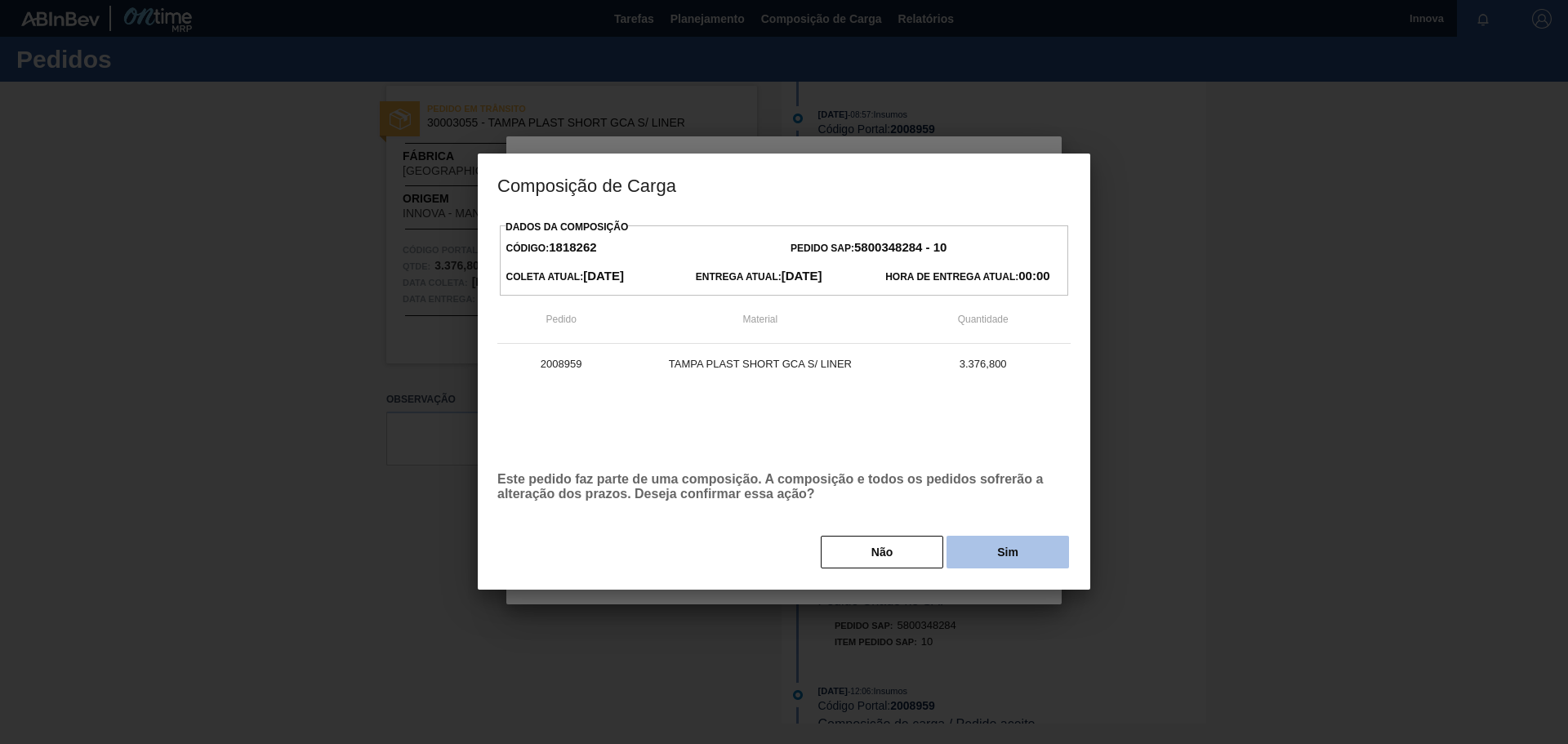
click at [964, 561] on button "Sim" at bounding box center [1007, 552] width 123 height 33
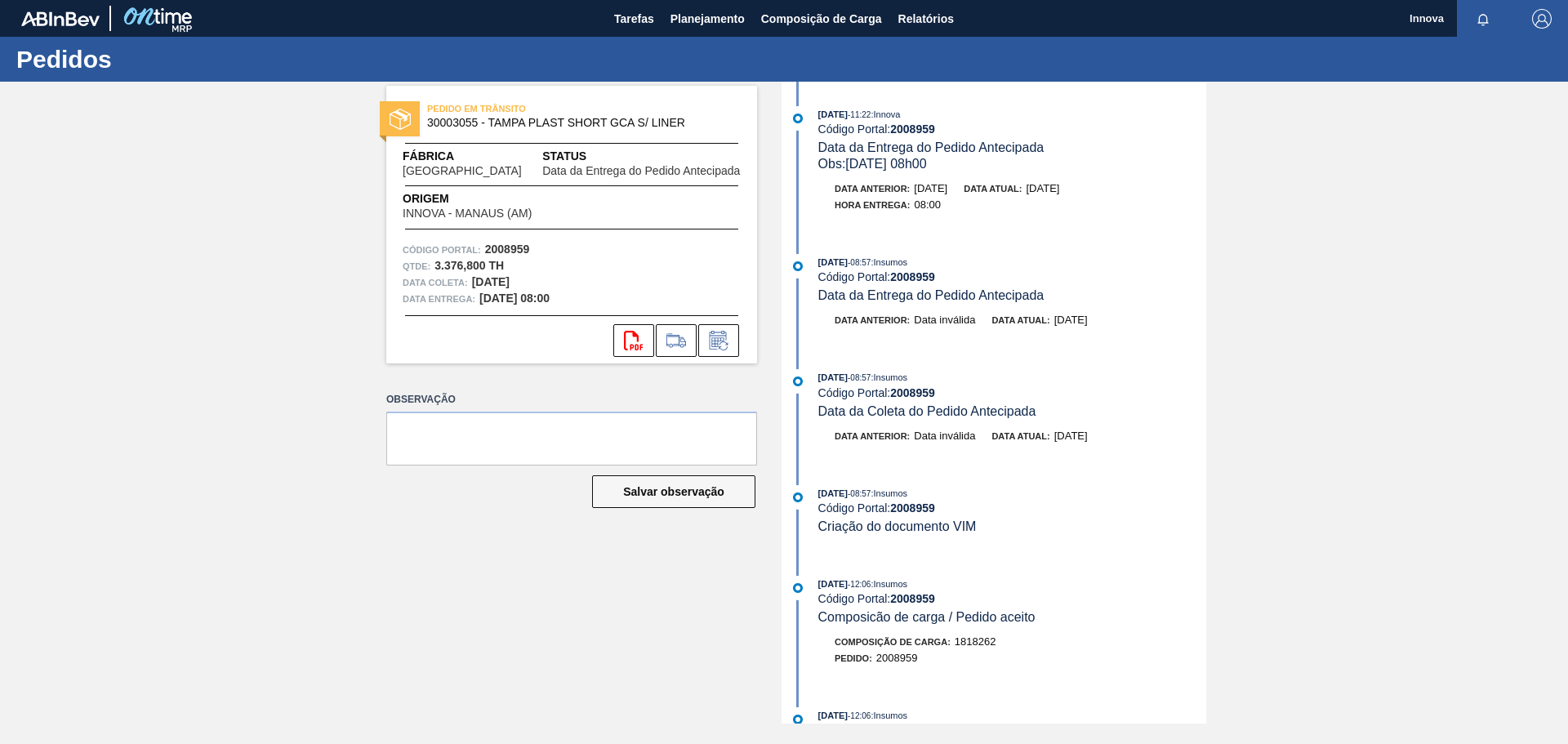
click at [180, 363] on div "PEDIDO EM TRÂNSITO 30003055 - TAMPA PLAST SHORT GCA S/ LINER Fábrica Pernambuco…" at bounding box center [784, 402] width 1568 height 642
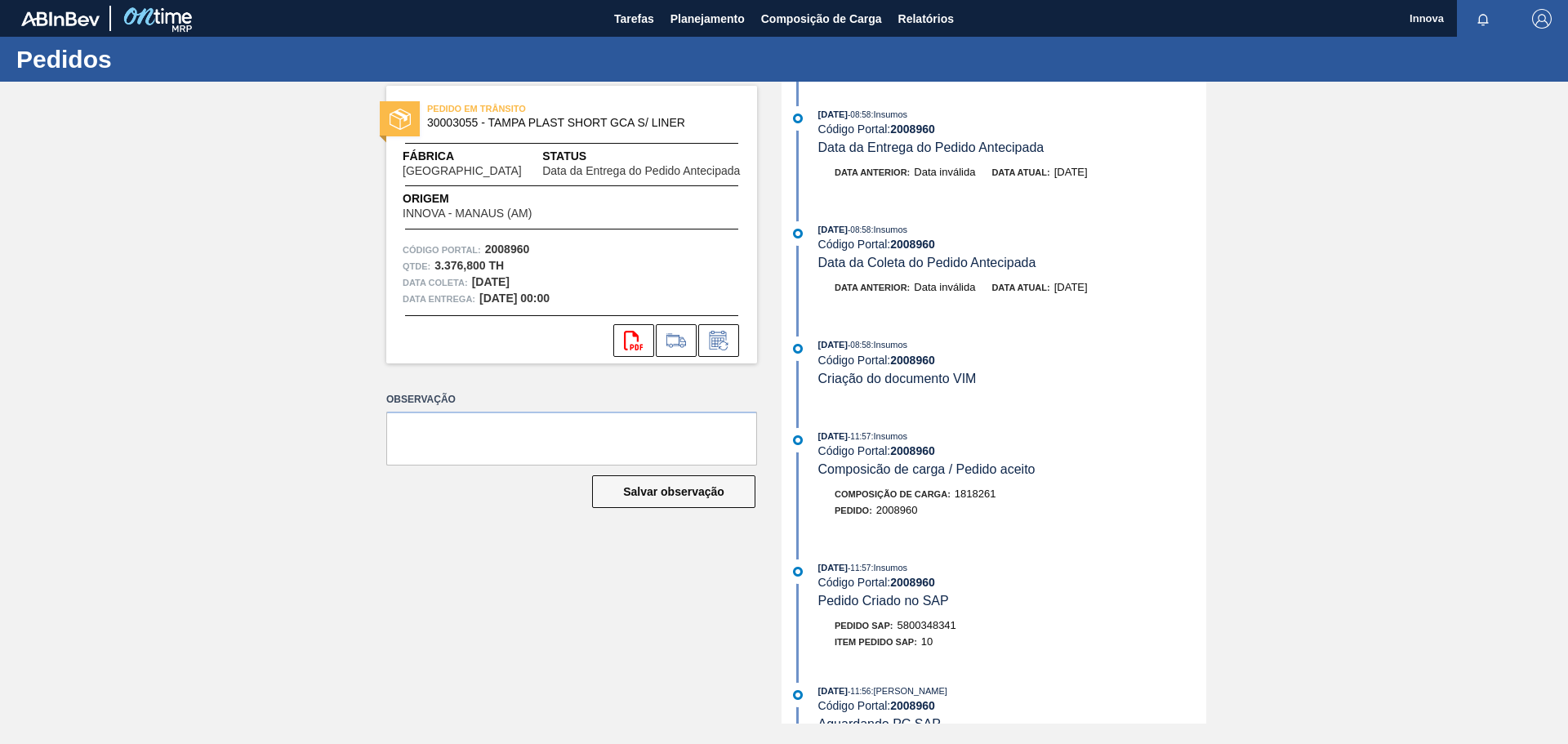
click at [315, 403] on div "PEDIDO EM TRÂNSITO 30003055 - TAMPA PLAST SHORT GCA S/ LINER Fábrica [GEOGRAPHI…" at bounding box center [784, 402] width 1568 height 642
click at [727, 343] on icon at bounding box center [723, 346] width 9 height 9
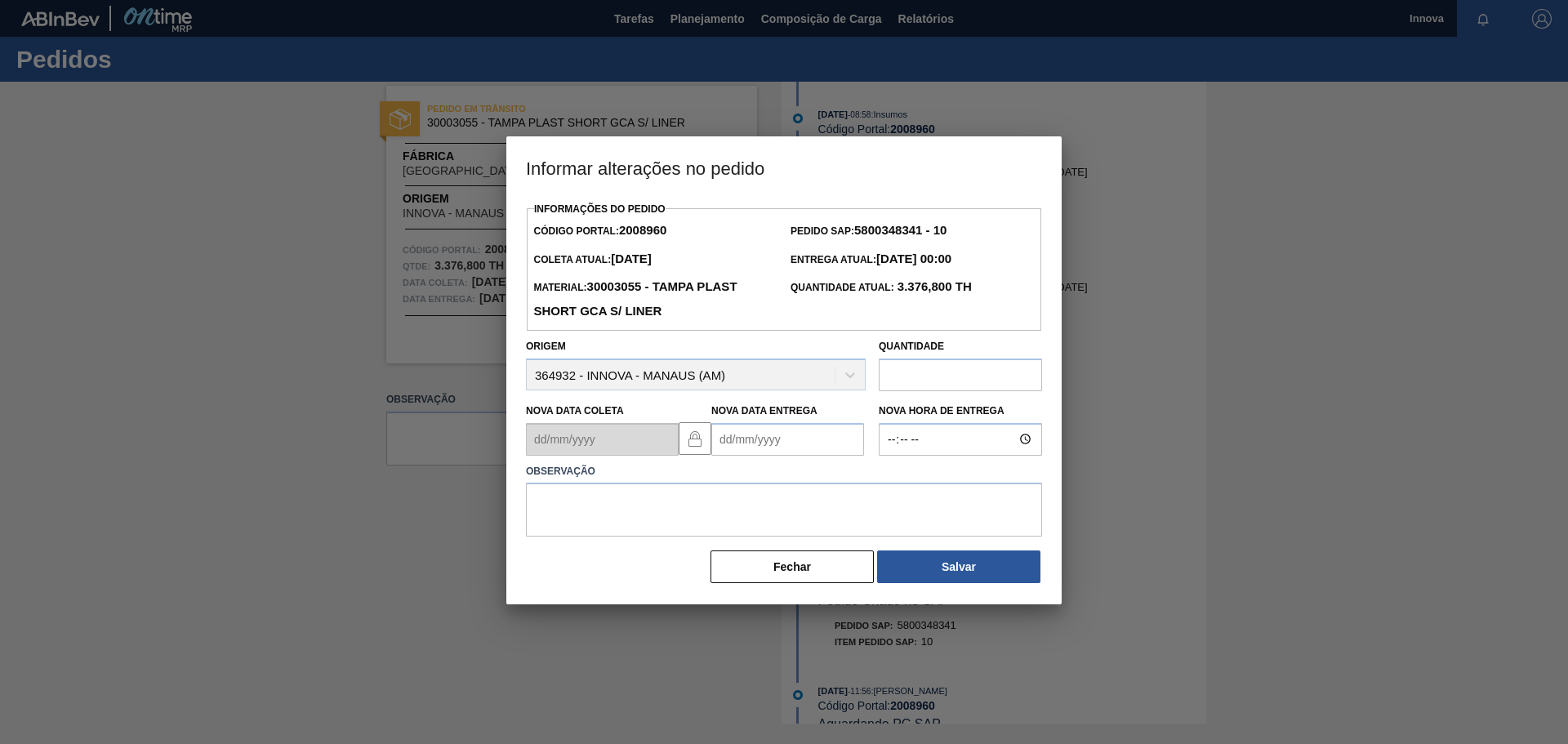
click at [745, 435] on Entrega2008960 "Nova Data Entrega" at bounding box center [787, 439] width 153 height 33
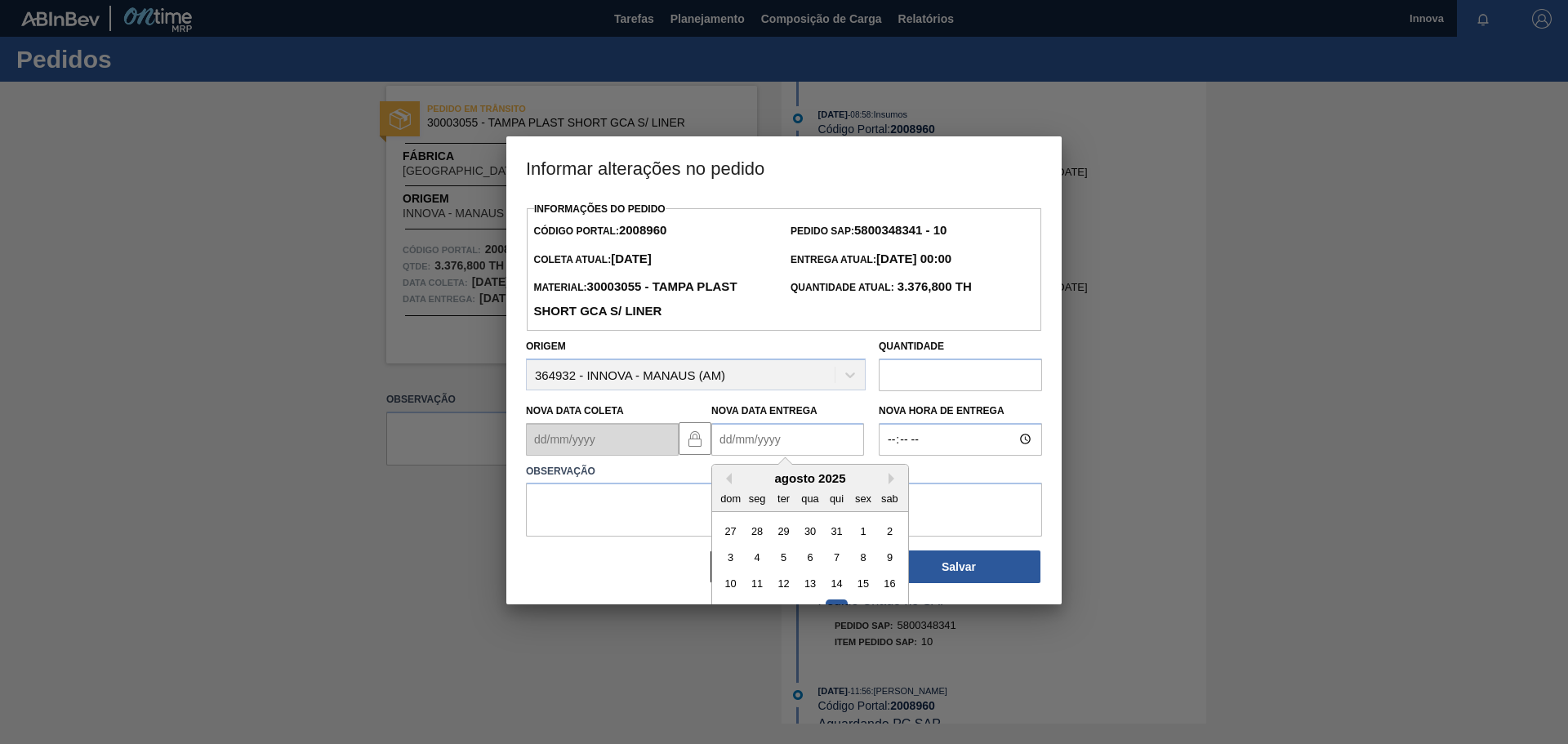
click at [746, 474] on div "agosto 2025" at bounding box center [809, 478] width 196 height 14
click at [889, 476] on button "Next Month" at bounding box center [894, 479] width 12 height 12
click at [808, 561] on div "10" at bounding box center [809, 558] width 22 height 22
type Entrega2008960 "[DATE]"
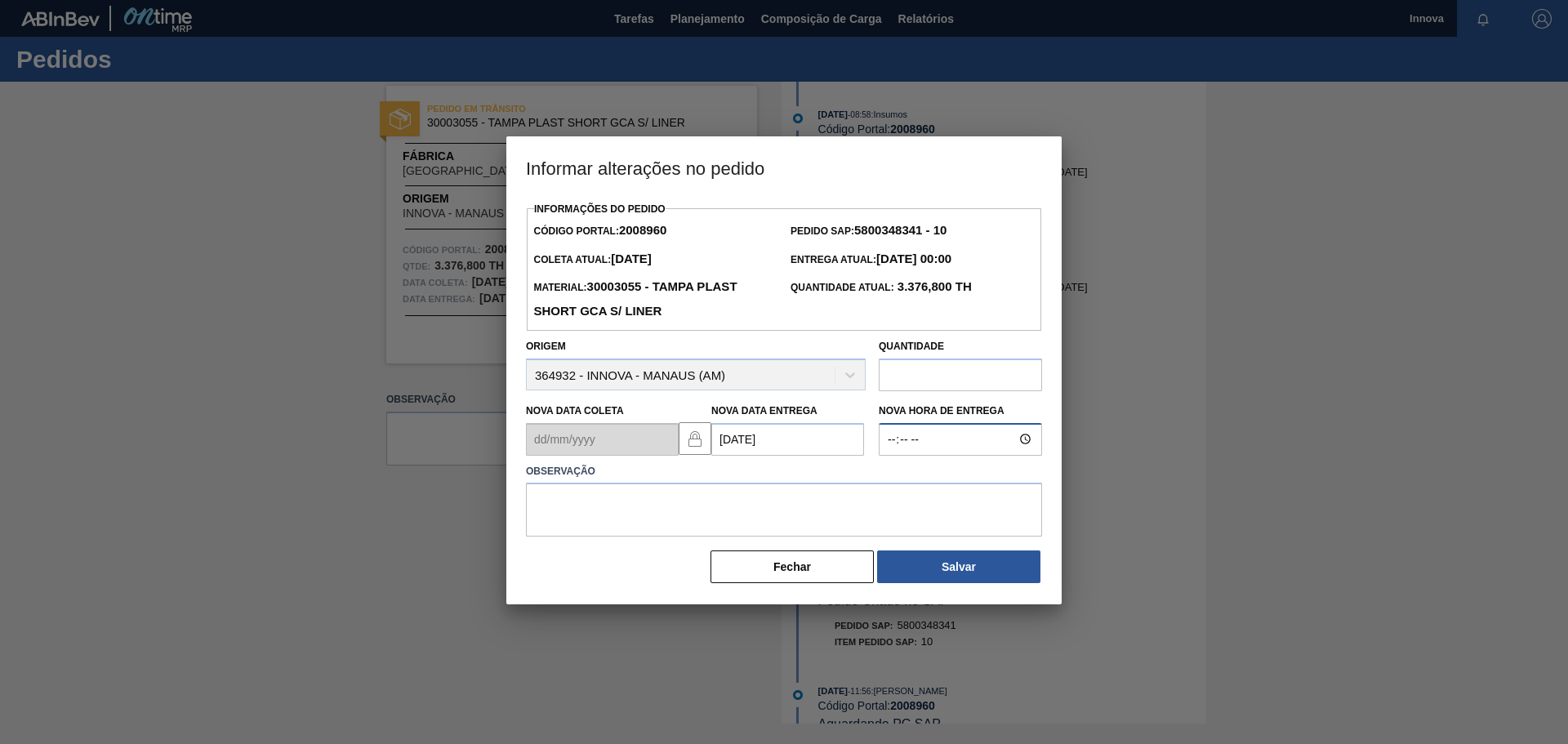
click at [928, 448] on input "Nova Hora de Entrega" at bounding box center [960, 439] width 164 height 33
type input "08:00"
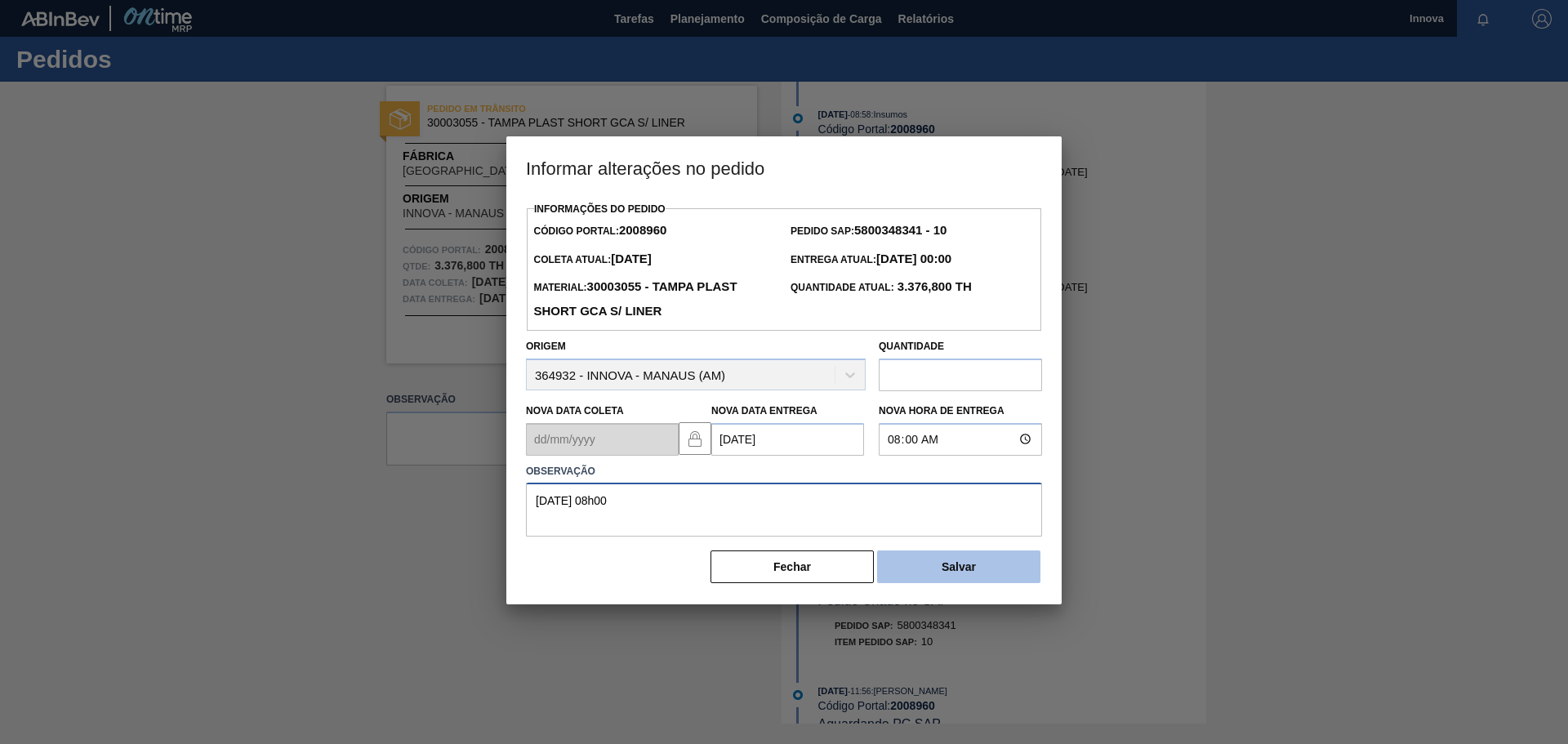
type textarea "[DATE] 08h00"
click at [975, 583] on button "Salvar" at bounding box center [959, 567] width 164 height 33
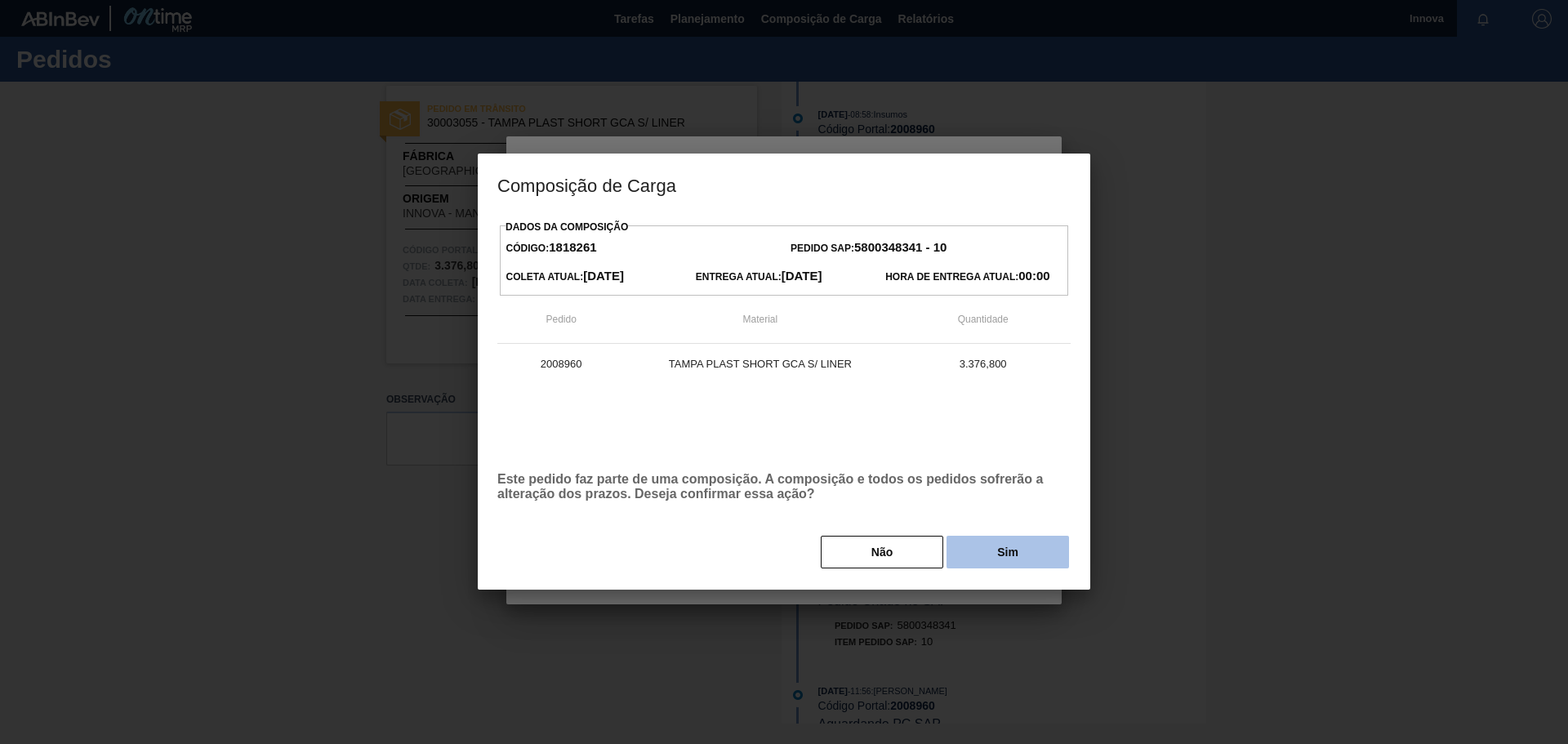
click at [1001, 554] on button "Sim" at bounding box center [1007, 552] width 123 height 33
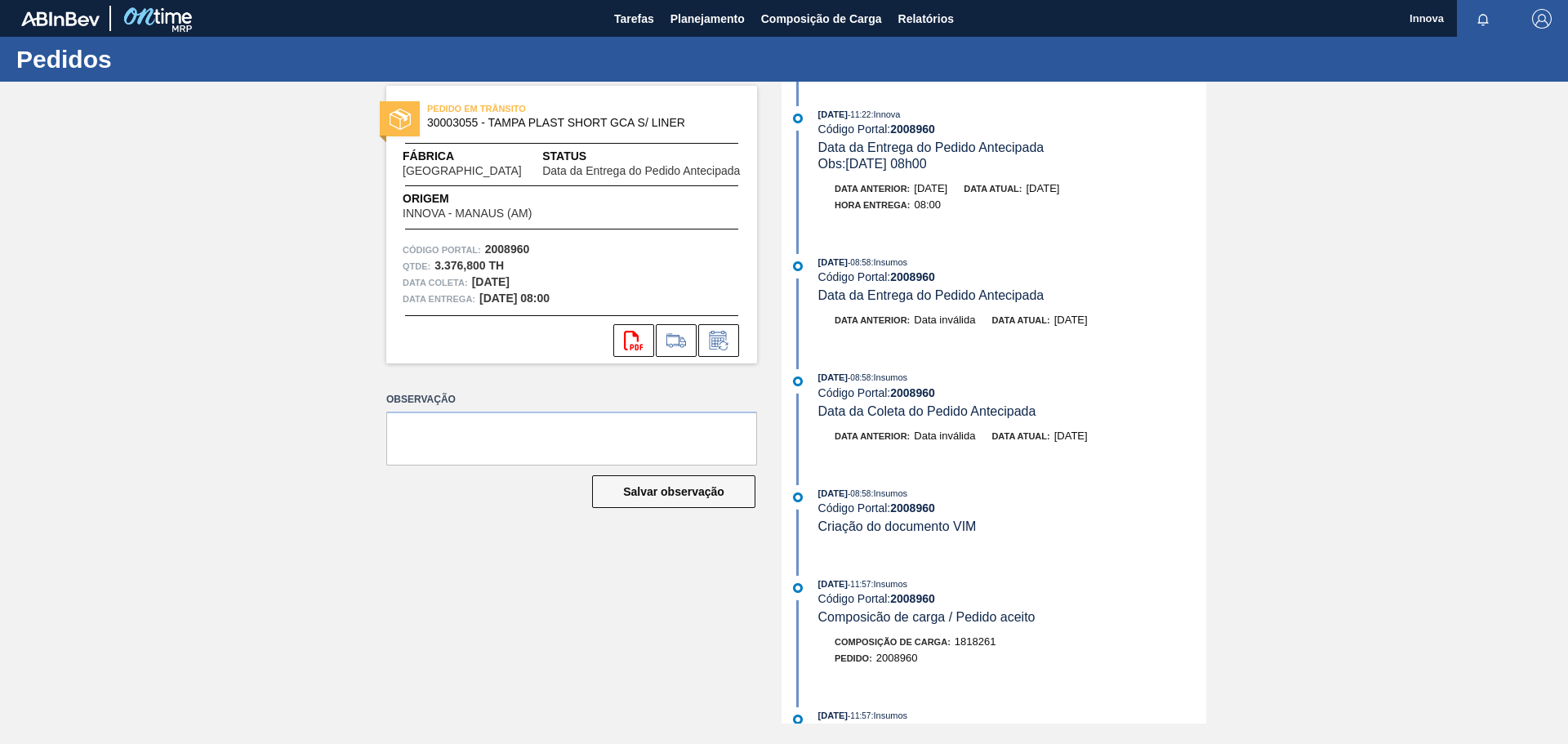
click at [349, 534] on div "PEDIDO EM TRÂNSITO 30003055 - TAMPA PLAST SHORT GCA S/ LINER Fábrica Pernambuco…" at bounding box center [784, 402] width 1568 height 642
